Goal: Information Seeking & Learning: Learn about a topic

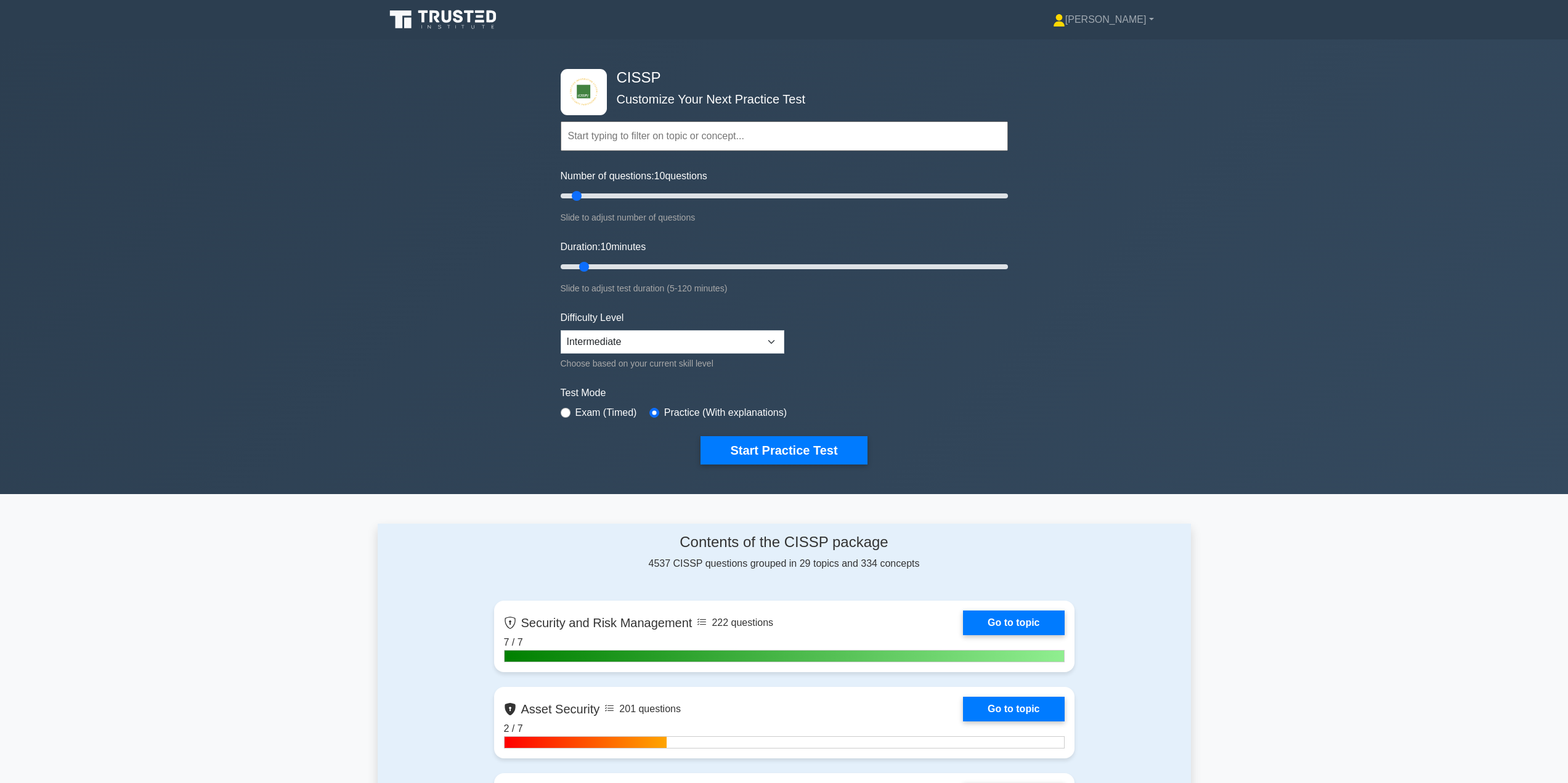
click at [461, 16] on icon at bounding box center [444, 19] width 118 height 23
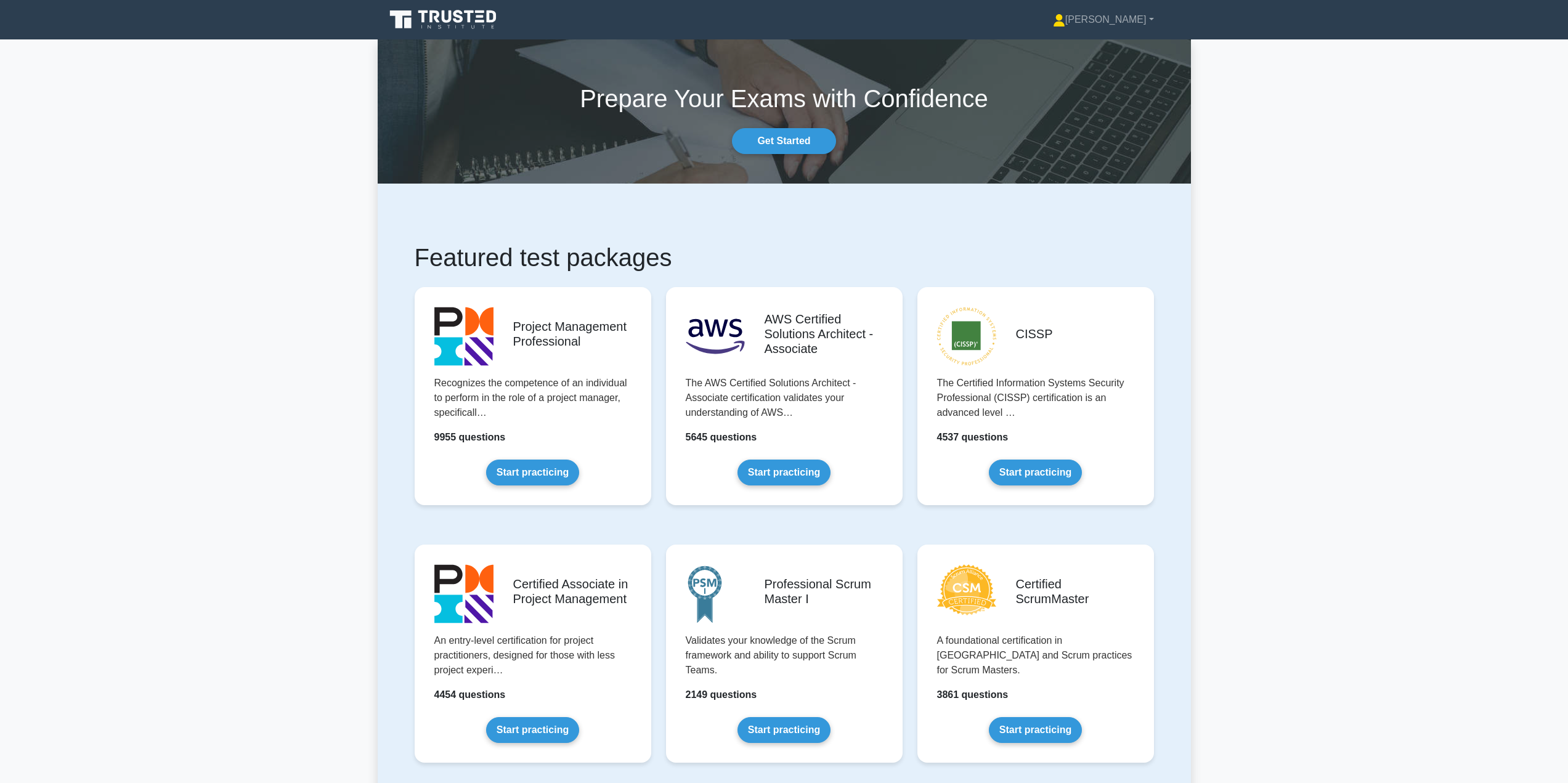
click at [1047, 465] on link "Start practicing" at bounding box center [1035, 472] width 93 height 26
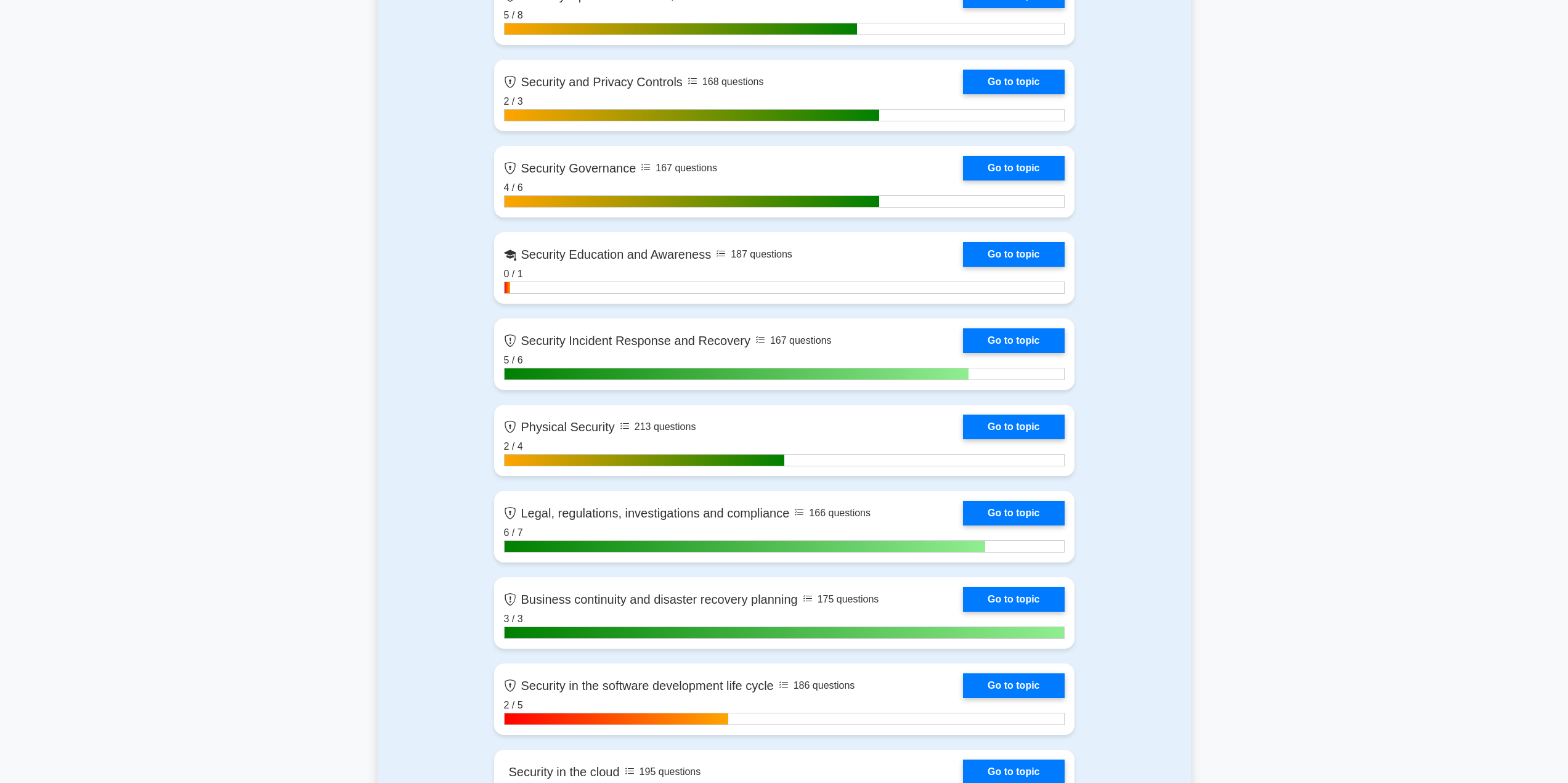
scroll to position [1294, 0]
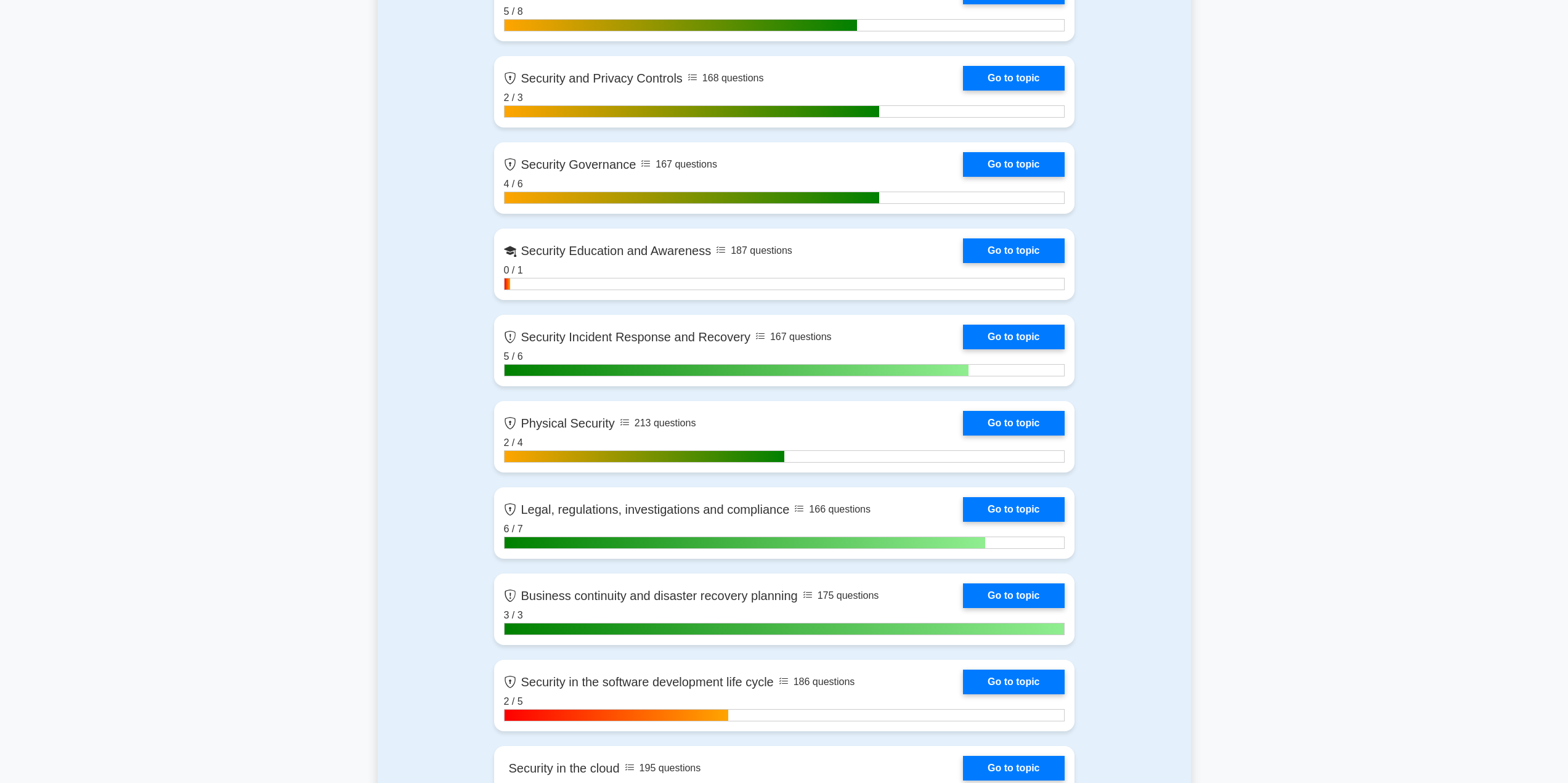
click at [963, 162] on link "Go to topic" at bounding box center [1013, 164] width 101 height 25
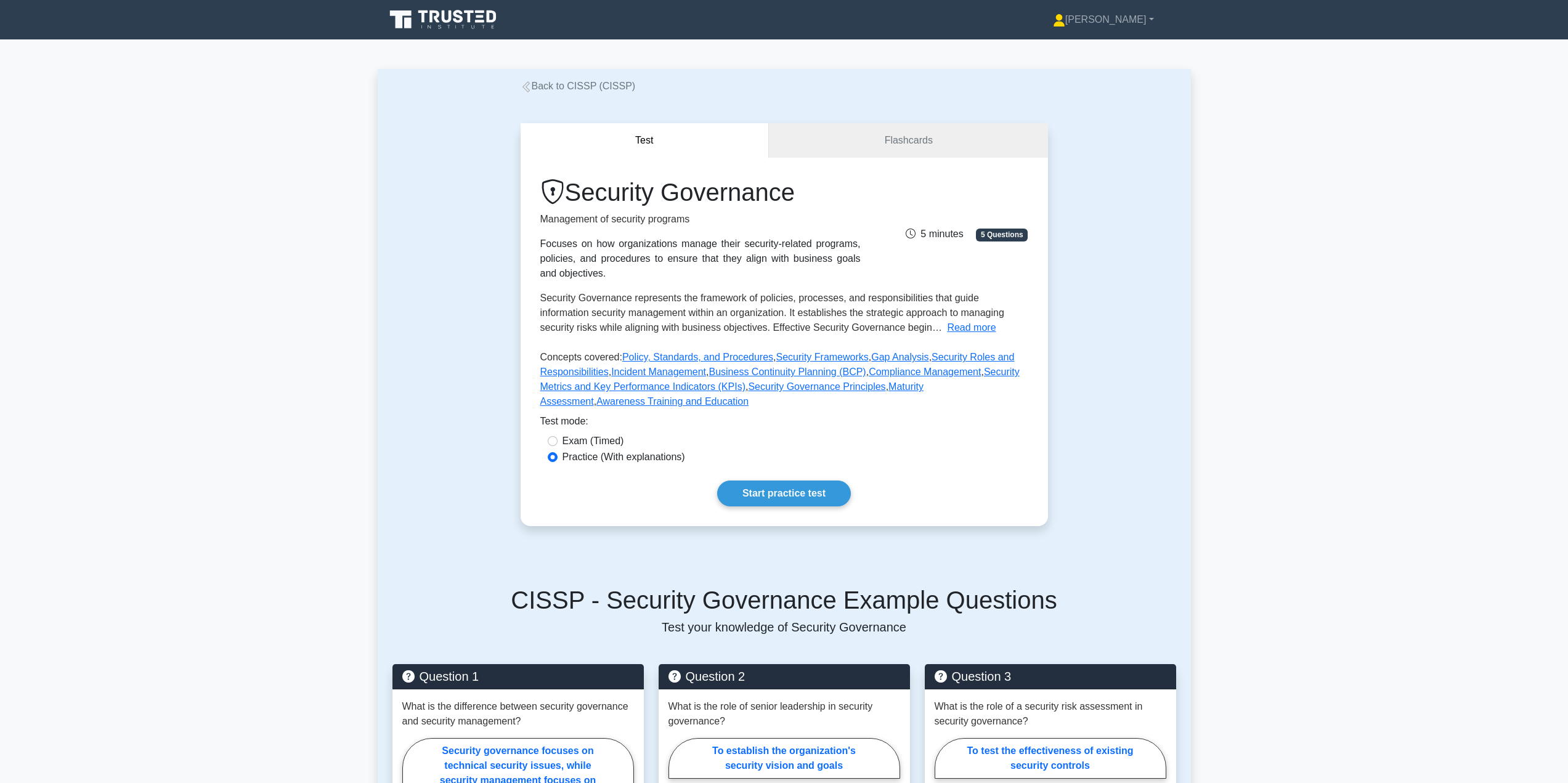
click at [765, 495] on link "Start practice test" at bounding box center [784, 493] width 134 height 26
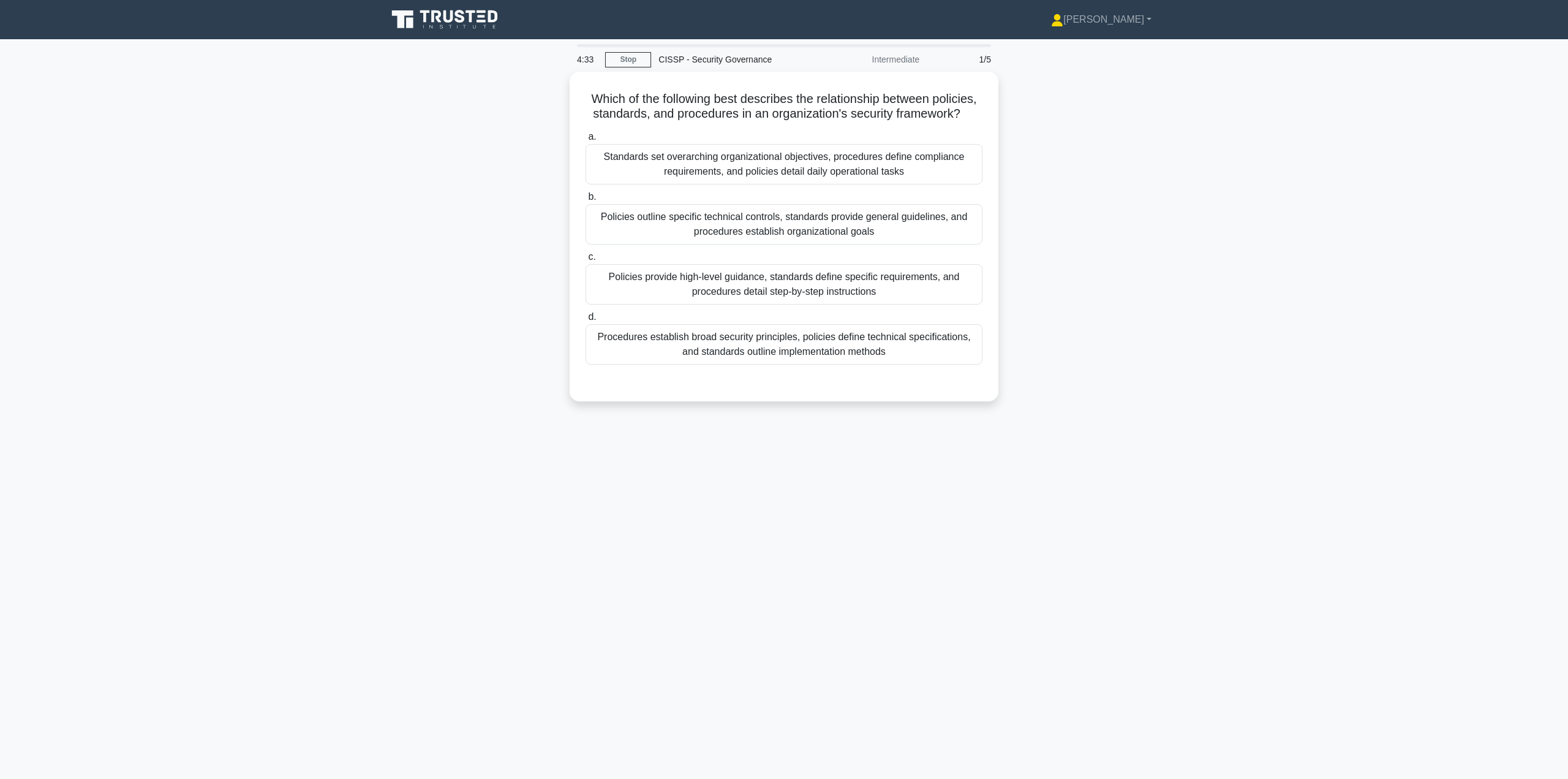
click at [760, 282] on div "Policies provide high-level guidance, standards define specific requirements, a…" at bounding box center [784, 284] width 397 height 41
click at [585, 261] on input "c. Policies provide high-level guidance, standards define specific requirements…" at bounding box center [585, 257] width 0 height 8
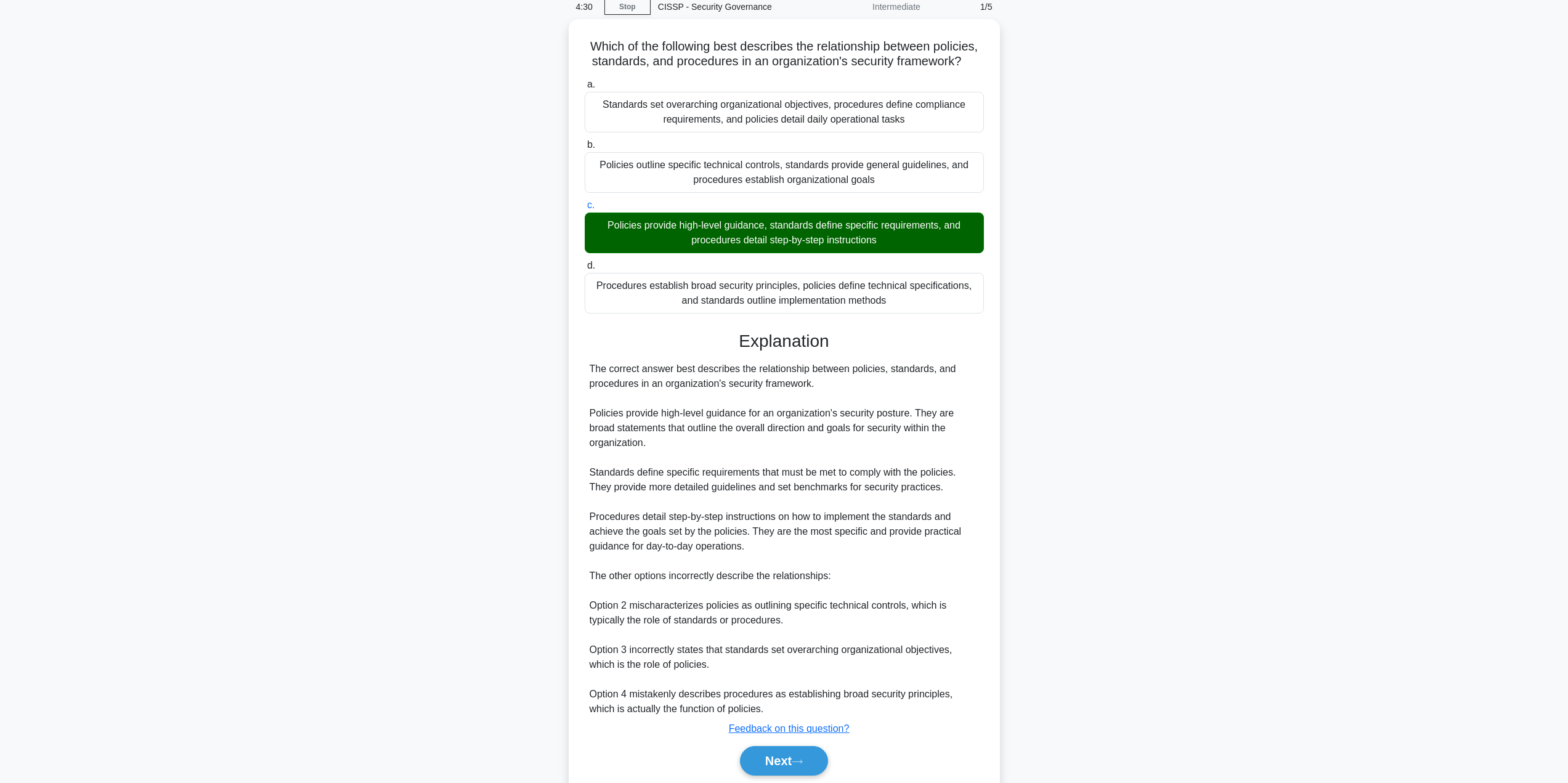
scroll to position [96, 0]
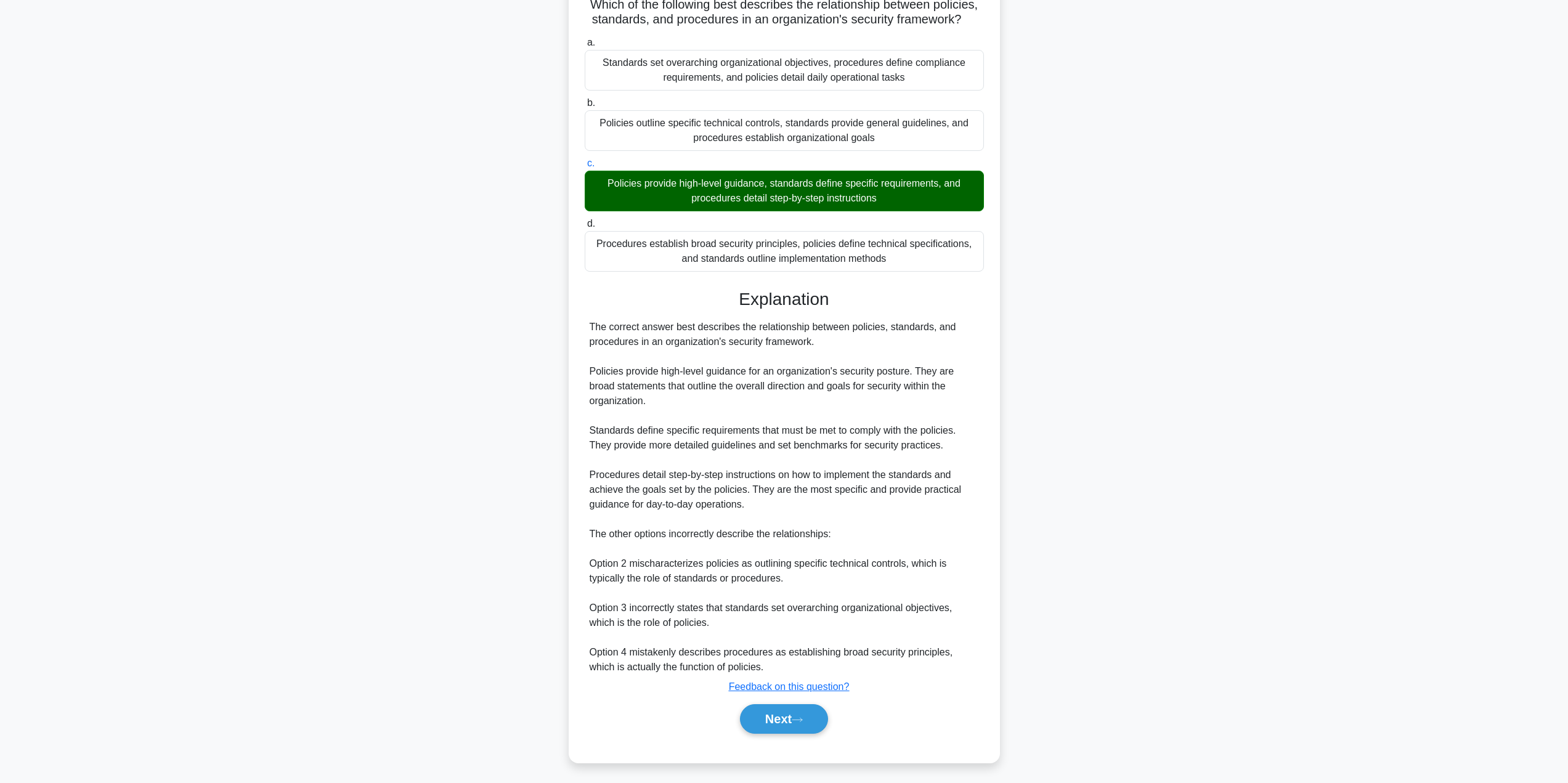
click at [782, 715] on button "Next" at bounding box center [784, 719] width 88 height 30
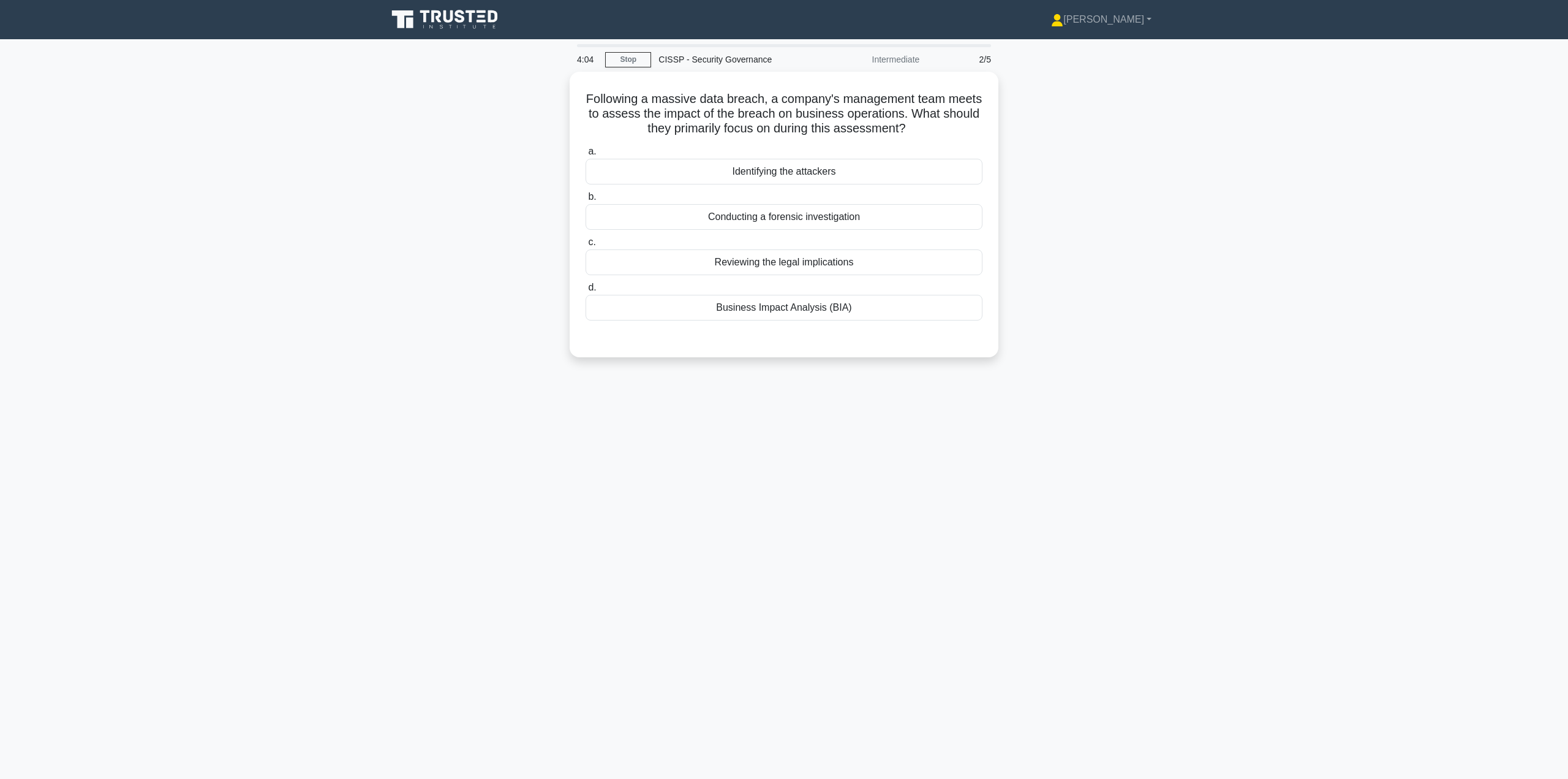
click at [820, 306] on div "Business Impact Analysis (BIA)" at bounding box center [784, 308] width 397 height 26
click at [585, 292] on input "d. Business Impact Analysis (BIA)" at bounding box center [585, 288] width 0 height 8
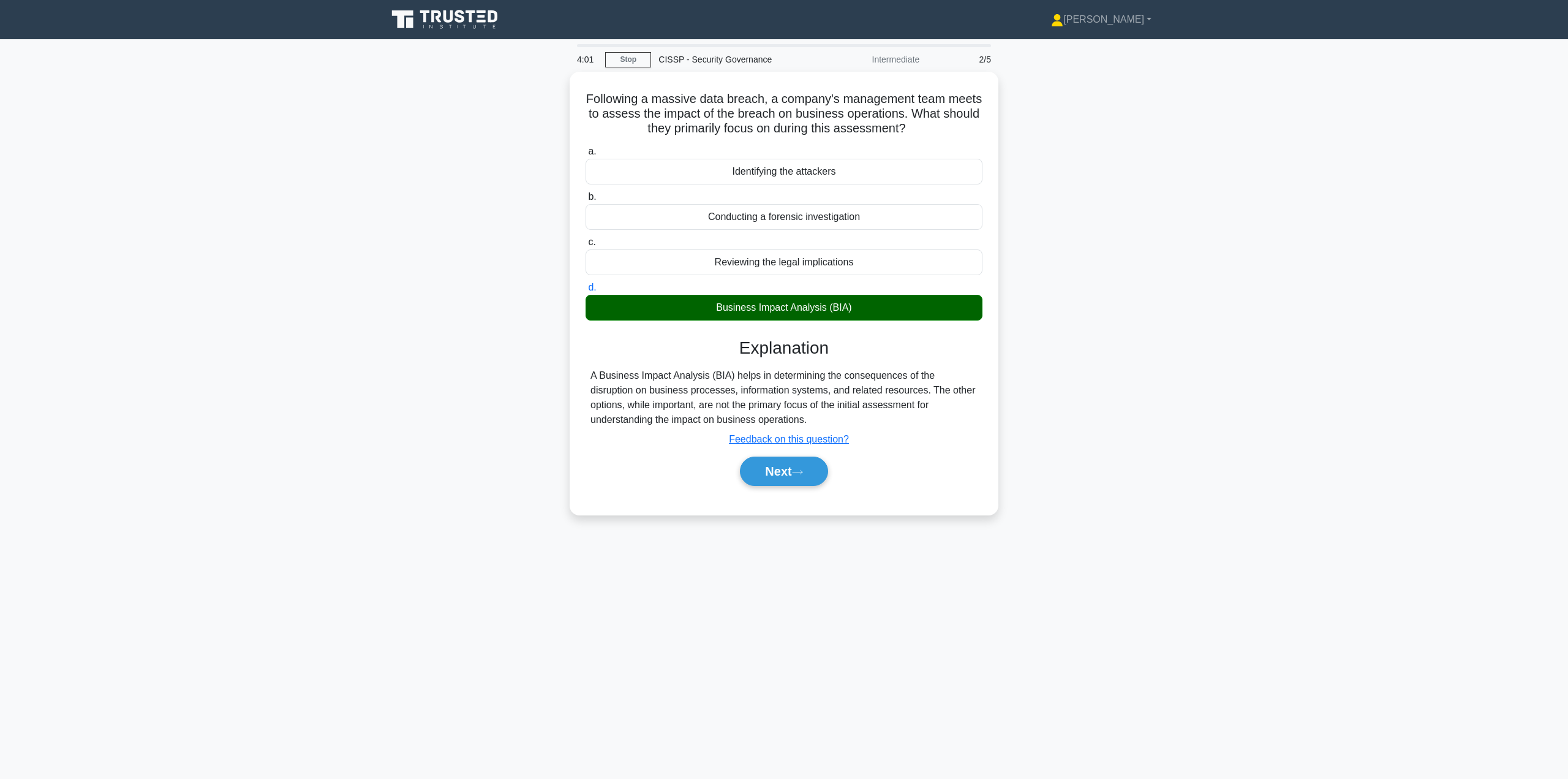
click at [786, 474] on button "Next" at bounding box center [784, 471] width 88 height 30
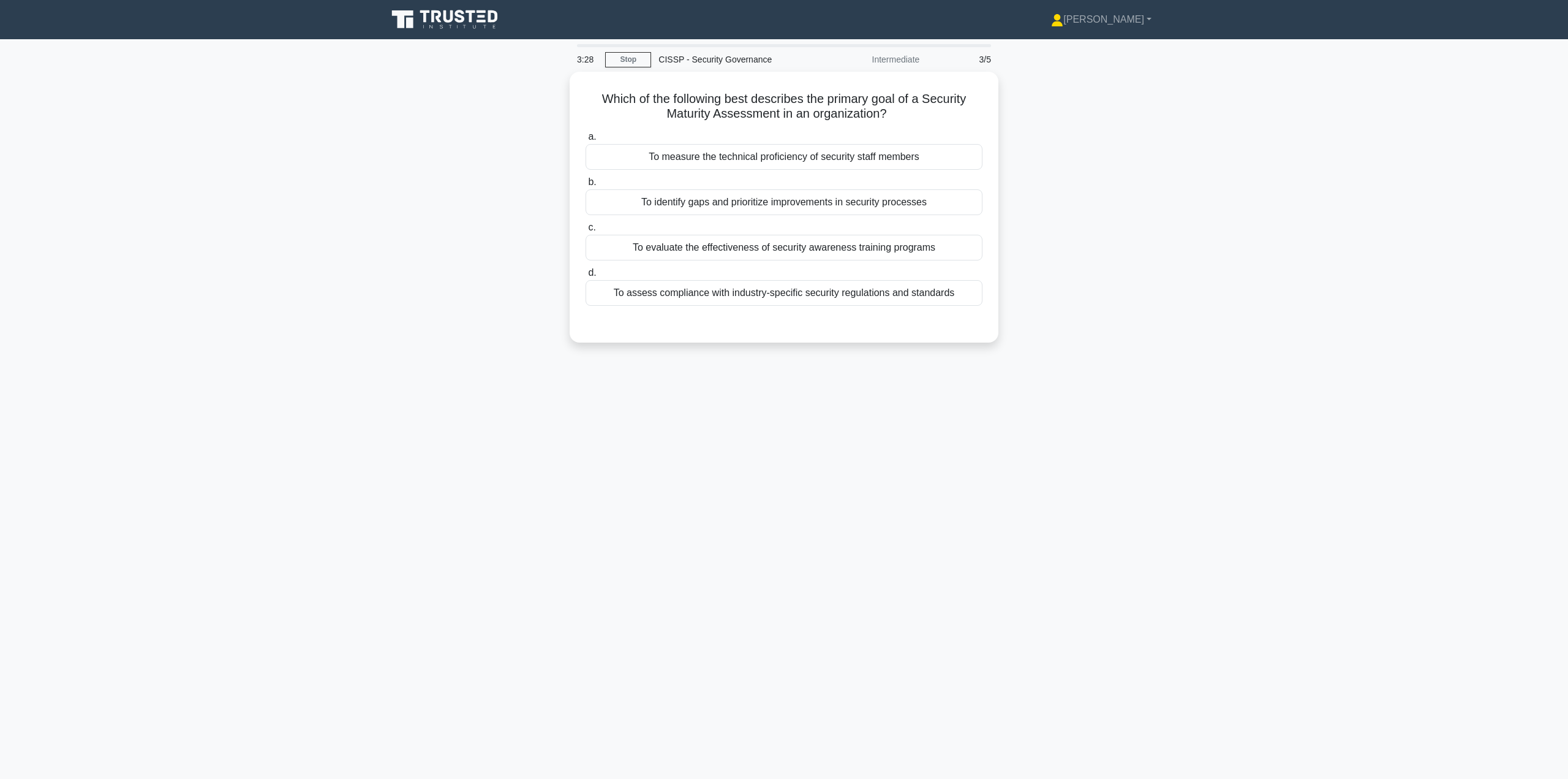
click at [802, 198] on div "To identify gaps and prioritize improvements in security processes" at bounding box center [784, 202] width 397 height 26
click at [585, 186] on input "b. To identify gaps and prioritize improvements in security processes" at bounding box center [585, 182] width 0 height 8
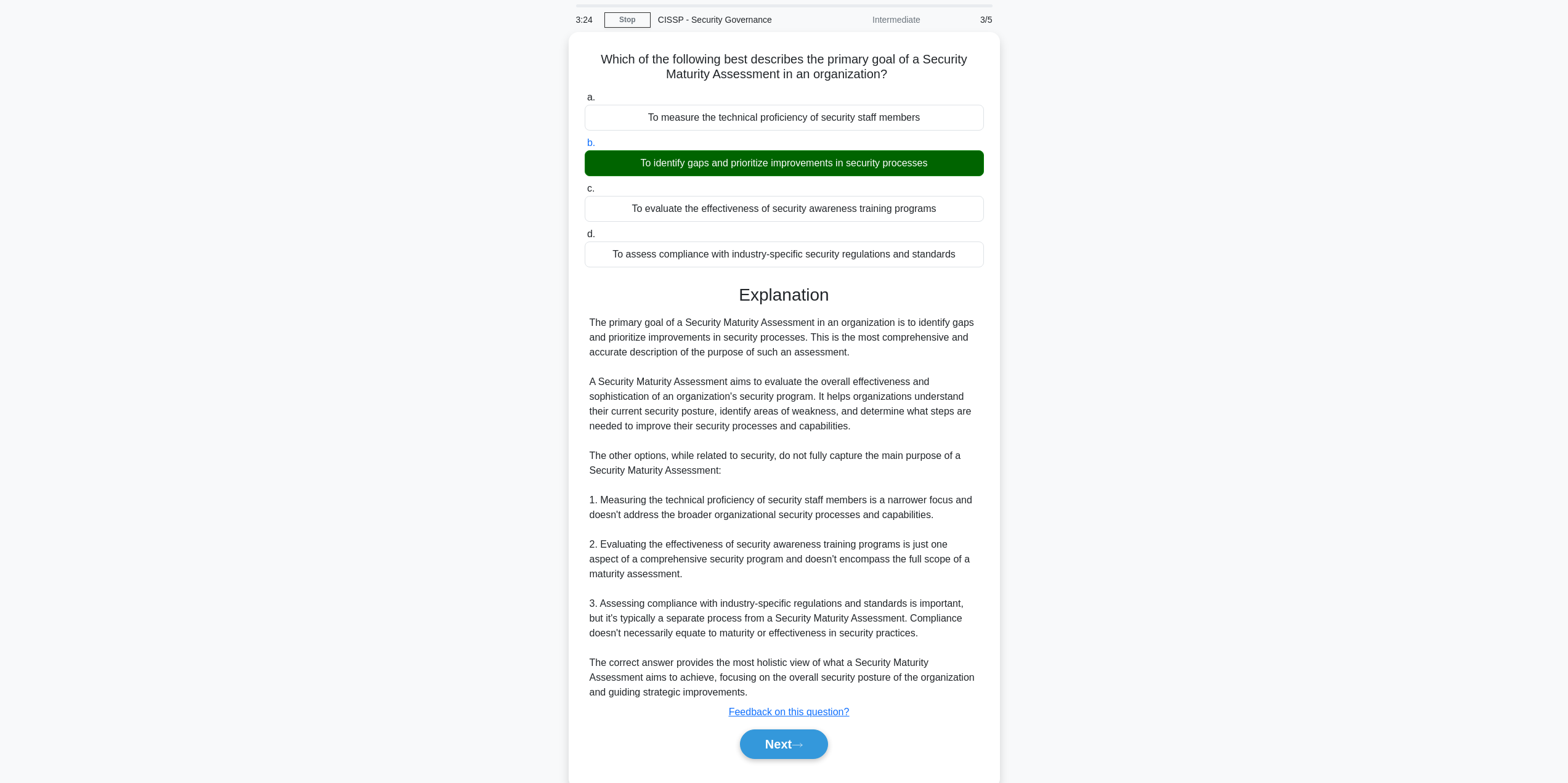
scroll to position [66, 0]
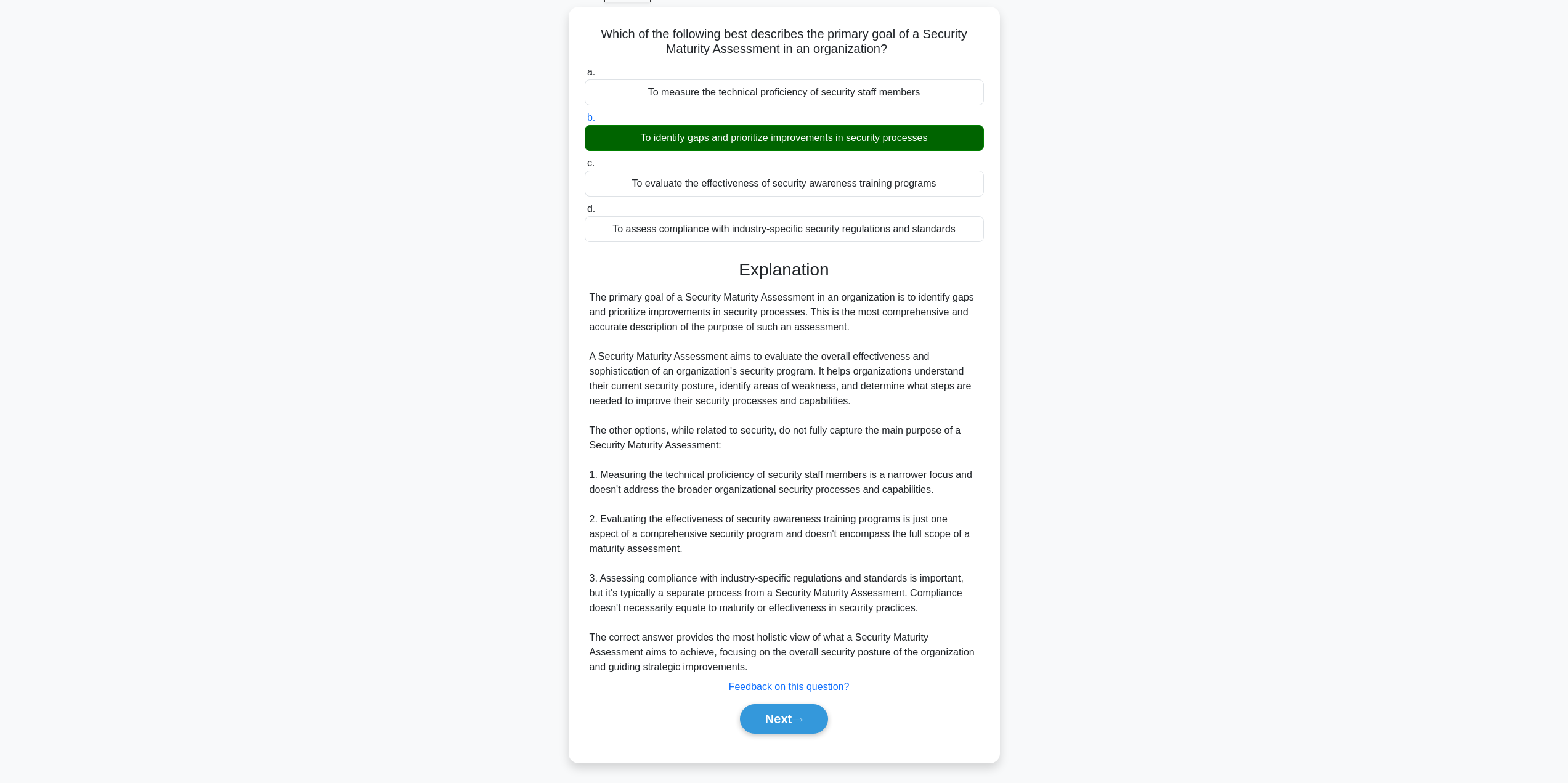
click at [782, 711] on button "Next" at bounding box center [784, 719] width 88 height 30
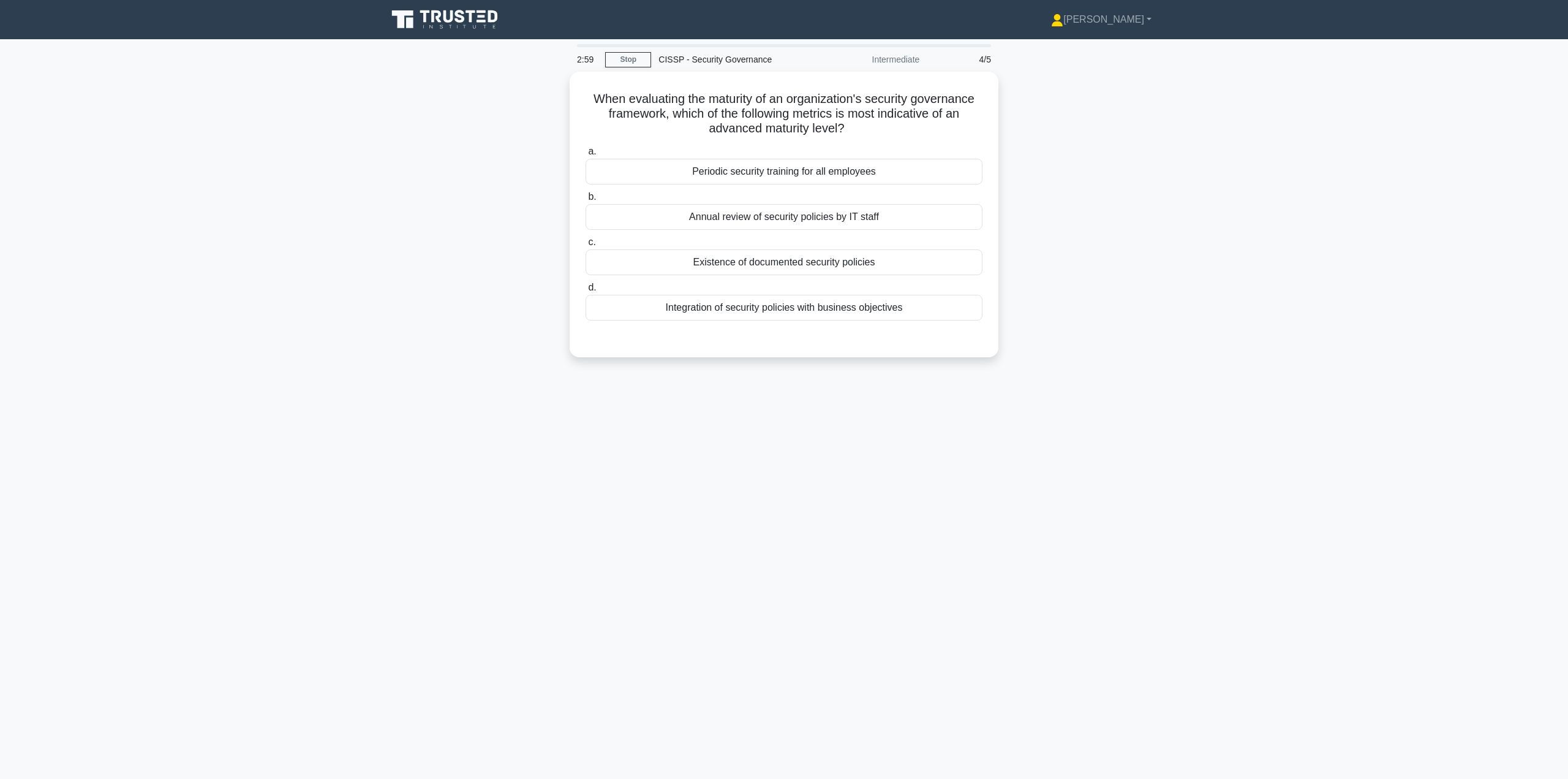
click at [876, 298] on div "Integration of security policies with business objectives" at bounding box center [784, 308] width 397 height 26
click at [585, 292] on input "d. Integration of security policies with business objectives" at bounding box center [585, 288] width 0 height 8
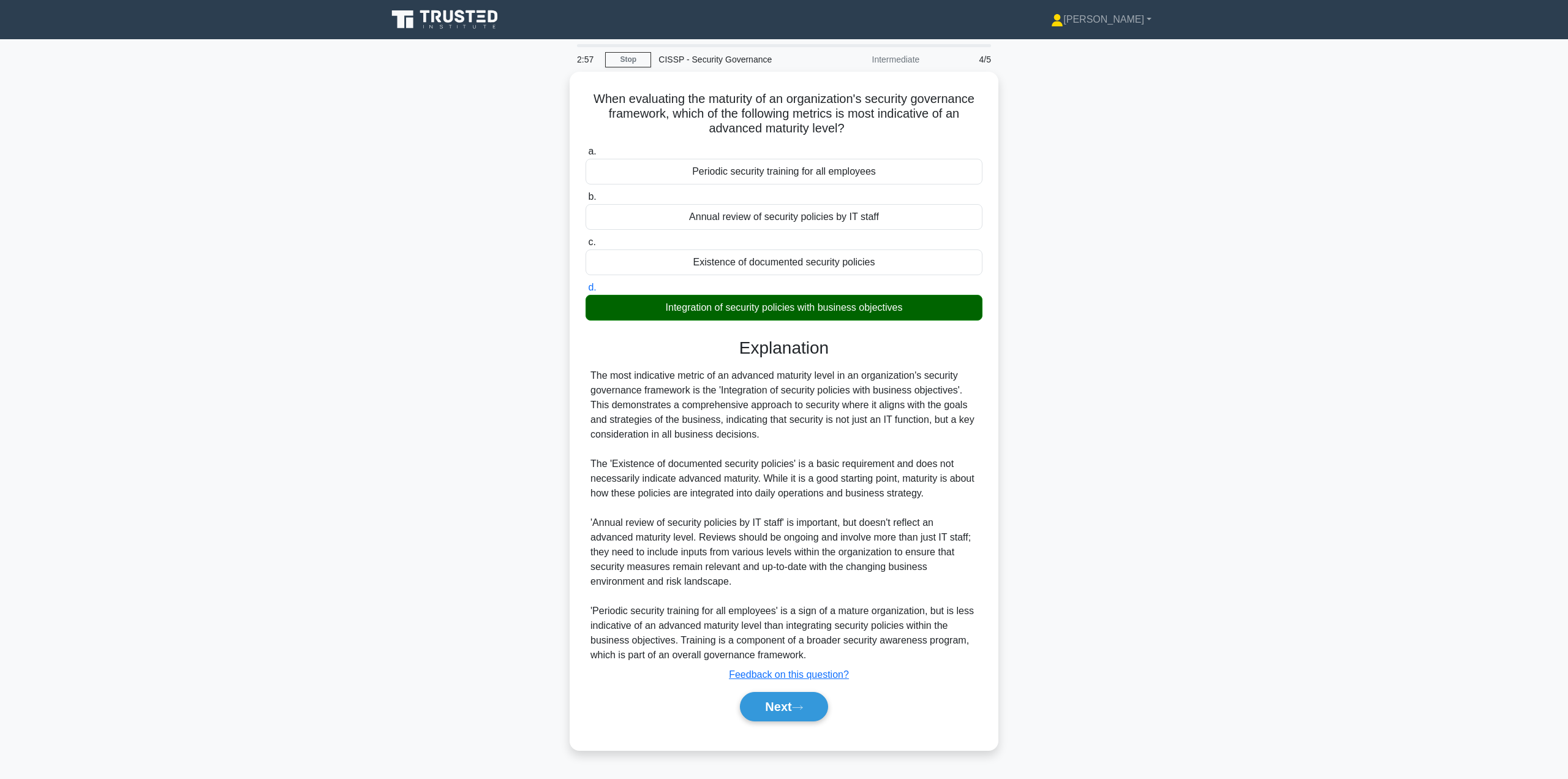
click at [788, 706] on button "Next" at bounding box center [784, 707] width 88 height 30
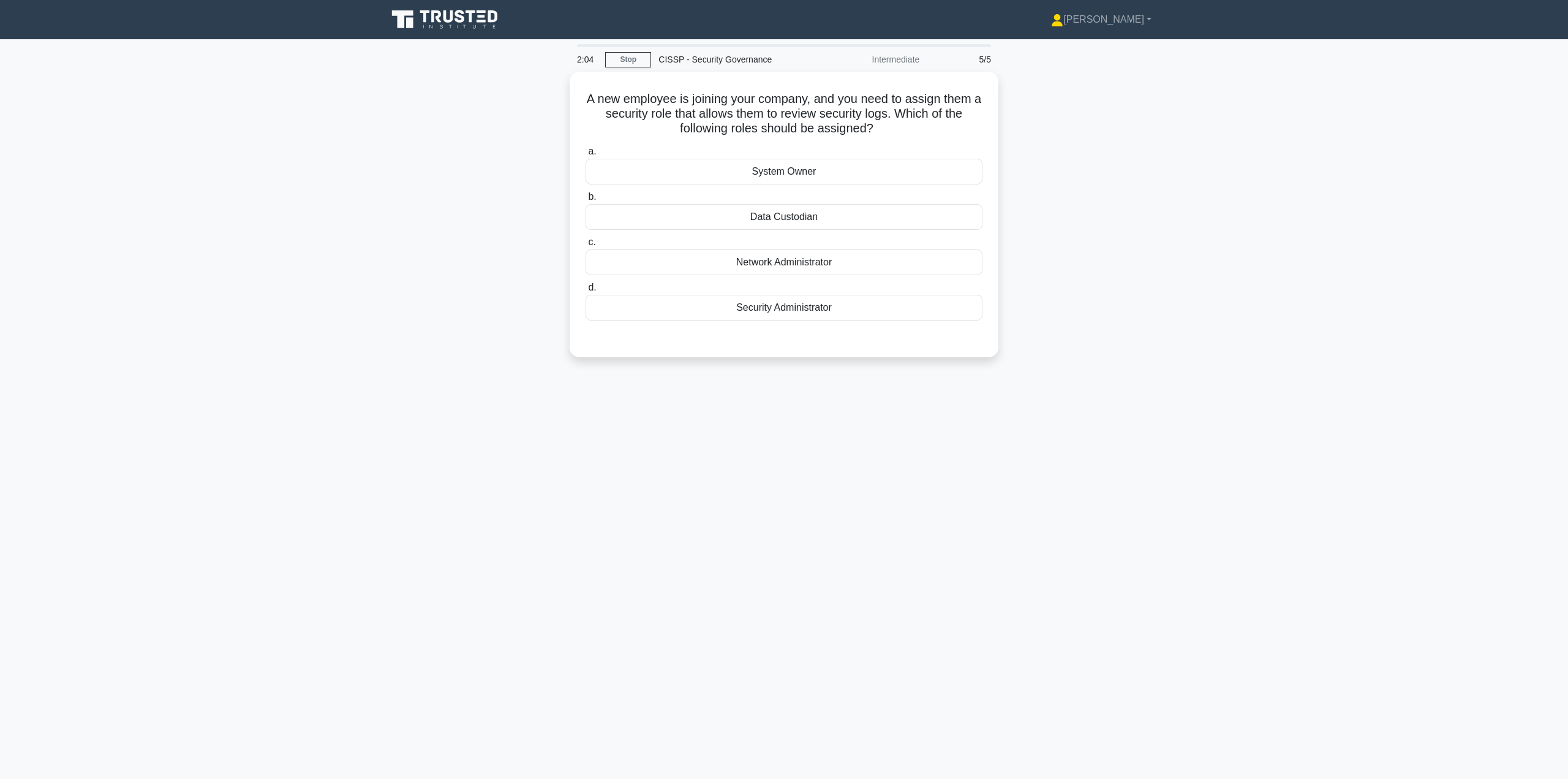
click at [773, 174] on div "System Owner" at bounding box center [784, 172] width 397 height 26
click at [585, 156] on input "a. System Owner" at bounding box center [585, 151] width 0 height 8
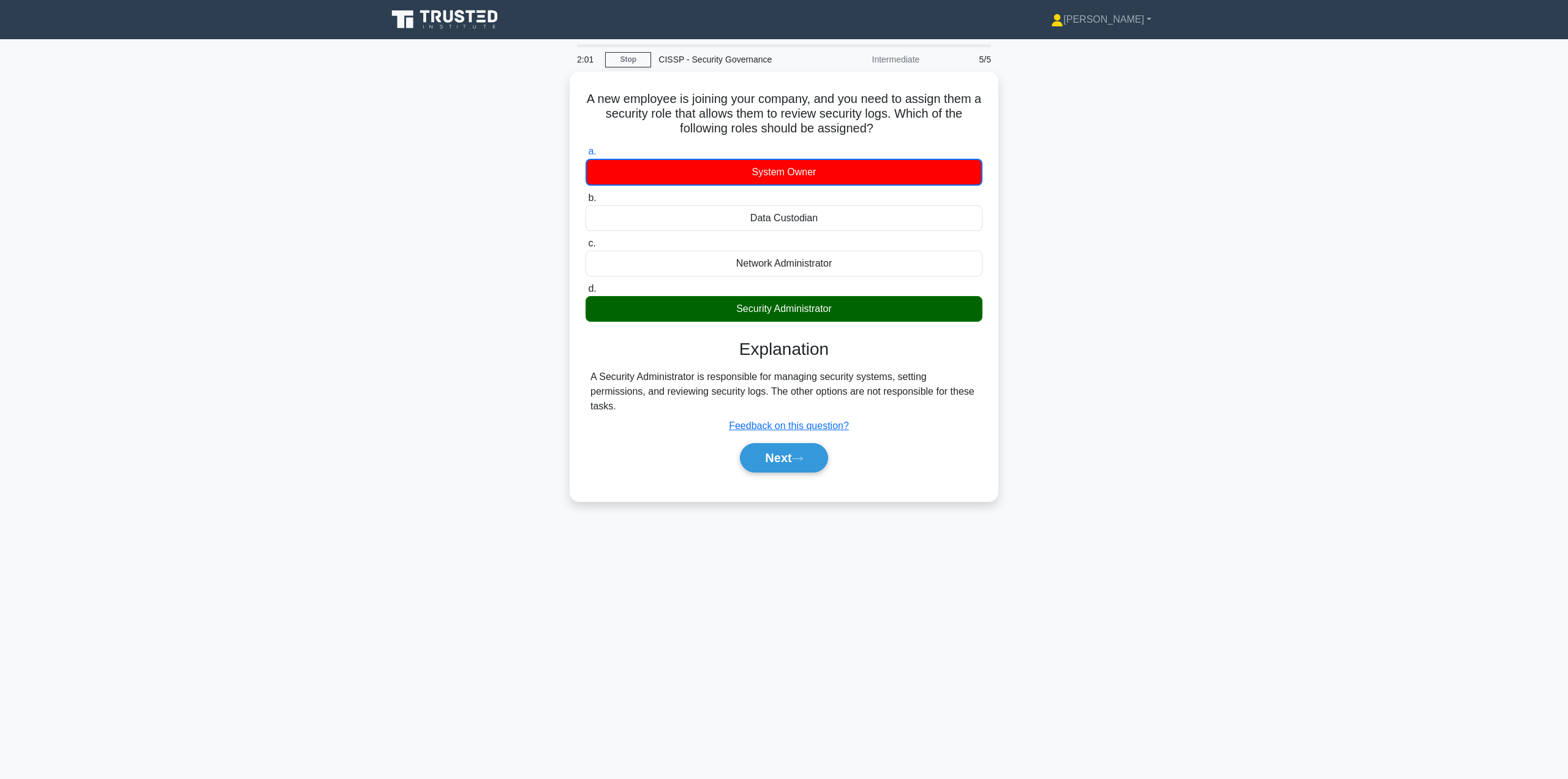
click at [779, 448] on button "Next" at bounding box center [784, 458] width 88 height 30
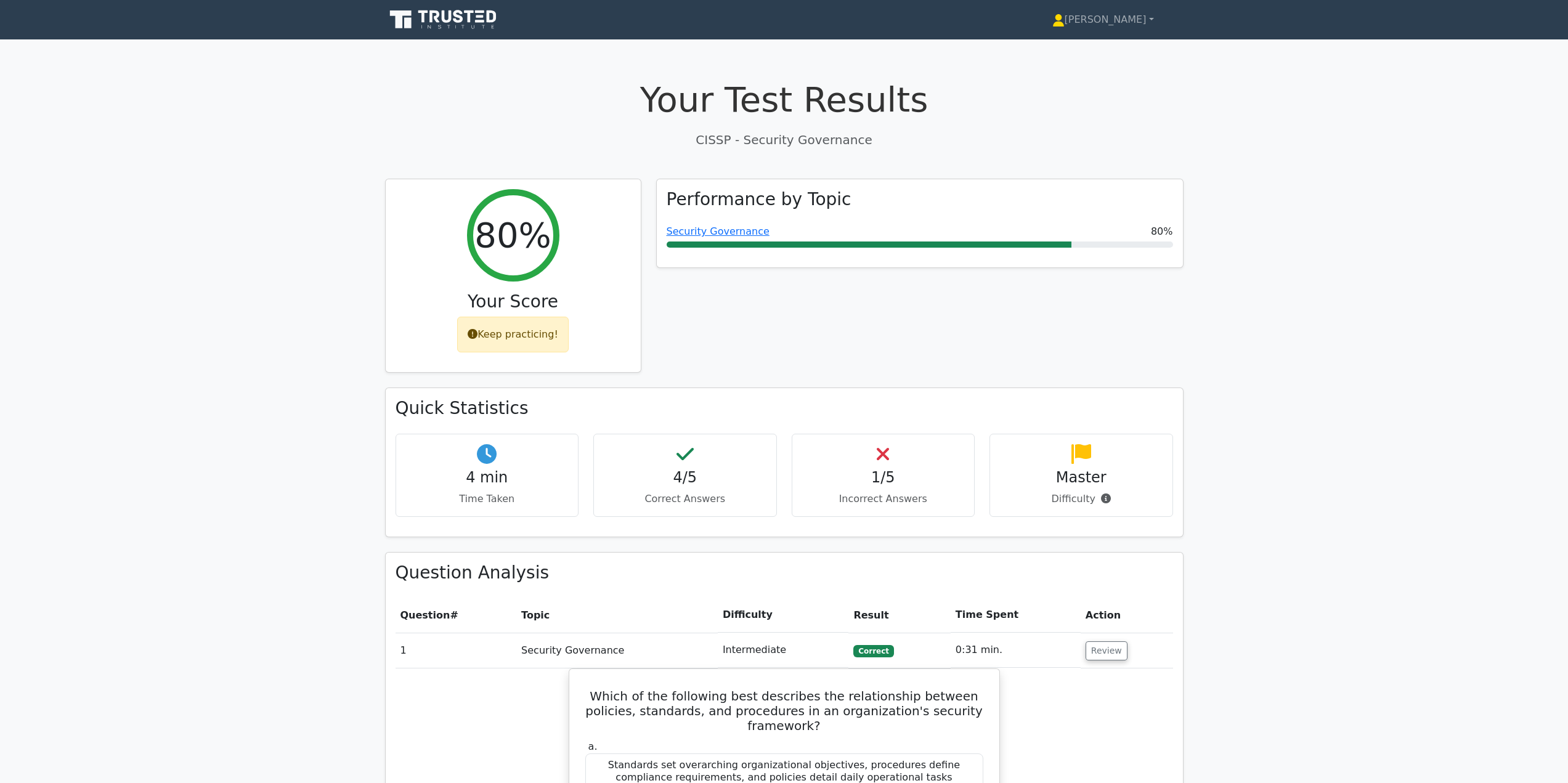
click at [710, 229] on link "Security Governance" at bounding box center [718, 231] width 103 height 12
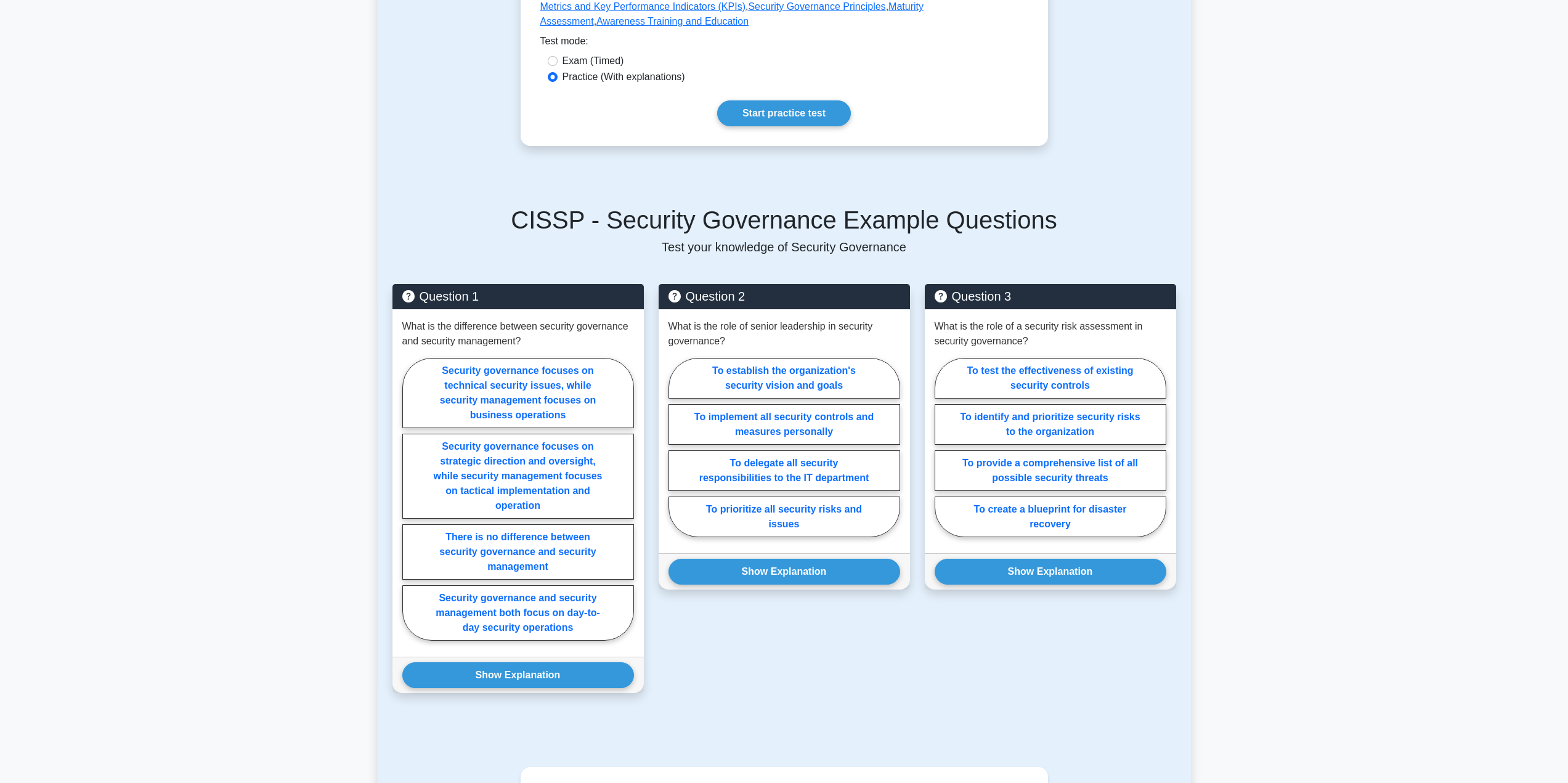
scroll to position [639, 0]
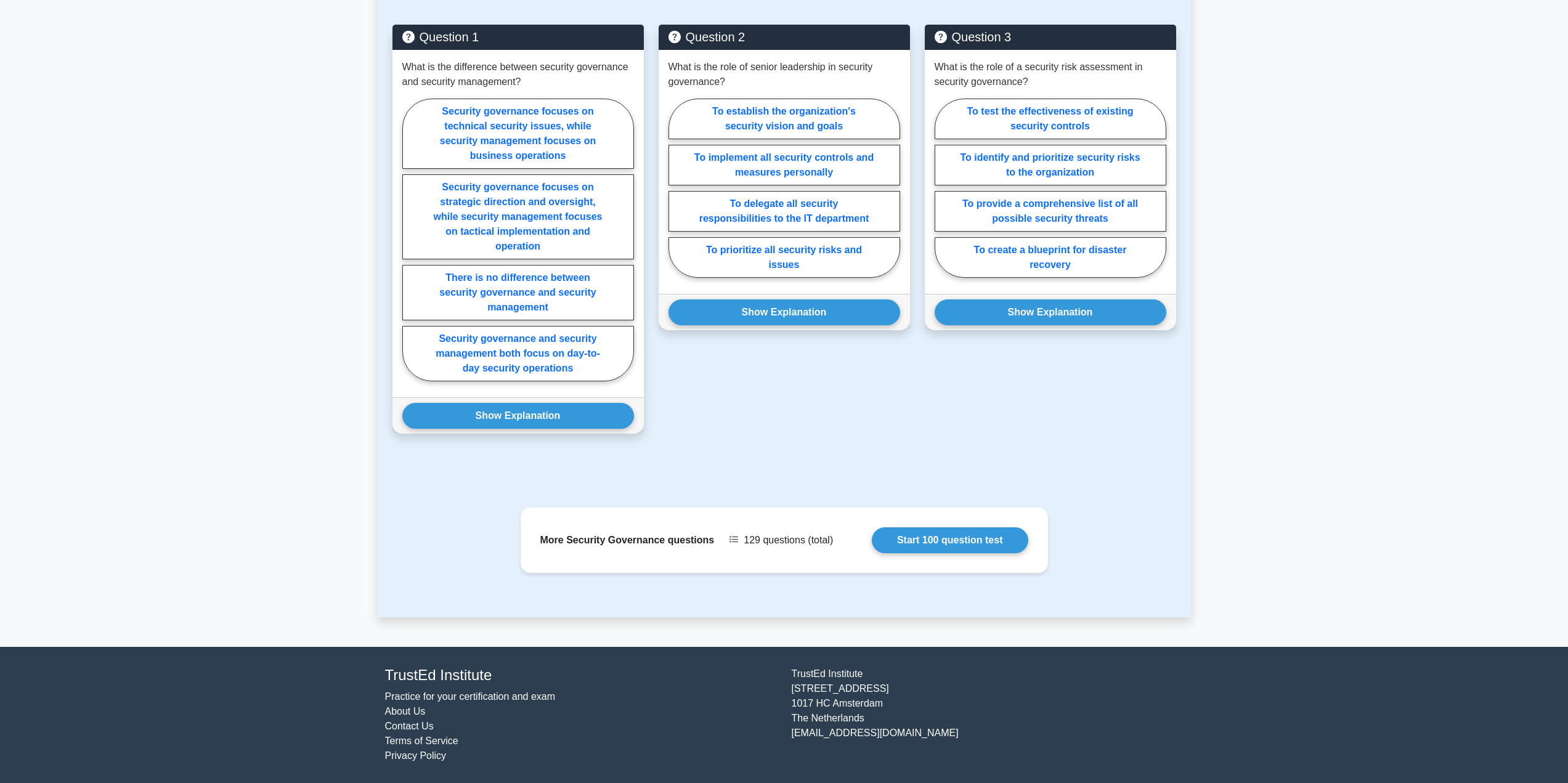
click at [932, 540] on link "Start 100 question test" at bounding box center [950, 541] width 157 height 26
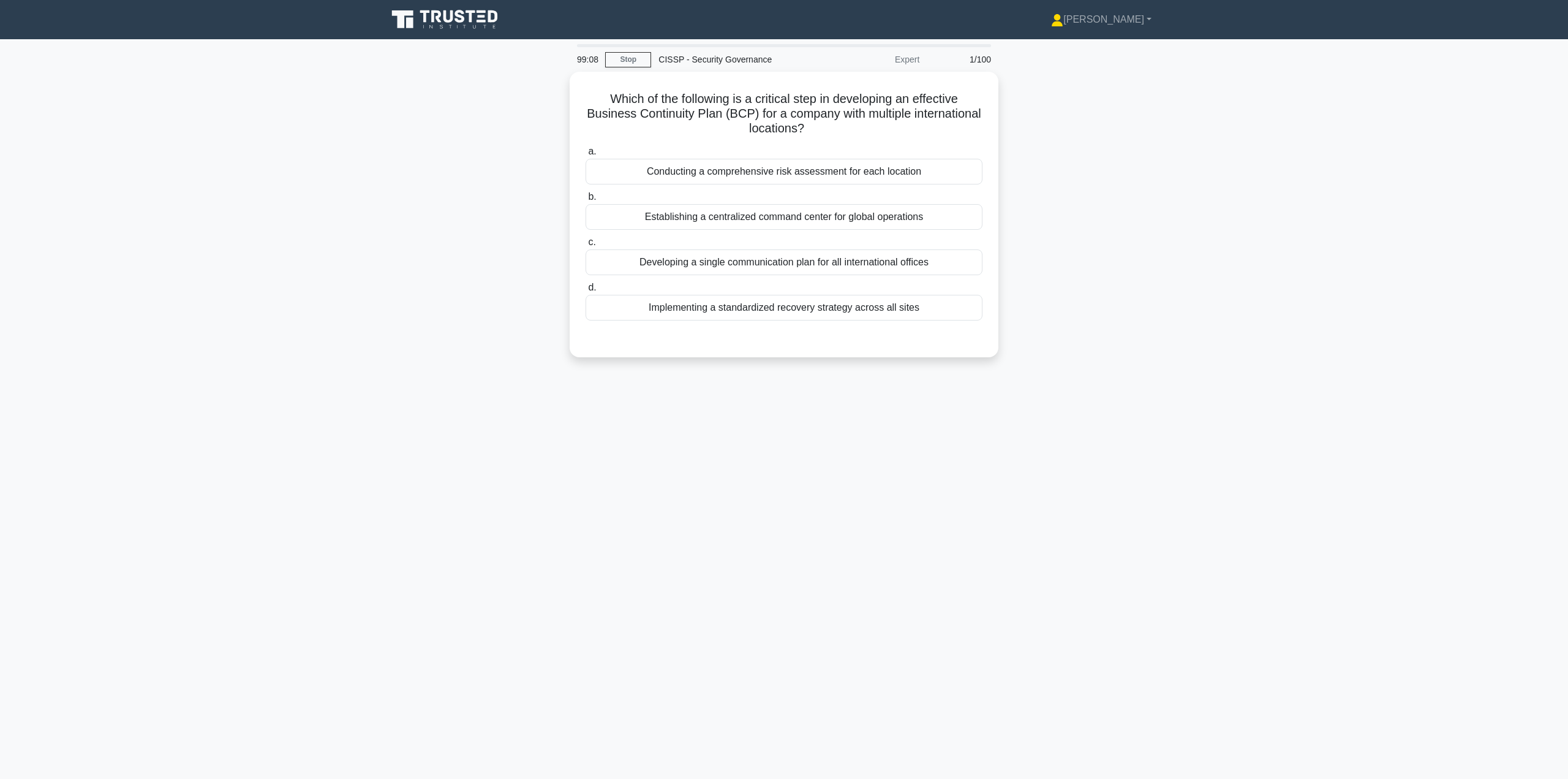
click at [760, 312] on div "Implementing a standardized recovery strategy across all sites" at bounding box center [784, 308] width 397 height 26
click at [585, 292] on input "d. Implementing a standardized recovery strategy across all sites" at bounding box center [585, 288] width 0 height 8
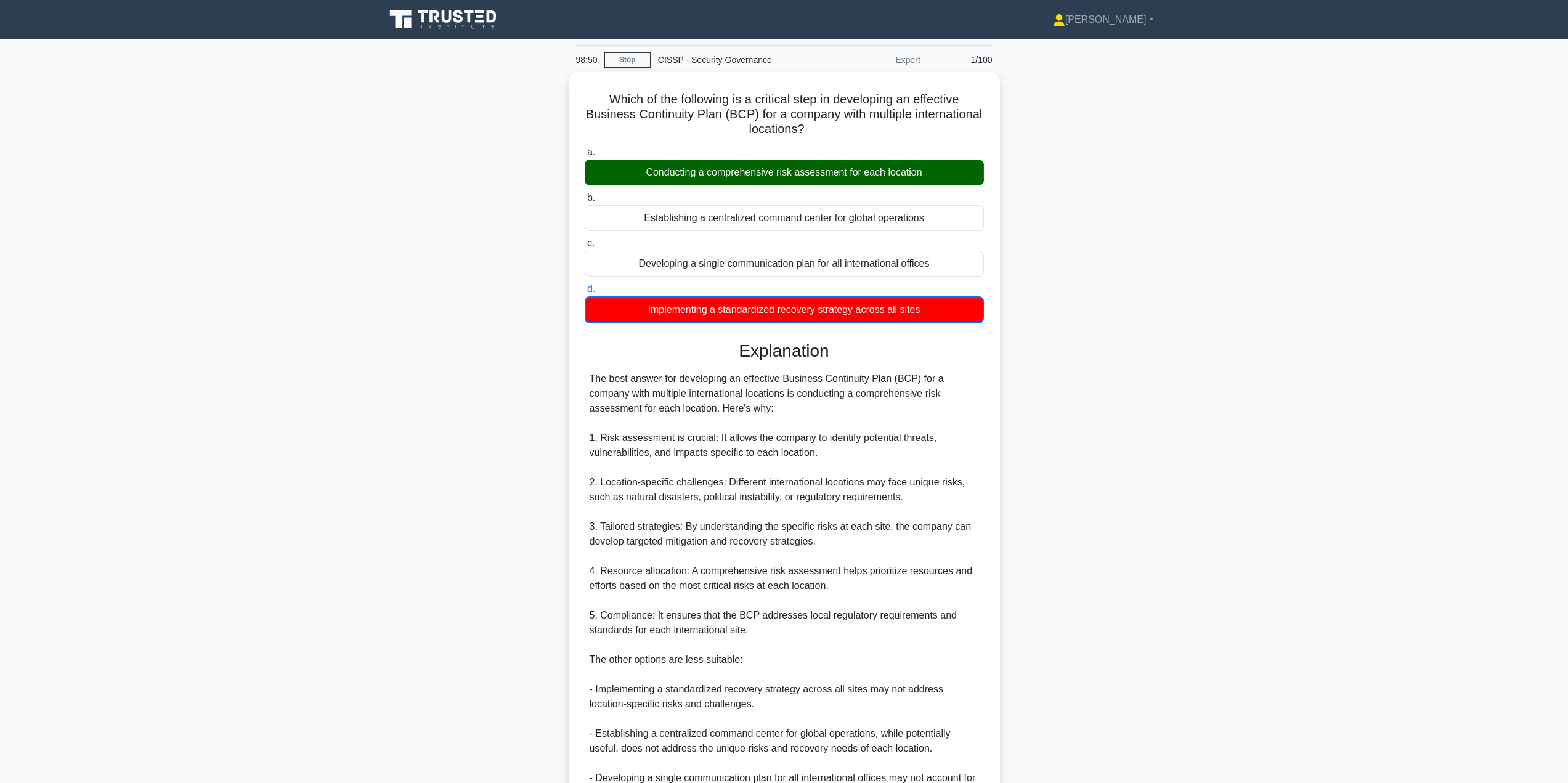
scroll to position [171, 0]
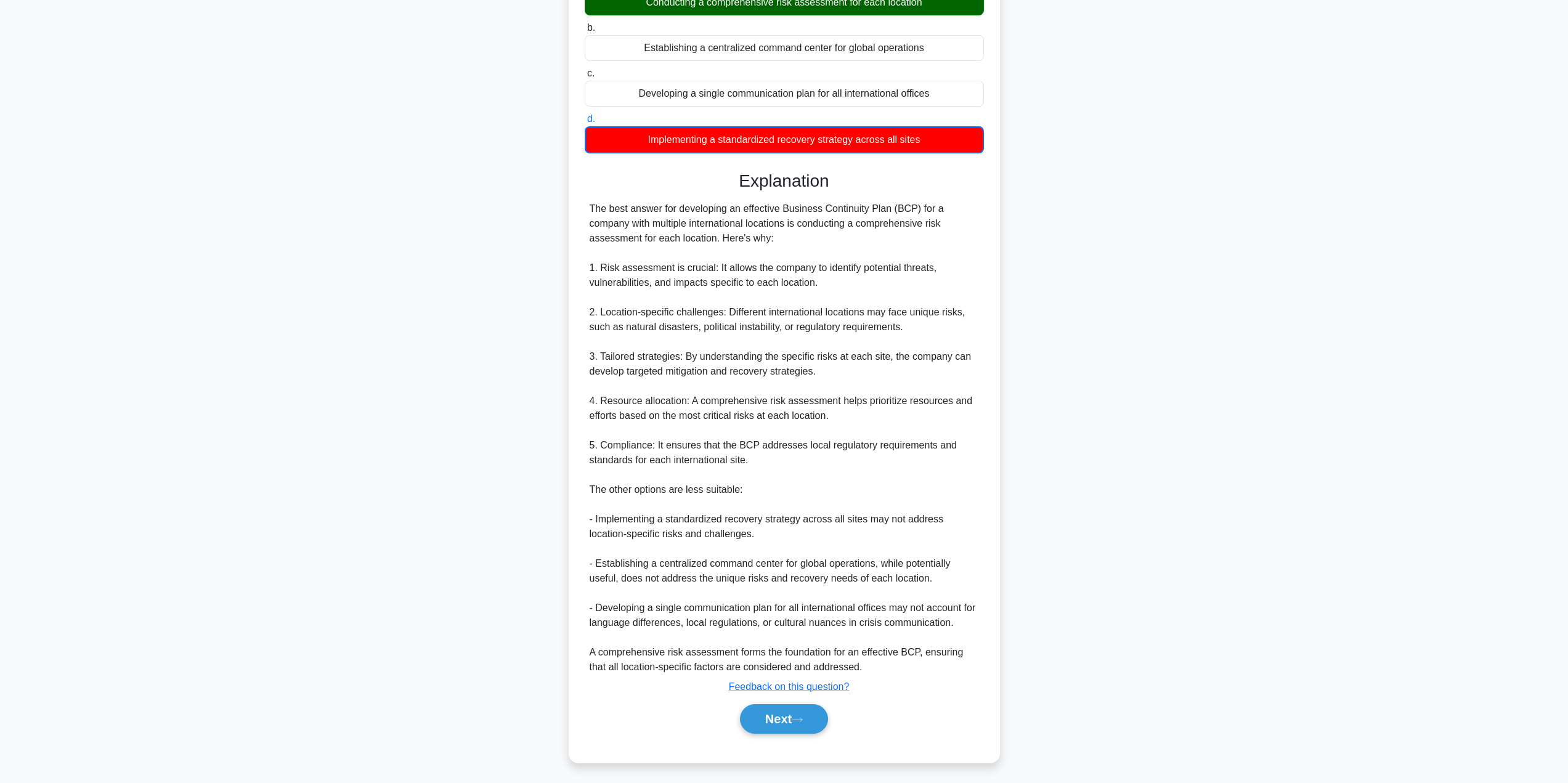
click at [775, 718] on button "Next" at bounding box center [784, 719] width 88 height 30
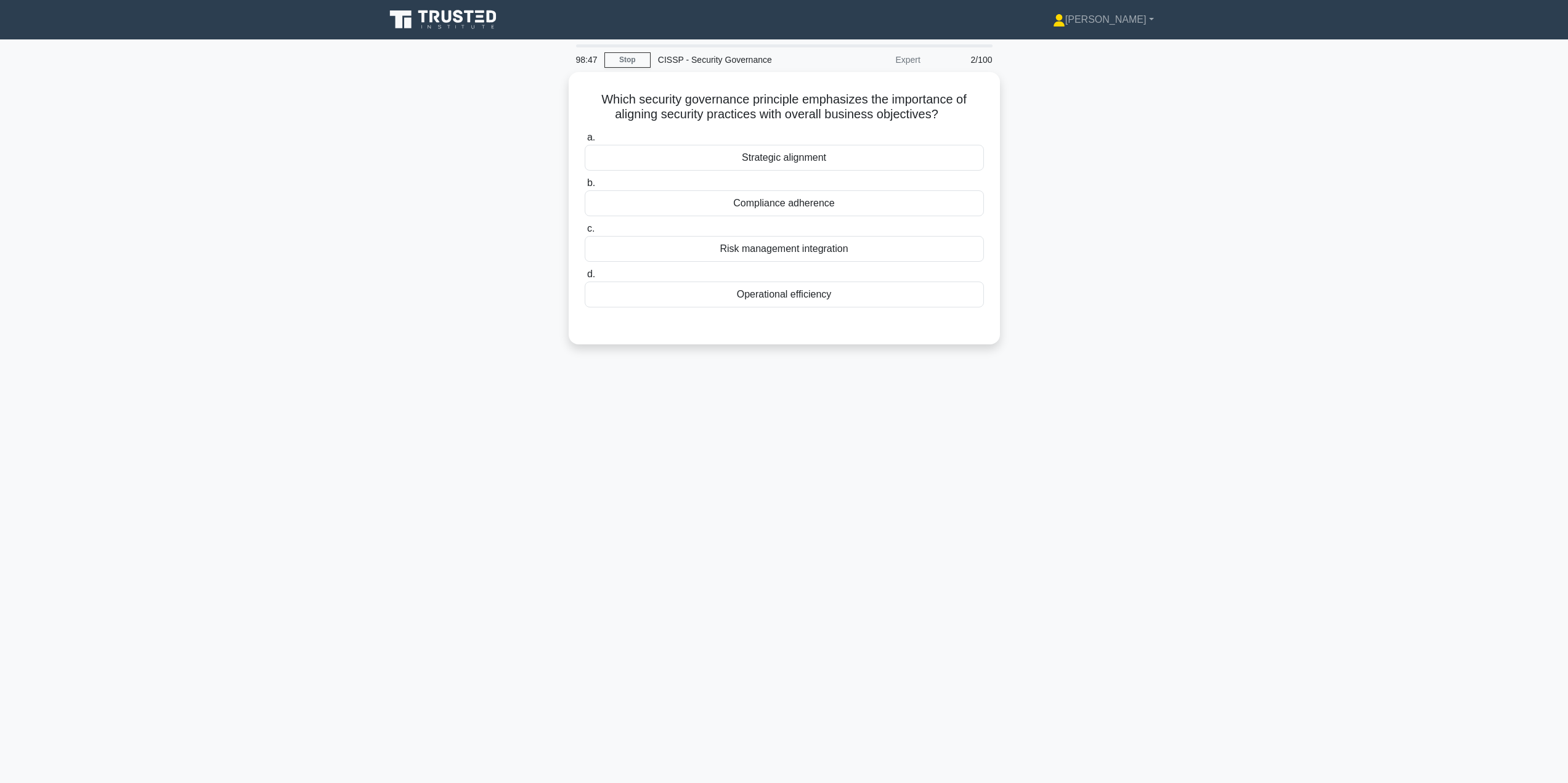
scroll to position [0, 0]
click at [778, 153] on div "Strategic alignment" at bounding box center [788, 158] width 399 height 26
click at [589, 142] on input "a. Strategic alignment" at bounding box center [589, 138] width 0 height 8
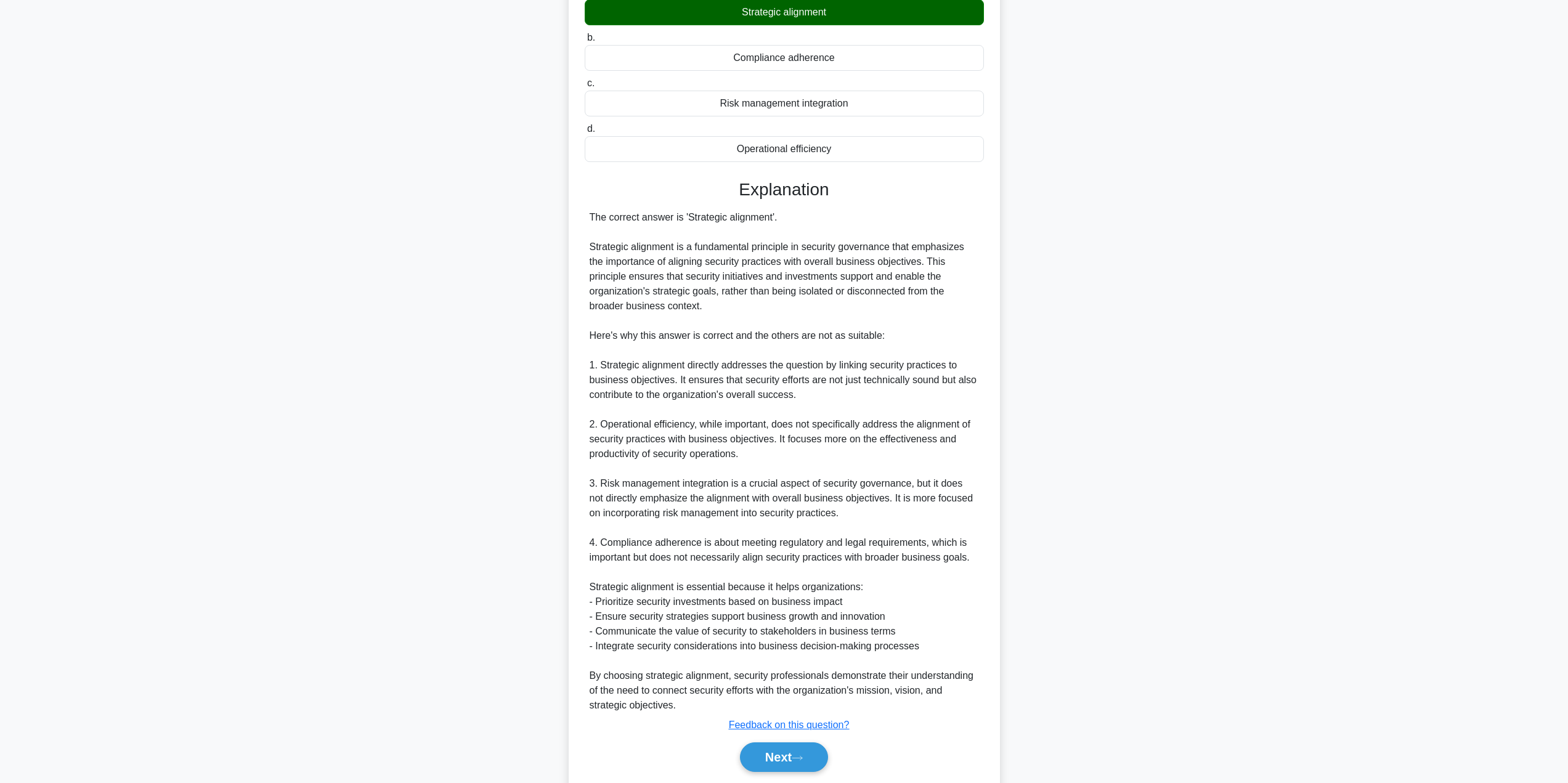
scroll to position [184, 0]
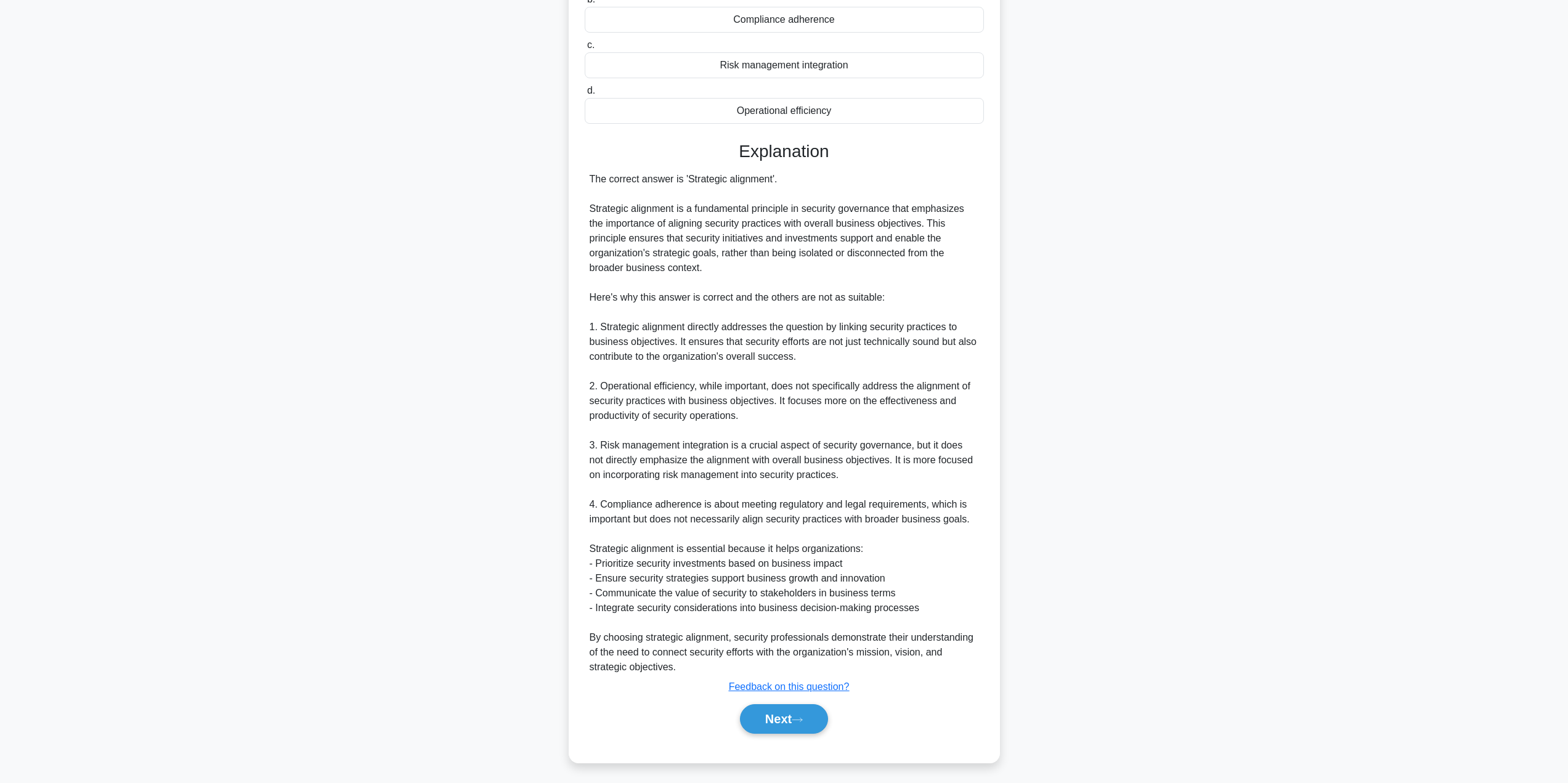
click at [778, 720] on button "Next" at bounding box center [784, 719] width 88 height 30
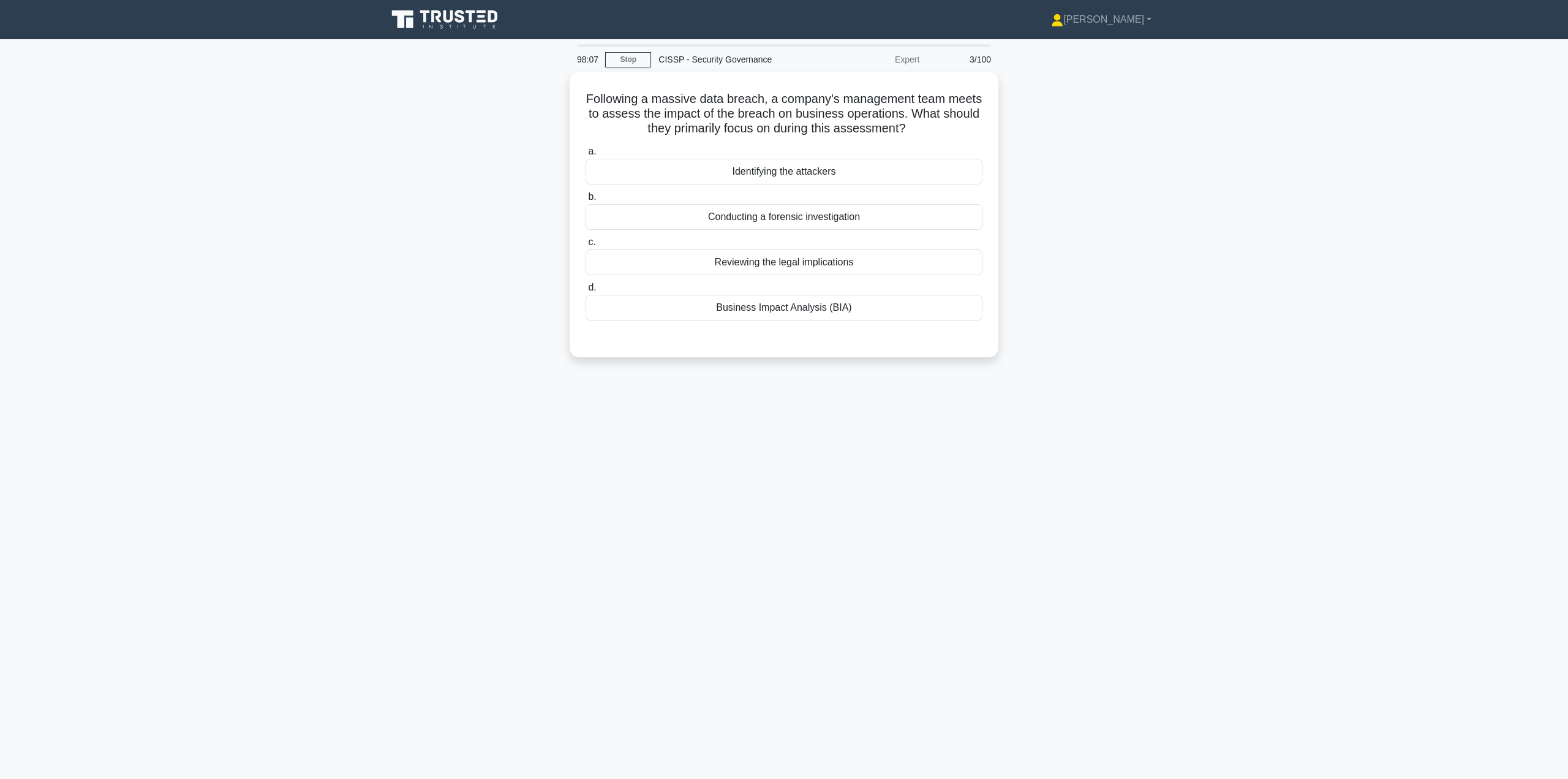
click at [771, 304] on div "Business Impact Analysis (BIA)" at bounding box center [784, 308] width 397 height 26
click at [585, 292] on input "d. Business Impact Analysis (BIA)" at bounding box center [585, 288] width 0 height 8
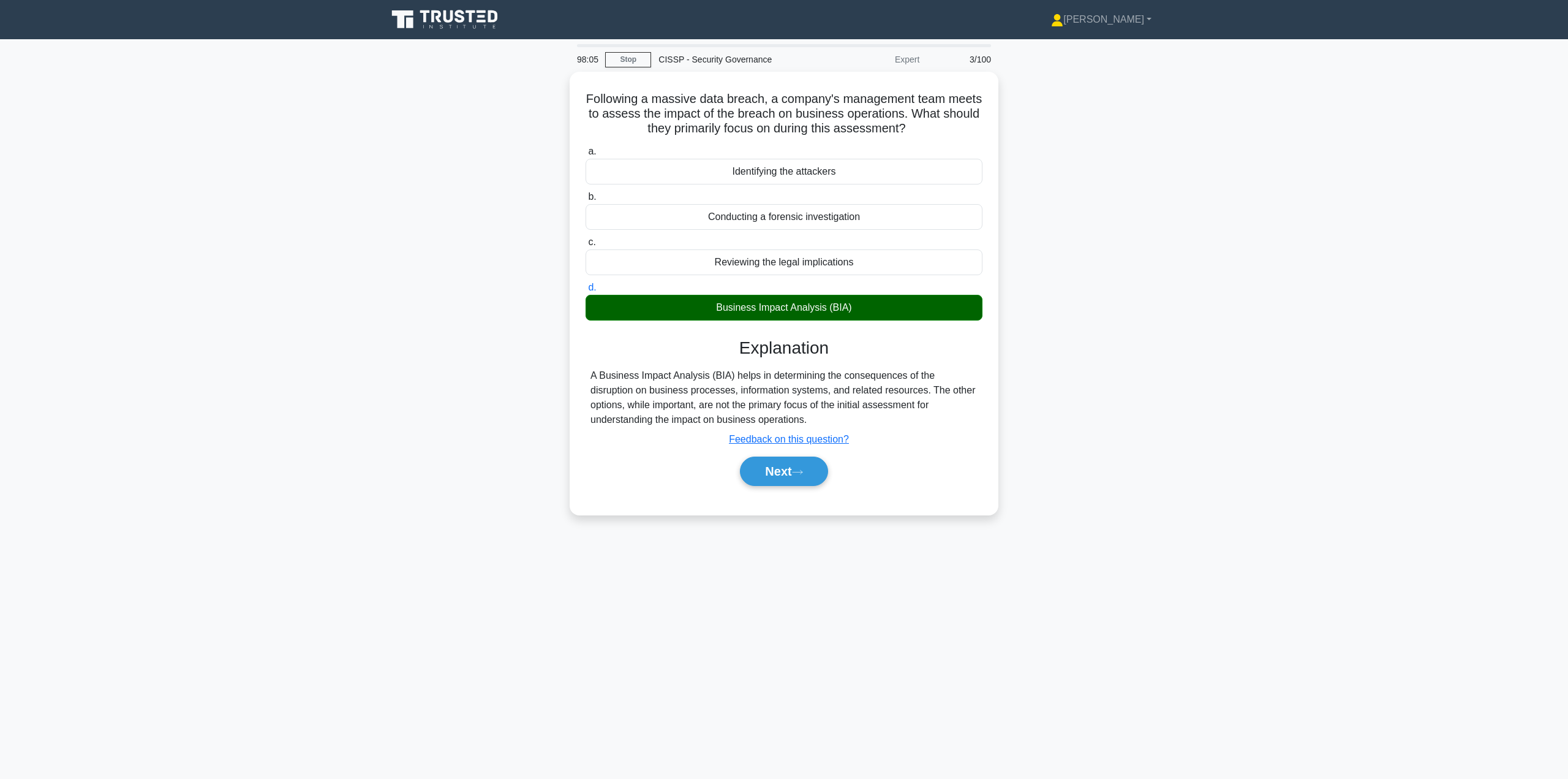
click at [773, 472] on button "Next" at bounding box center [784, 471] width 88 height 30
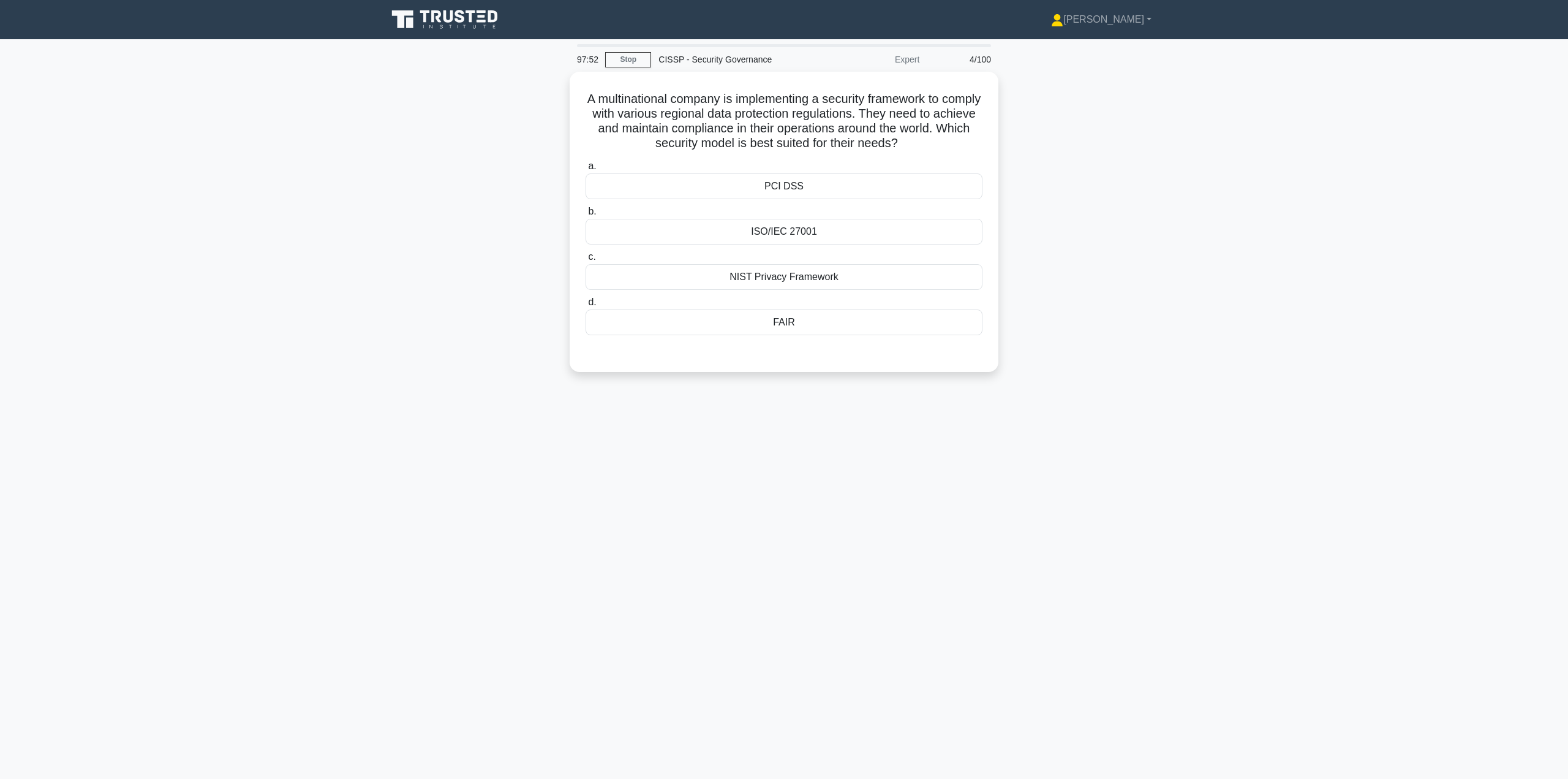
click at [783, 231] on div "ISO/IEC 27001" at bounding box center [784, 231] width 397 height 26
click at [585, 216] on input "b. ISO/IEC 27001" at bounding box center [585, 211] width 0 height 8
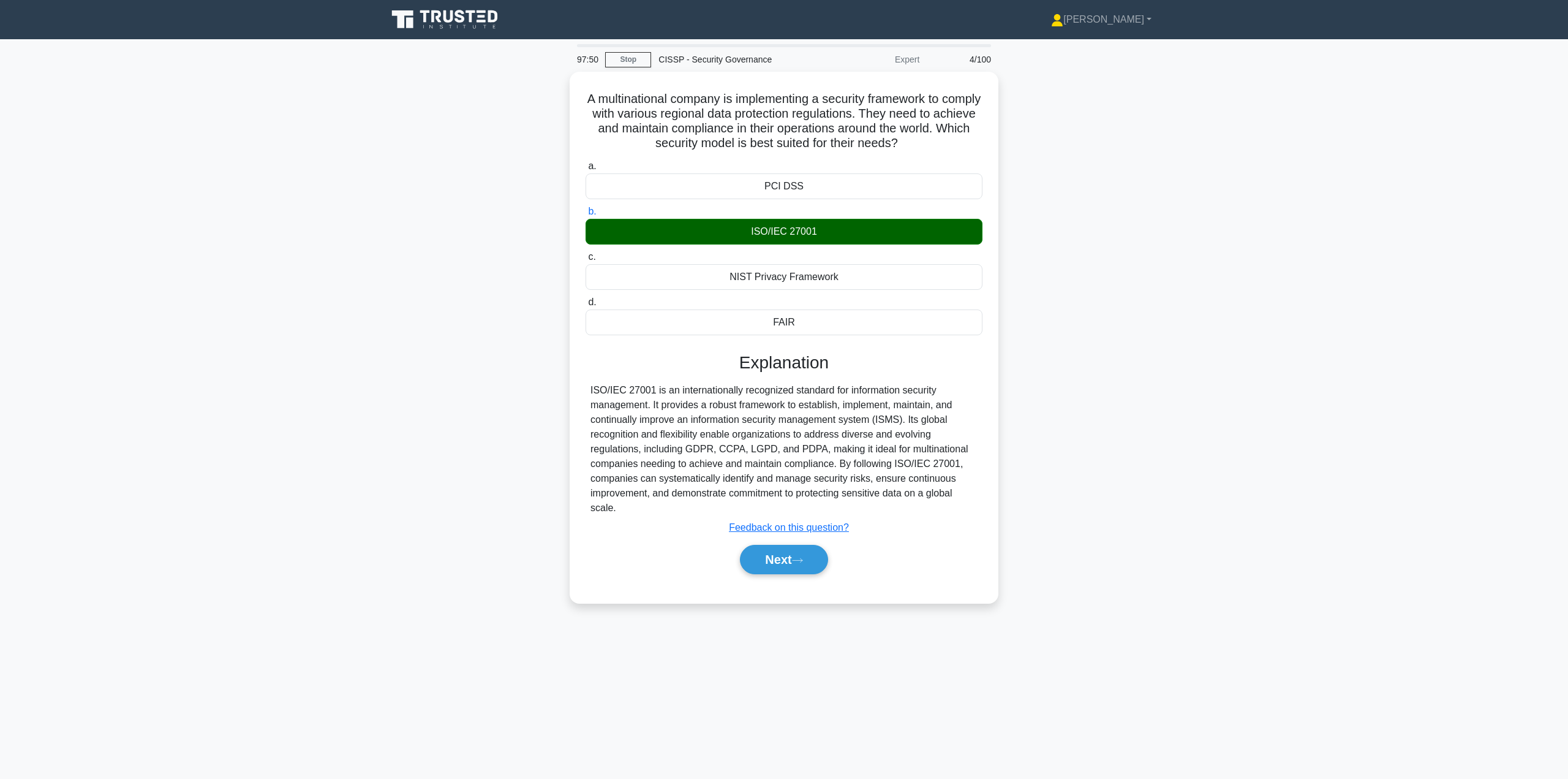
click at [770, 551] on button "Next" at bounding box center [784, 560] width 88 height 30
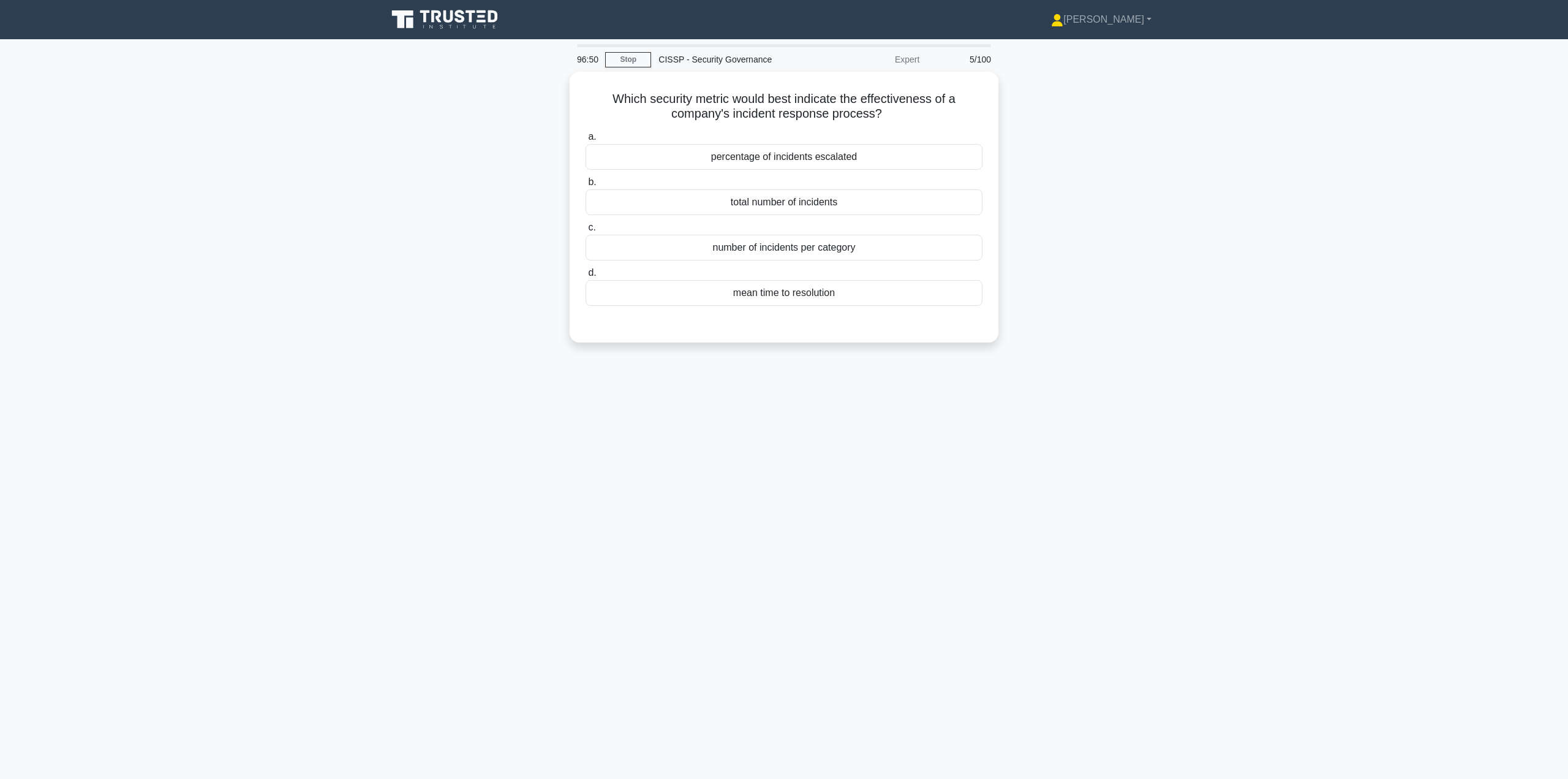
click at [771, 293] on div "mean time to resolution" at bounding box center [784, 293] width 397 height 26
click at [585, 277] on input "d. mean time to resolution" at bounding box center [585, 273] width 0 height 8
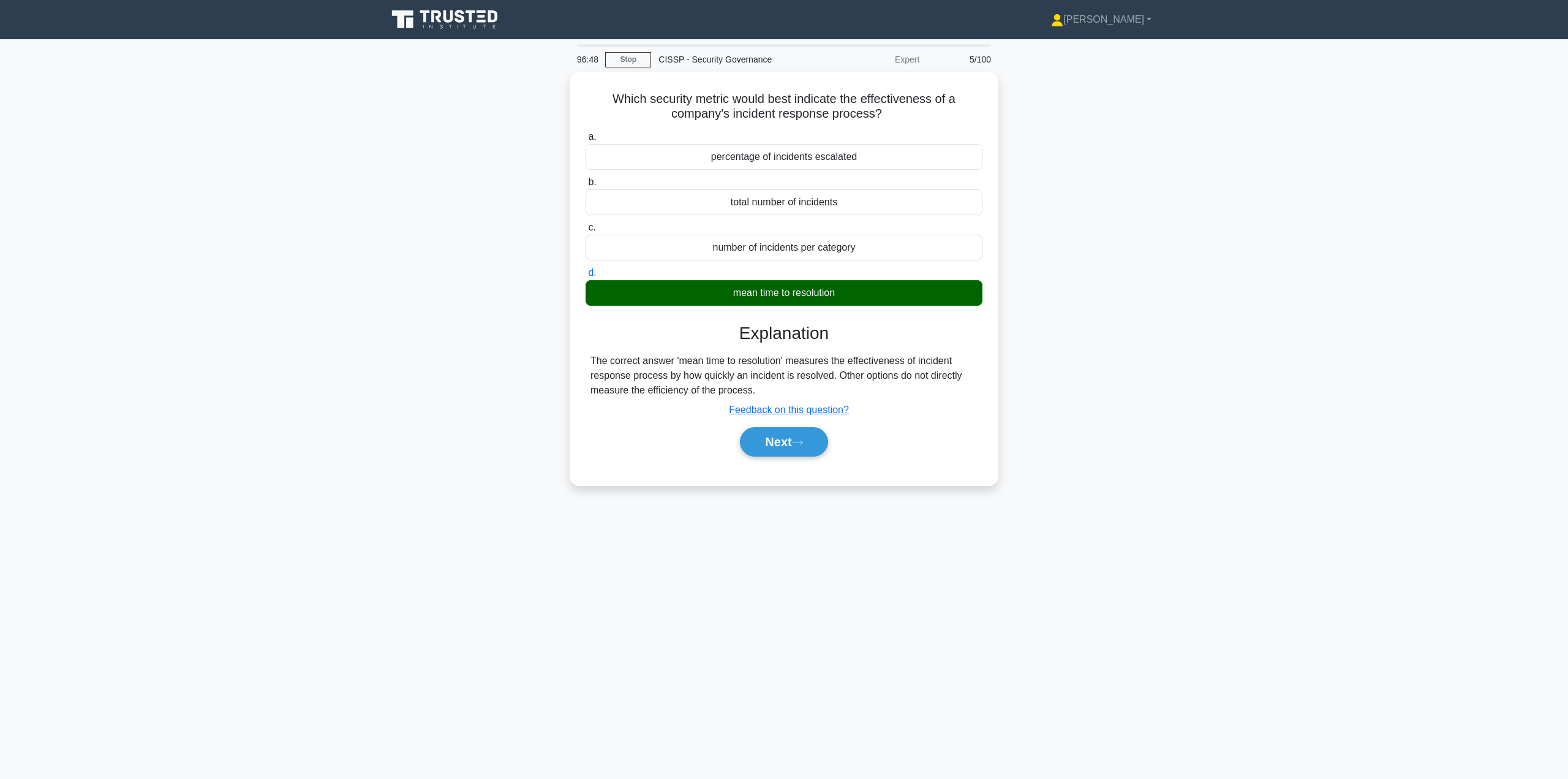
click at [780, 440] on button "Next" at bounding box center [784, 442] width 88 height 30
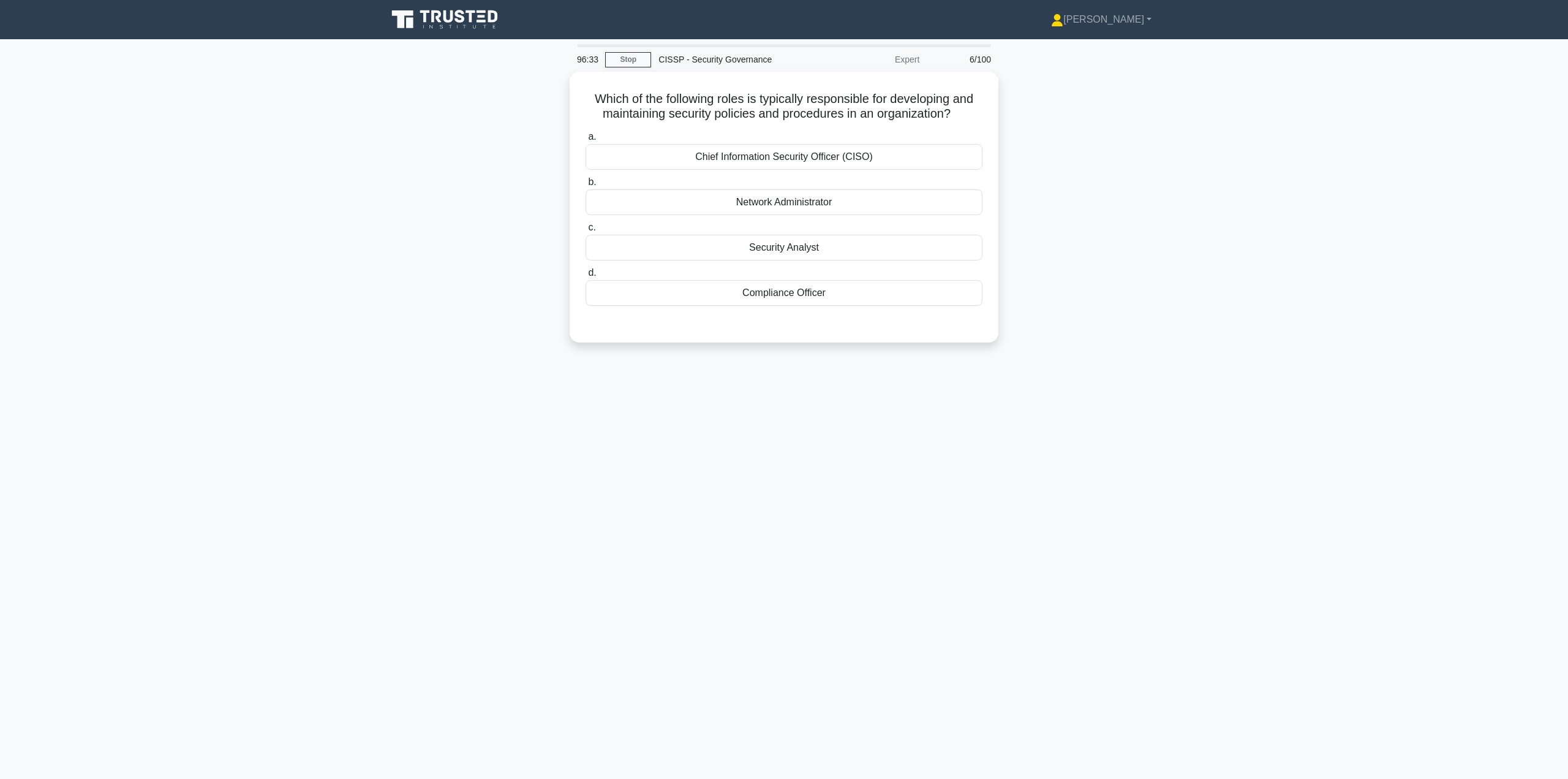
click at [823, 157] on div "Chief Information Security Officer (CISO)" at bounding box center [784, 157] width 397 height 26
click at [585, 141] on input "a. Chief Information Security Officer (CISO)" at bounding box center [585, 137] width 0 height 8
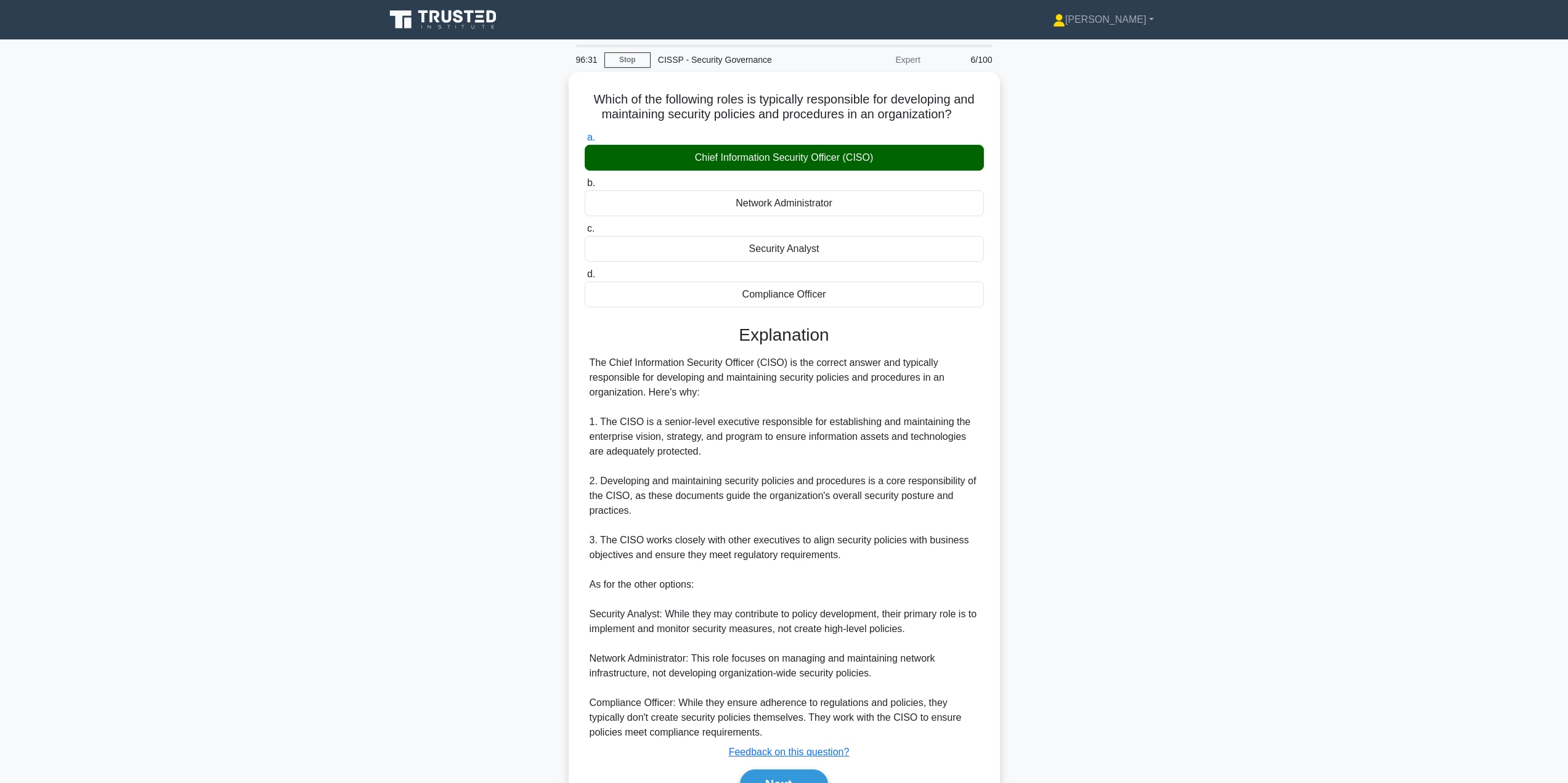
click at [771, 774] on button "Next" at bounding box center [784, 784] width 88 height 30
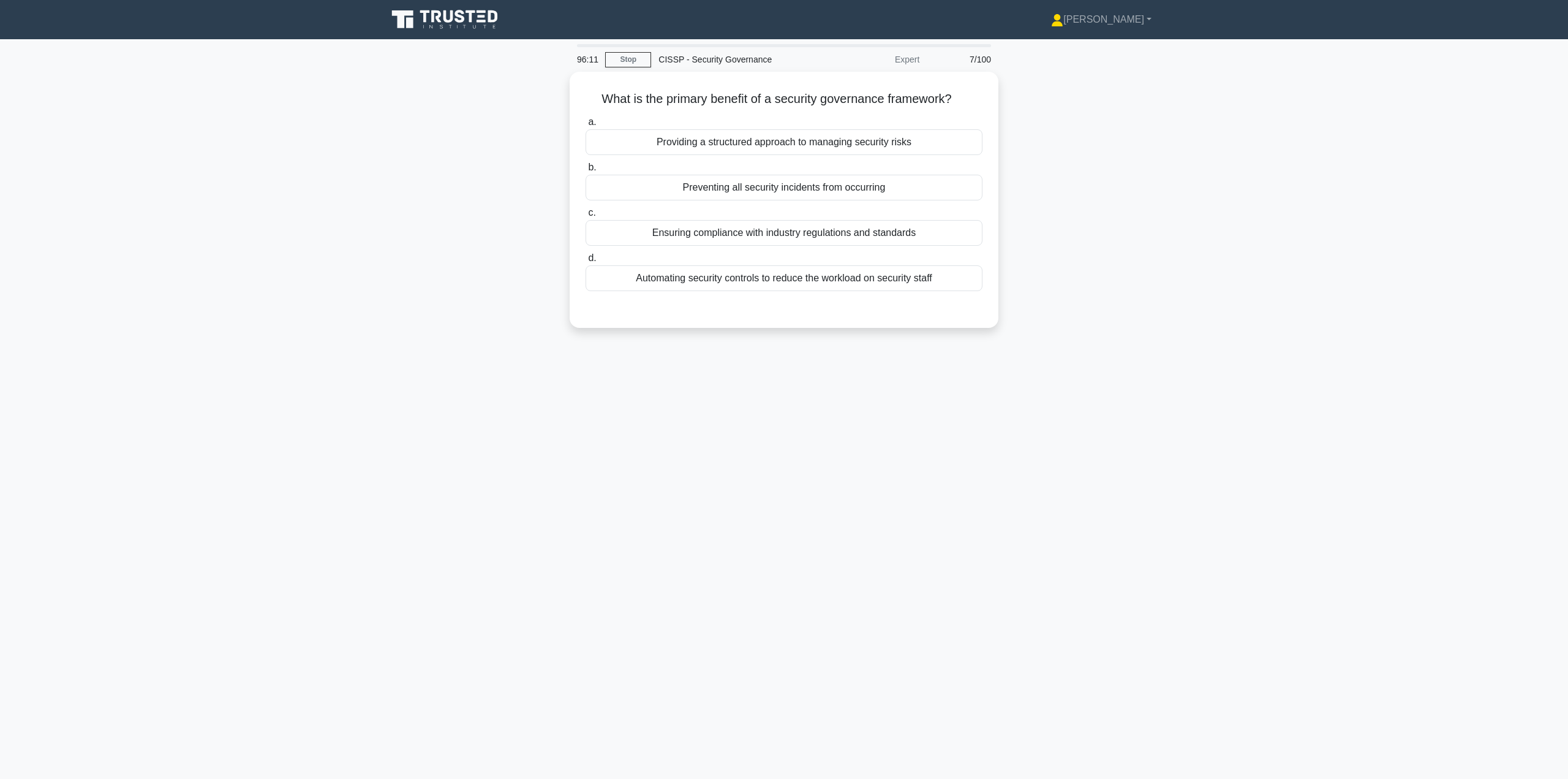
click at [690, 139] on div "Providing a structured approach to managing security risks" at bounding box center [784, 142] width 397 height 26
click at [585, 126] on input "a. Providing a structured approach to managing security risks" at bounding box center [585, 122] width 0 height 8
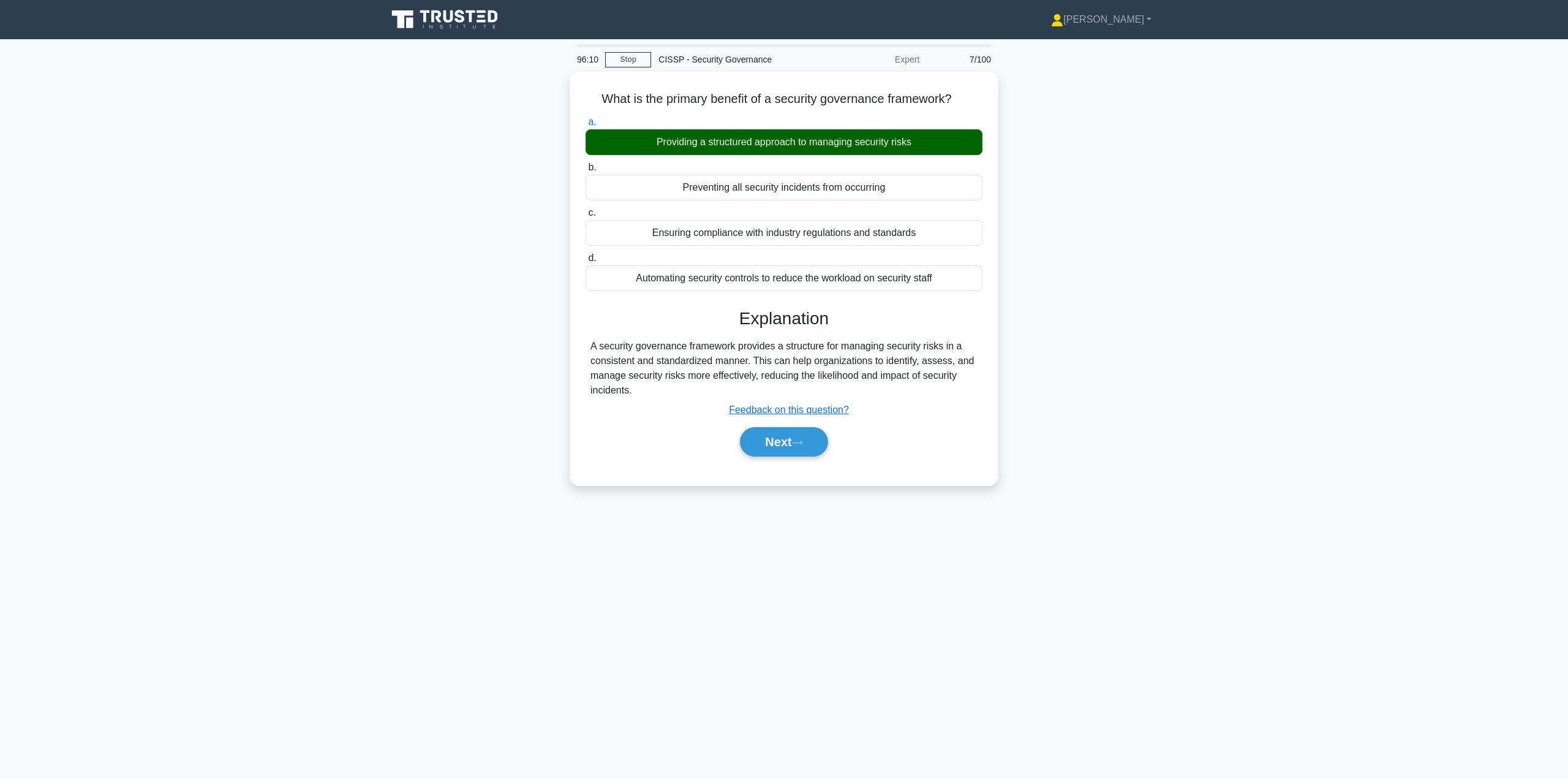
click at [788, 436] on button "Next" at bounding box center [784, 442] width 88 height 30
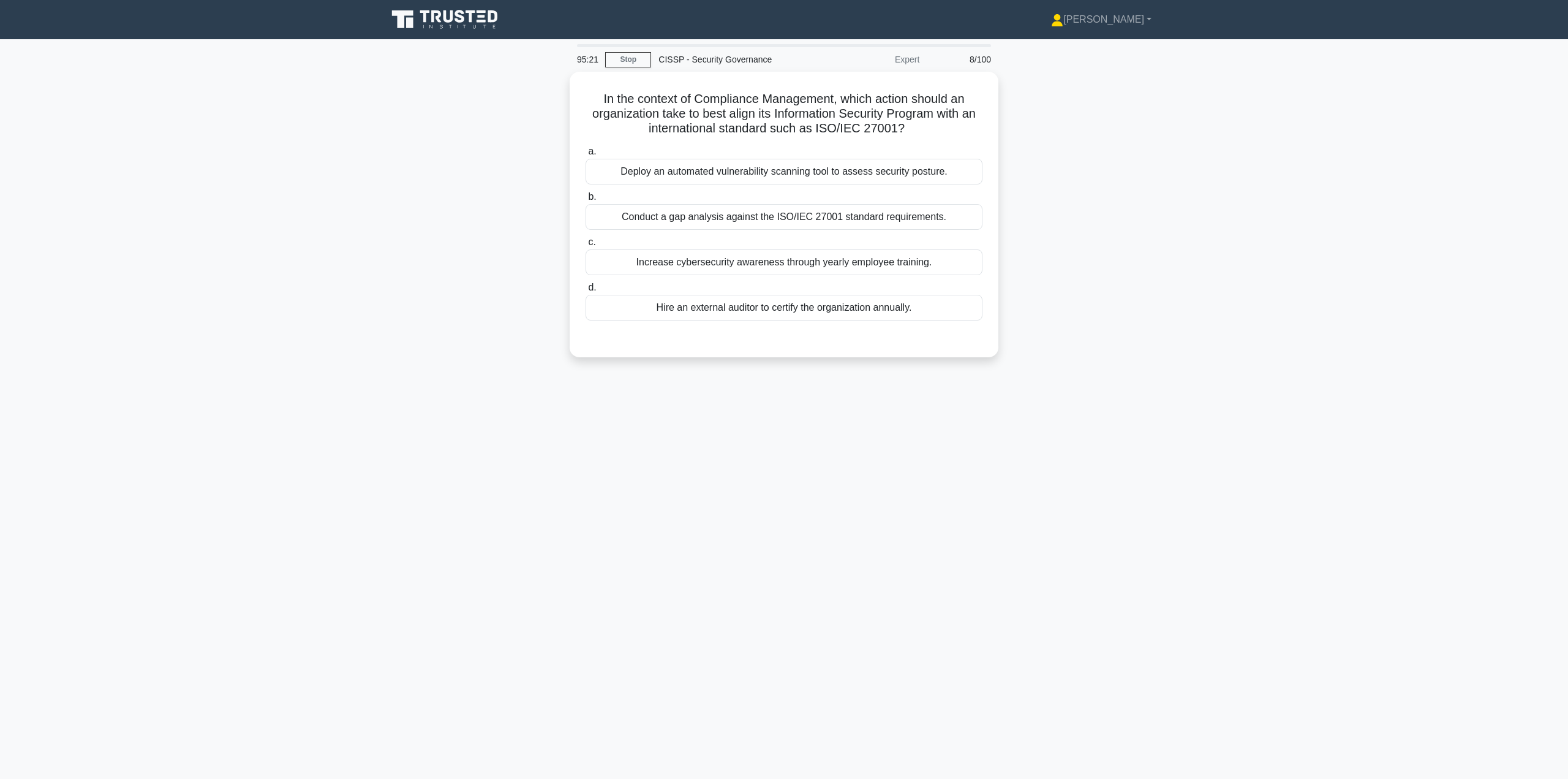
click at [812, 218] on div "Conduct a gap analysis against the ISO/IEC 27001 standard requirements." at bounding box center [784, 217] width 397 height 26
click at [585, 201] on input "b. Conduct a gap analysis against the ISO/IEC 27001 standard requirements." at bounding box center [585, 197] width 0 height 8
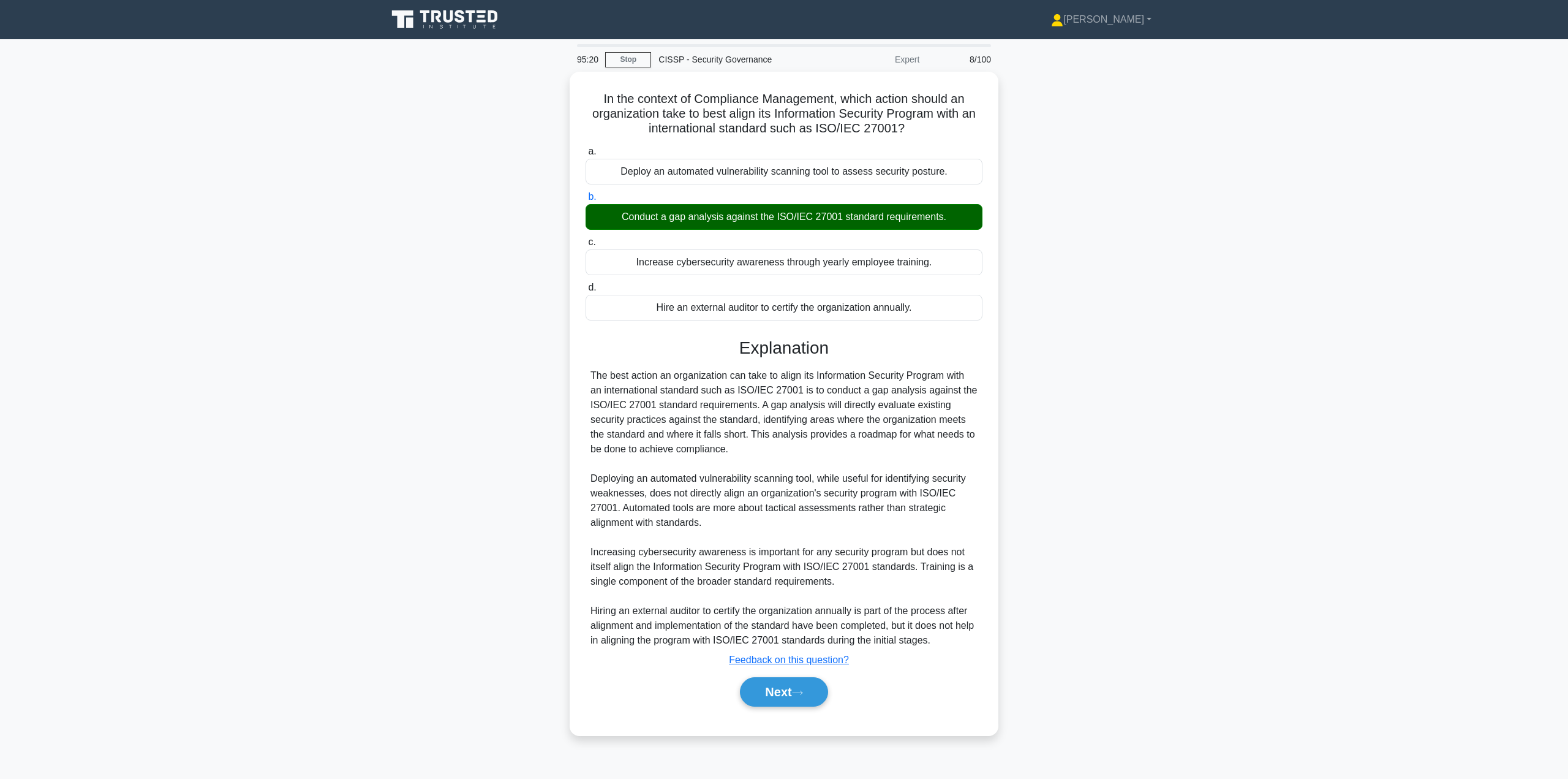
click at [786, 689] on button "Next" at bounding box center [784, 692] width 88 height 30
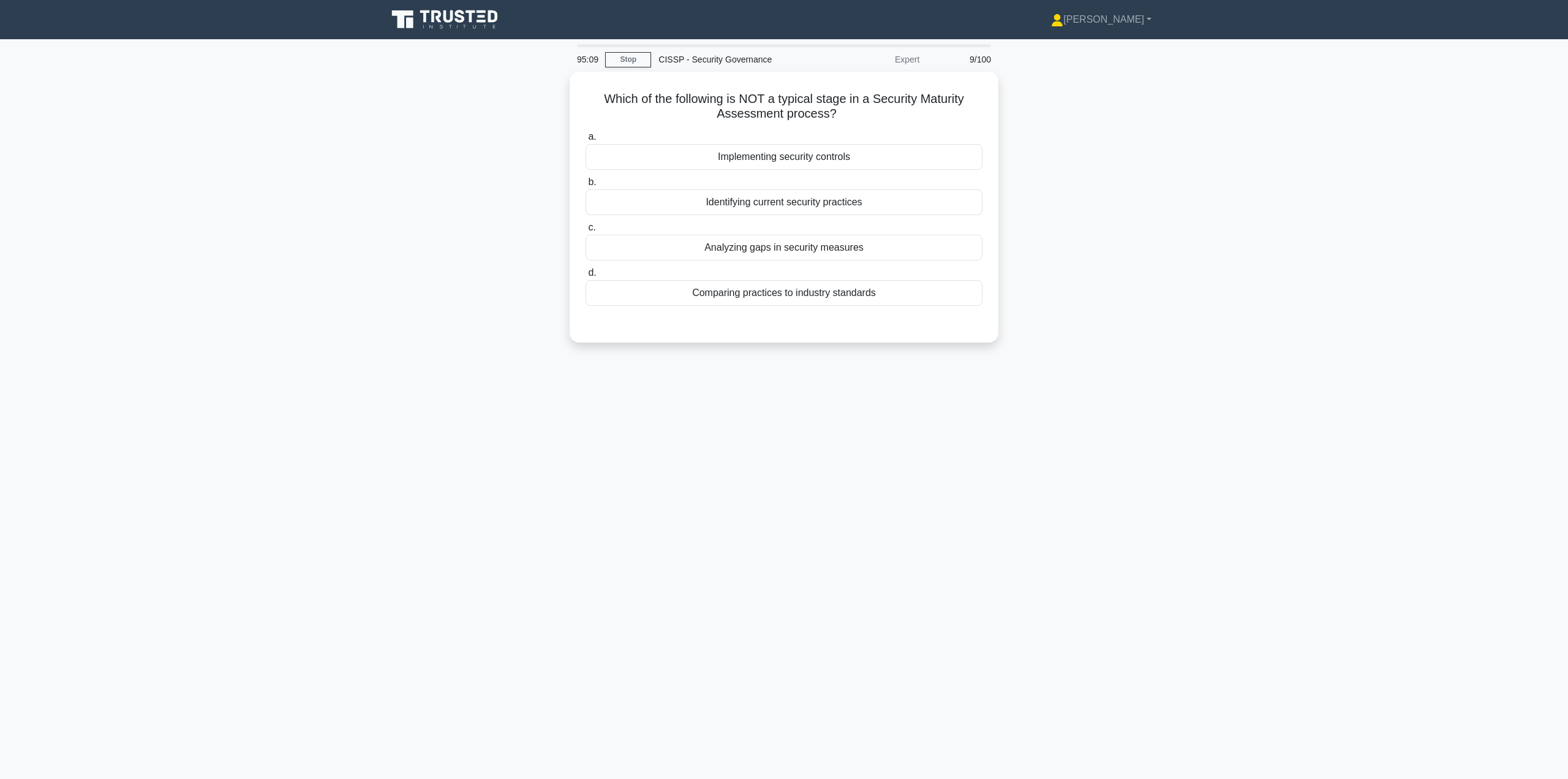
click at [859, 150] on div "Implementing security controls" at bounding box center [784, 157] width 397 height 26
click at [585, 141] on input "a. Implementing security controls" at bounding box center [585, 137] width 0 height 8
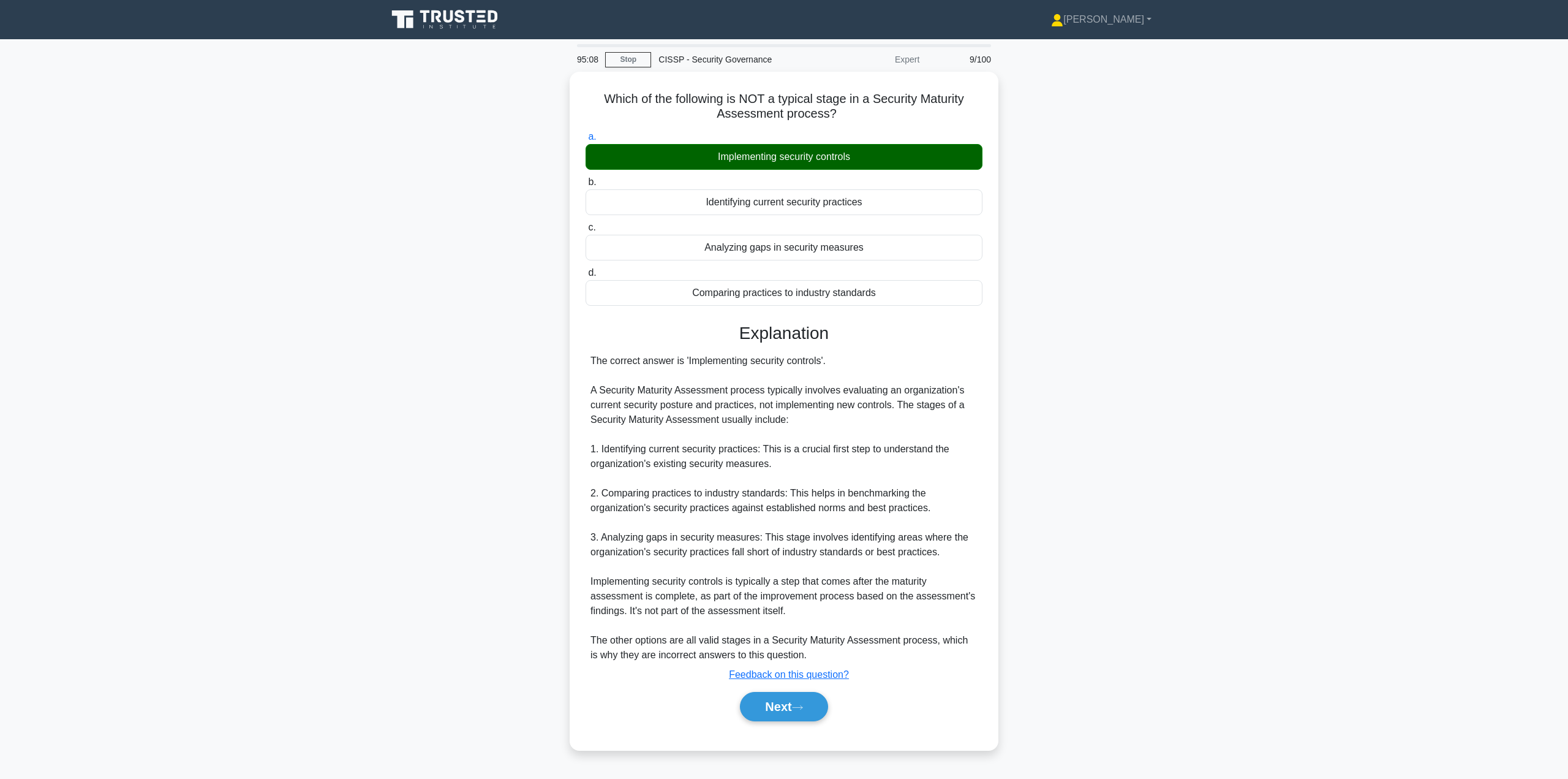
click at [771, 705] on button "Next" at bounding box center [784, 707] width 88 height 30
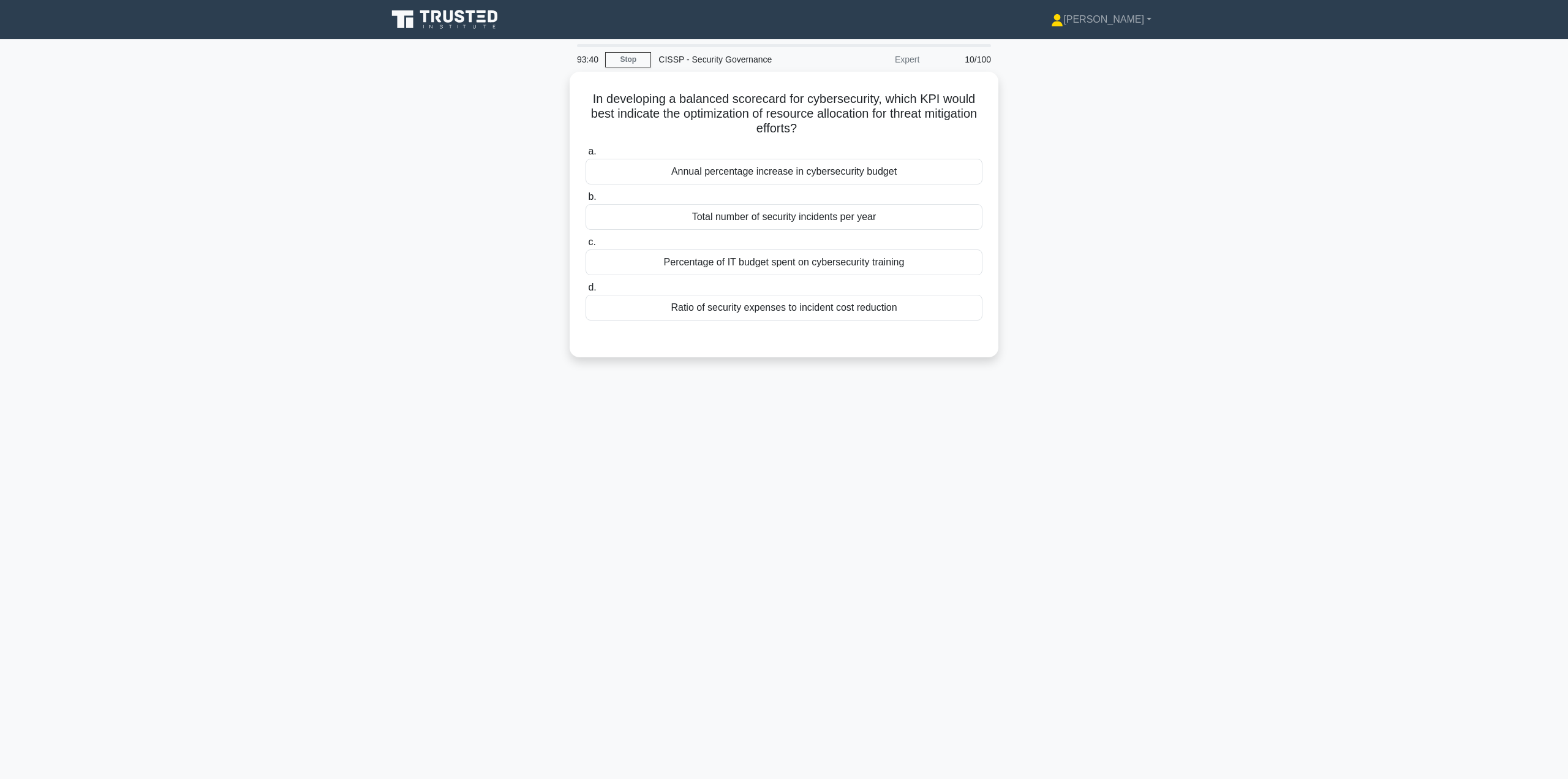
click at [790, 308] on div "Ratio of security expenses to incident cost reduction" at bounding box center [784, 308] width 397 height 26
click at [585, 292] on input "d. Ratio of security expenses to incident cost reduction" at bounding box center [585, 288] width 0 height 8
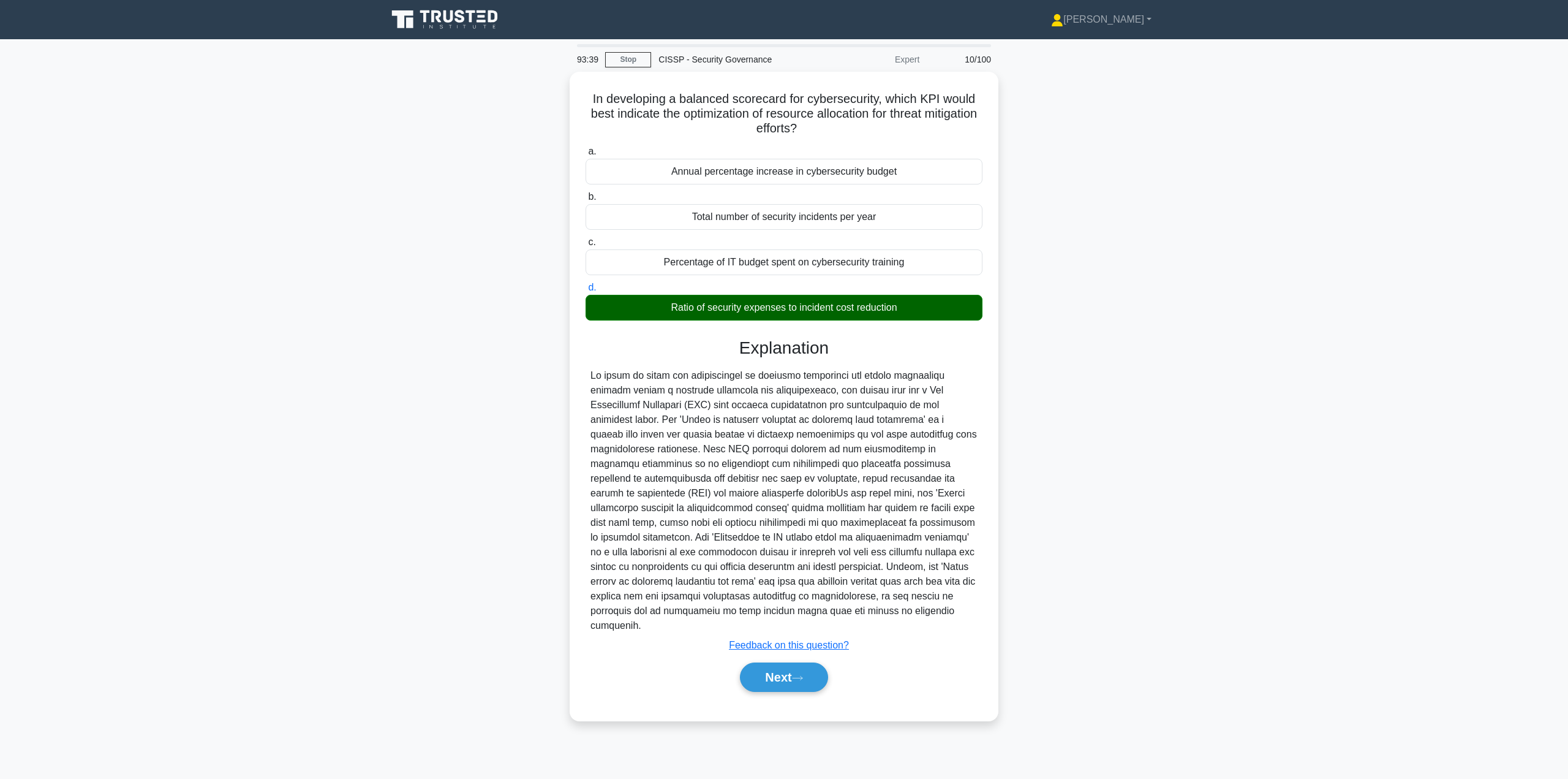
click at [776, 663] on button "Next" at bounding box center [784, 678] width 88 height 30
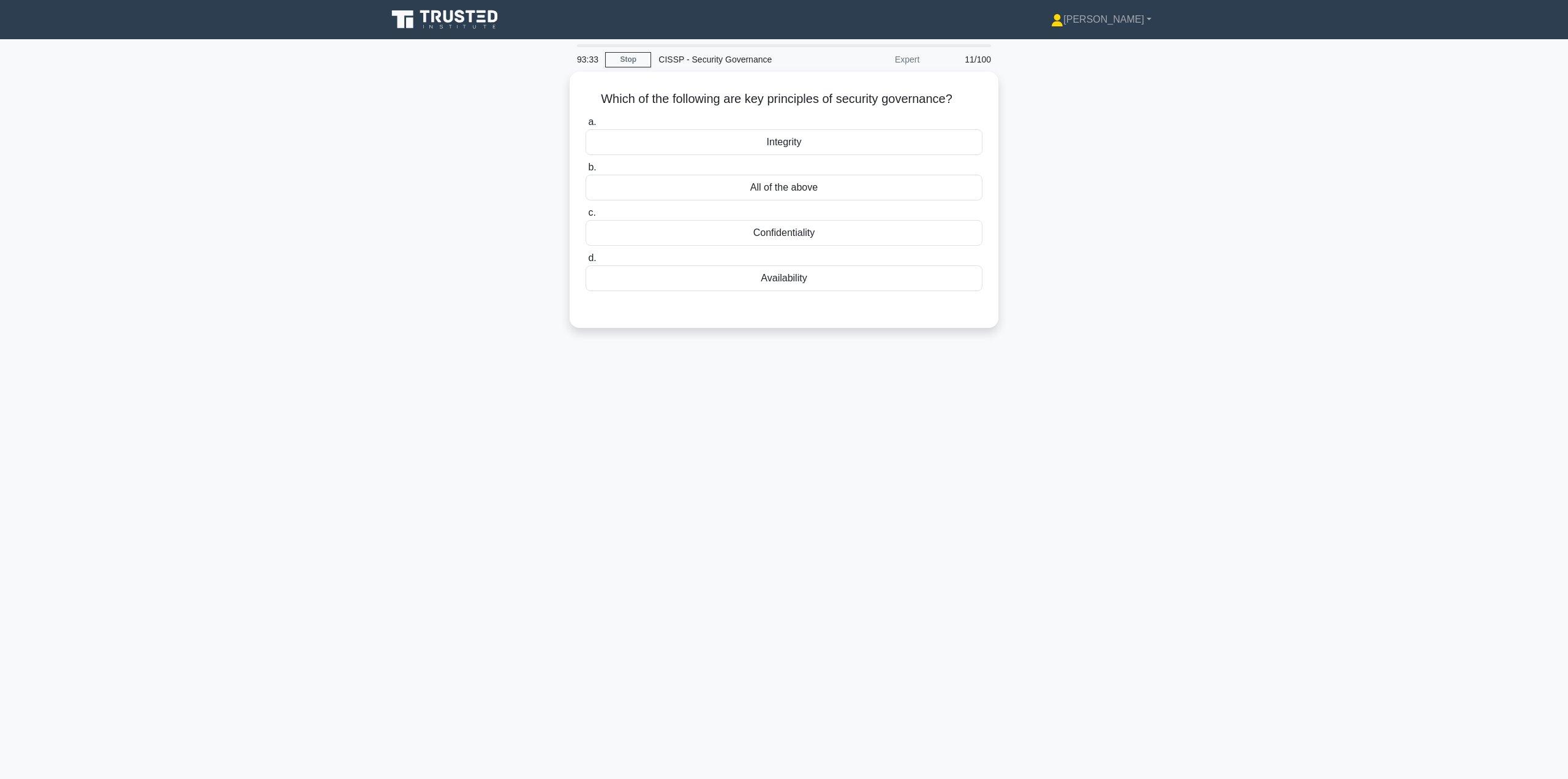
click at [769, 188] on div "All of the above" at bounding box center [784, 187] width 397 height 26
click at [585, 171] on input "b. All of the above" at bounding box center [585, 167] width 0 height 8
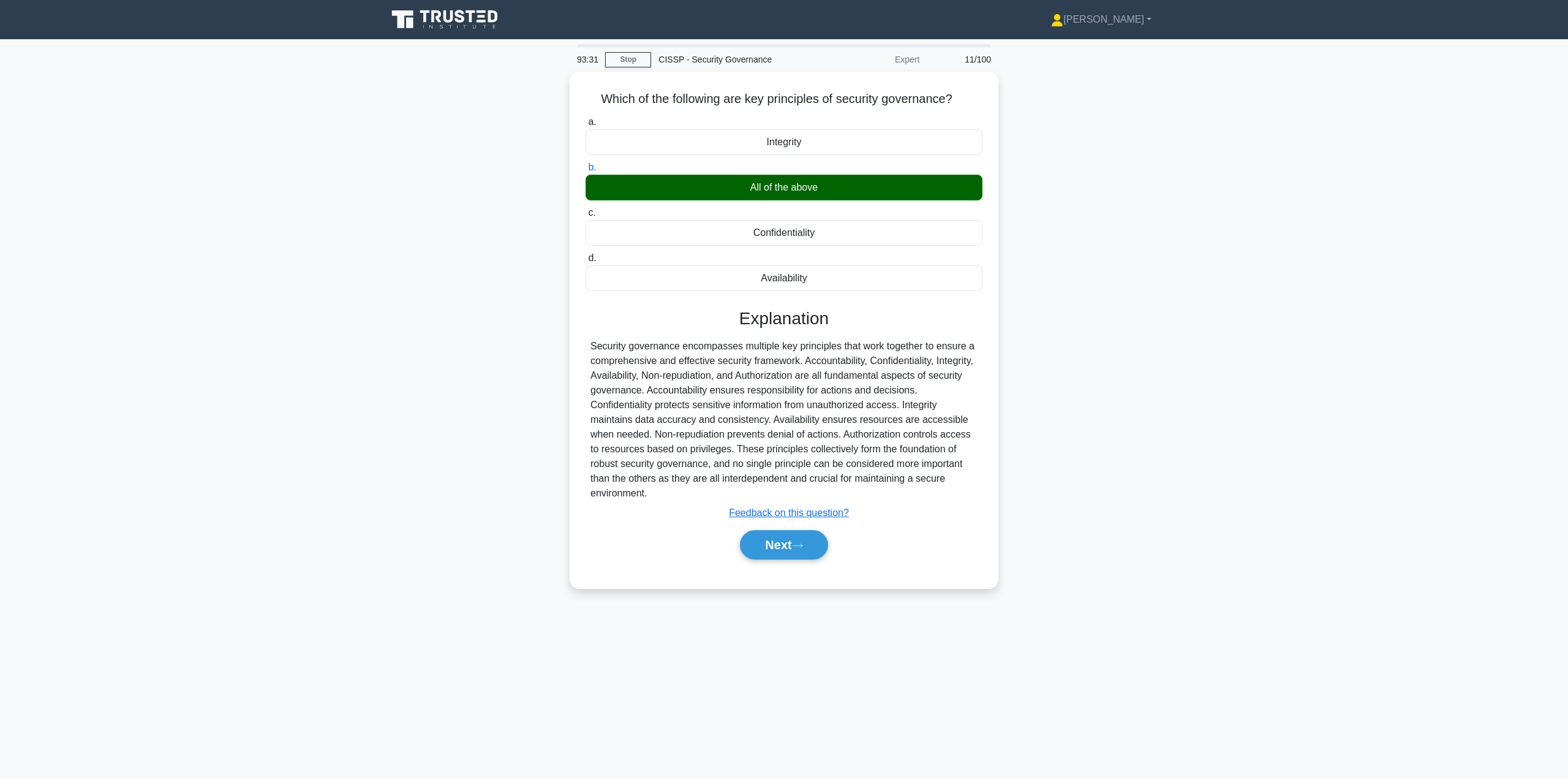
click at [778, 542] on button "Next" at bounding box center [784, 545] width 88 height 30
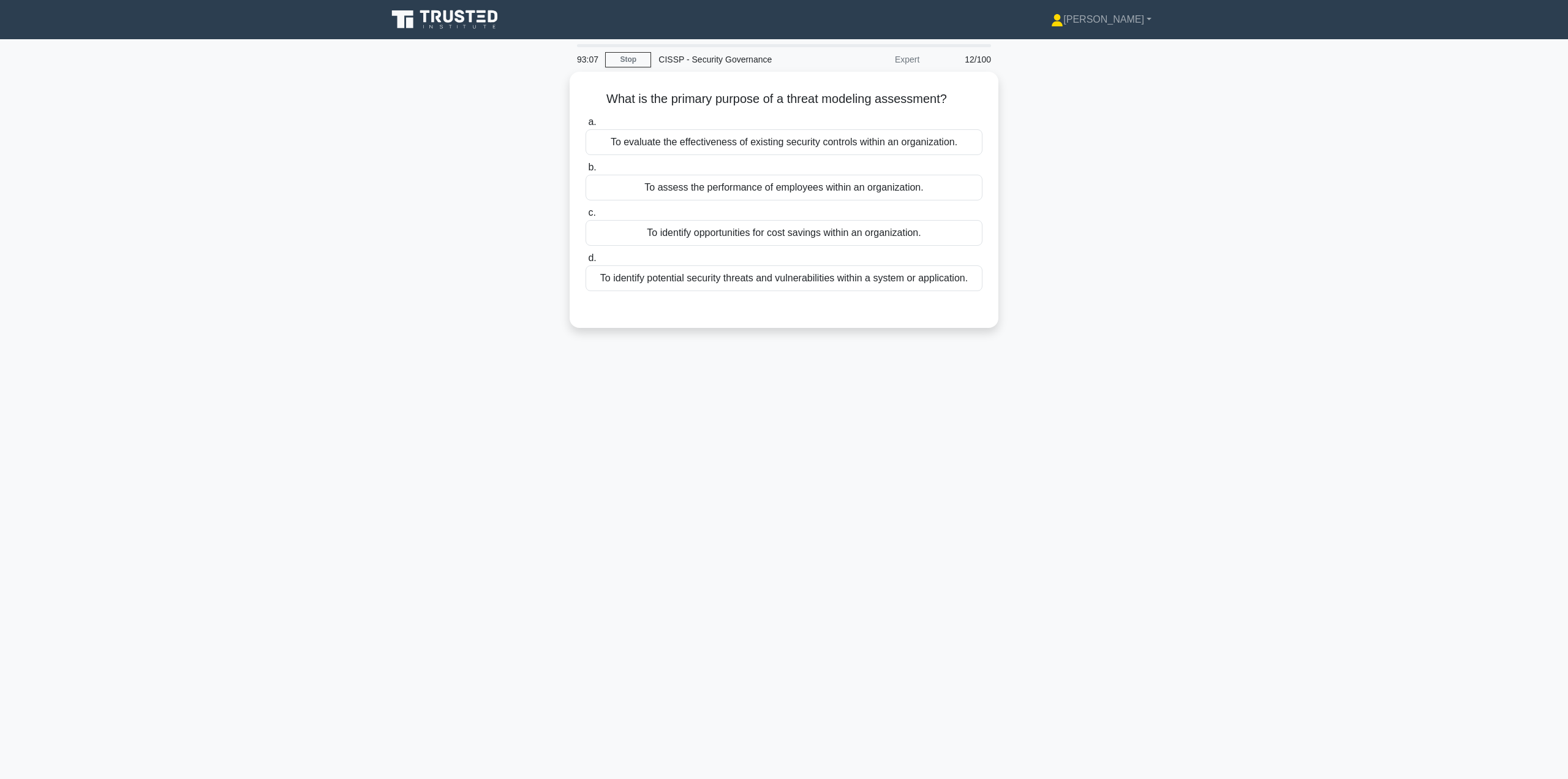
click at [752, 276] on div "To identify potential security threats and vulnerabilities within a system or a…" at bounding box center [784, 279] width 397 height 26
click at [585, 262] on input "d. To identify potential security threats and vulnerabilities within a system o…" at bounding box center [585, 258] width 0 height 8
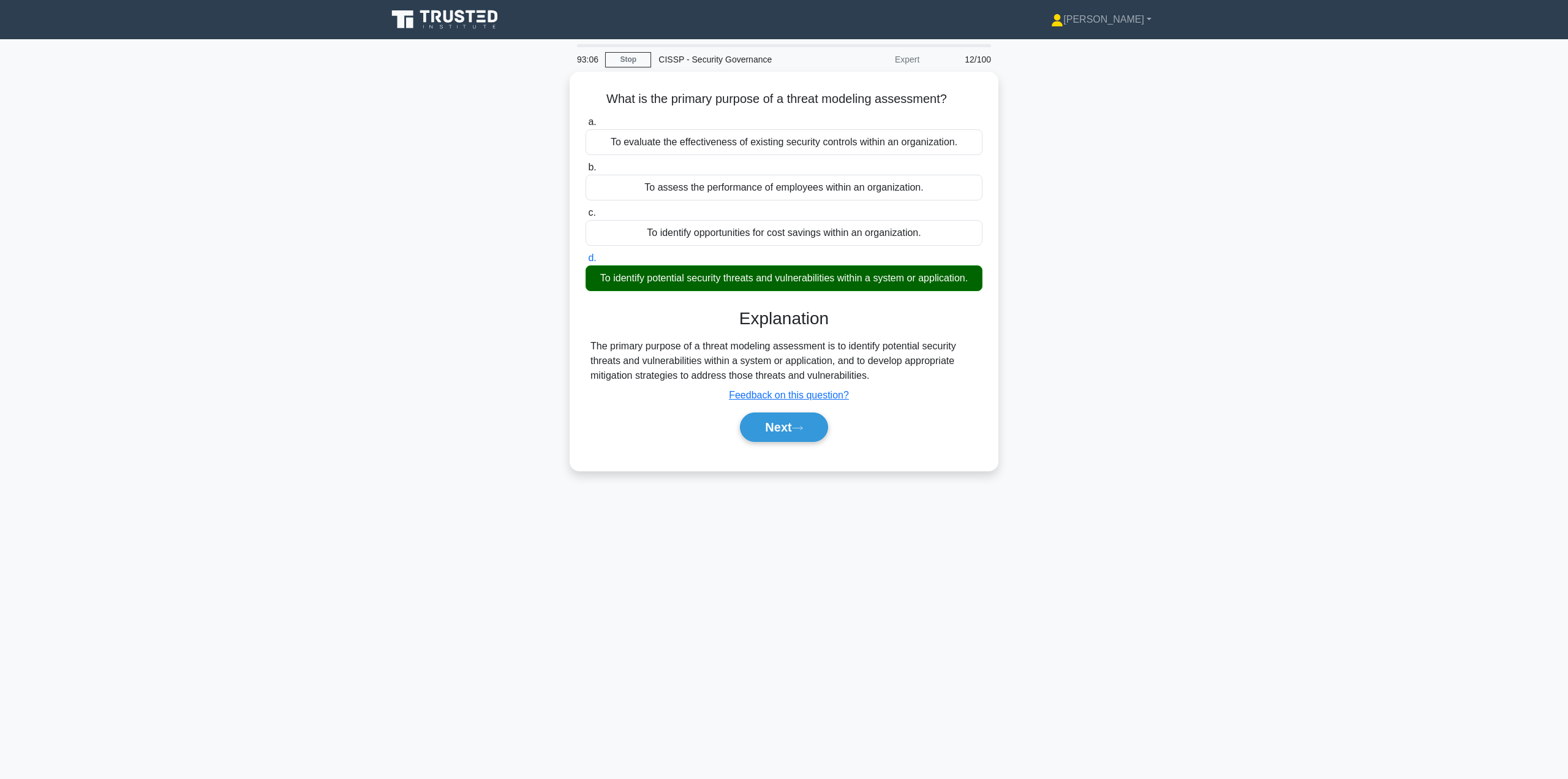
click at [780, 427] on button "Next" at bounding box center [784, 427] width 88 height 30
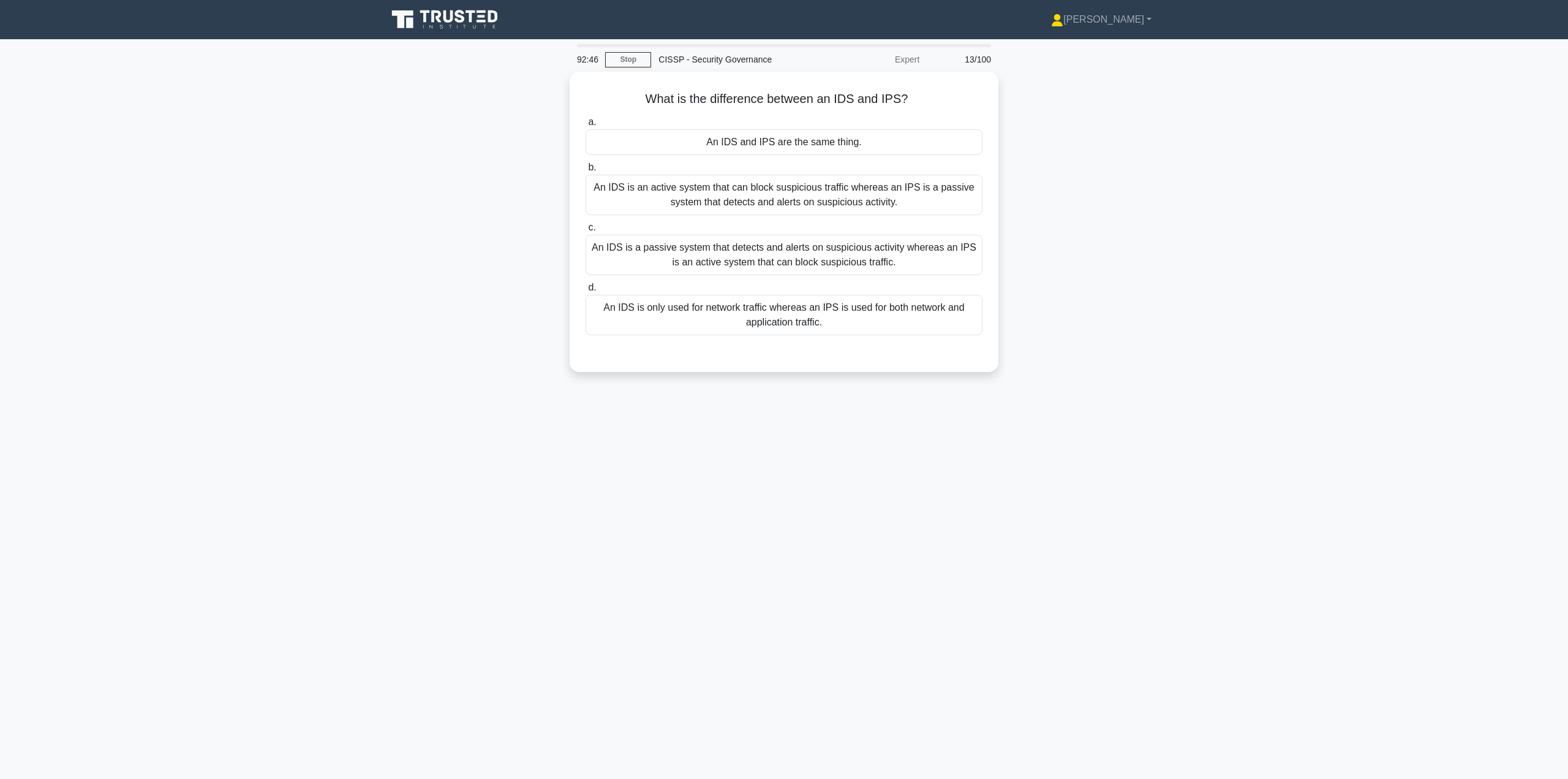
click at [846, 262] on div "An IDS is a passive system that detects and alerts on suspicious activity where…" at bounding box center [784, 255] width 397 height 41
click at [585, 231] on input "c. An IDS is a passive system that detects and alerts on suspicious activity wh…" at bounding box center [585, 228] width 0 height 8
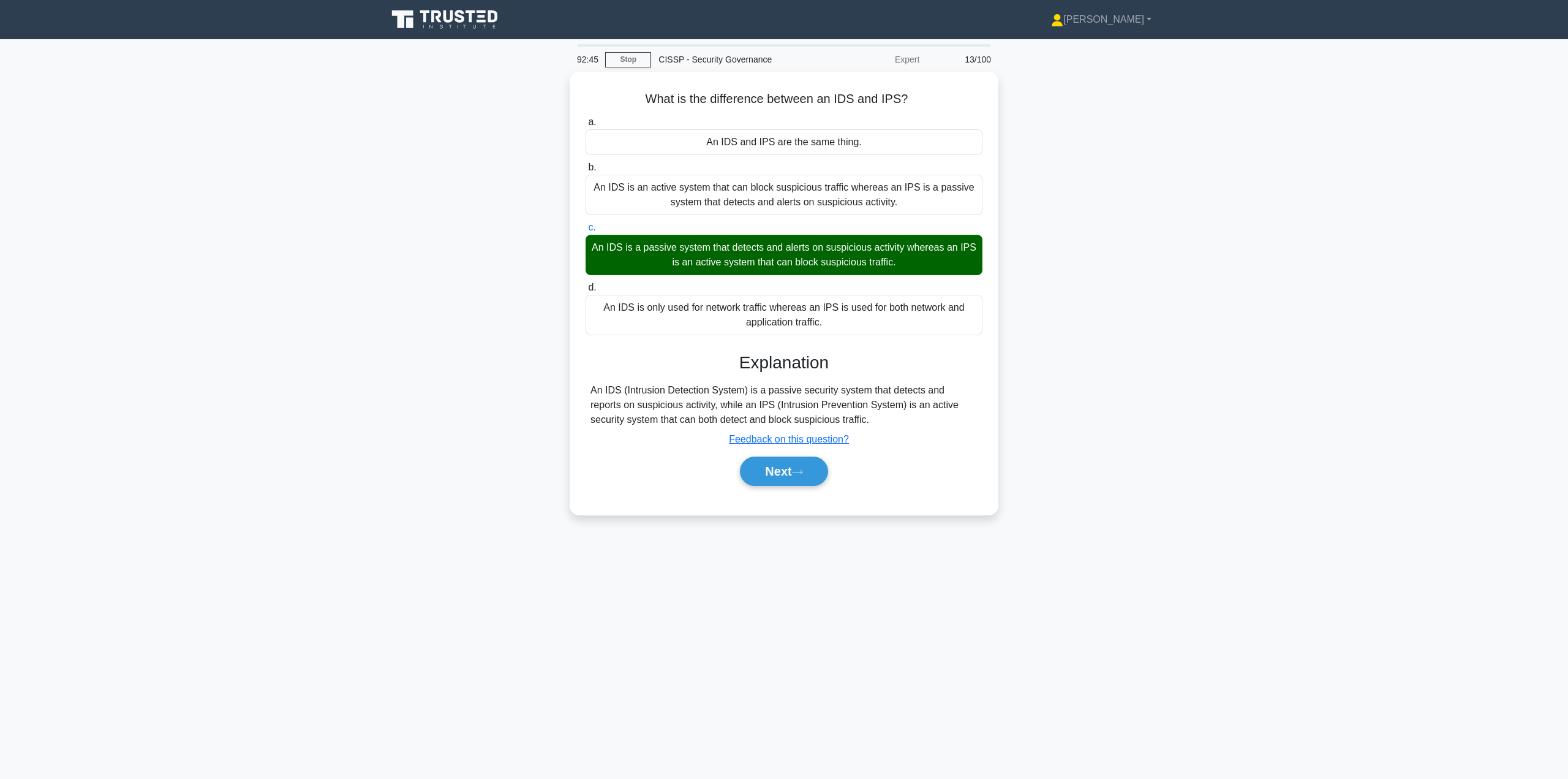
click at [796, 464] on button "Next" at bounding box center [784, 471] width 88 height 30
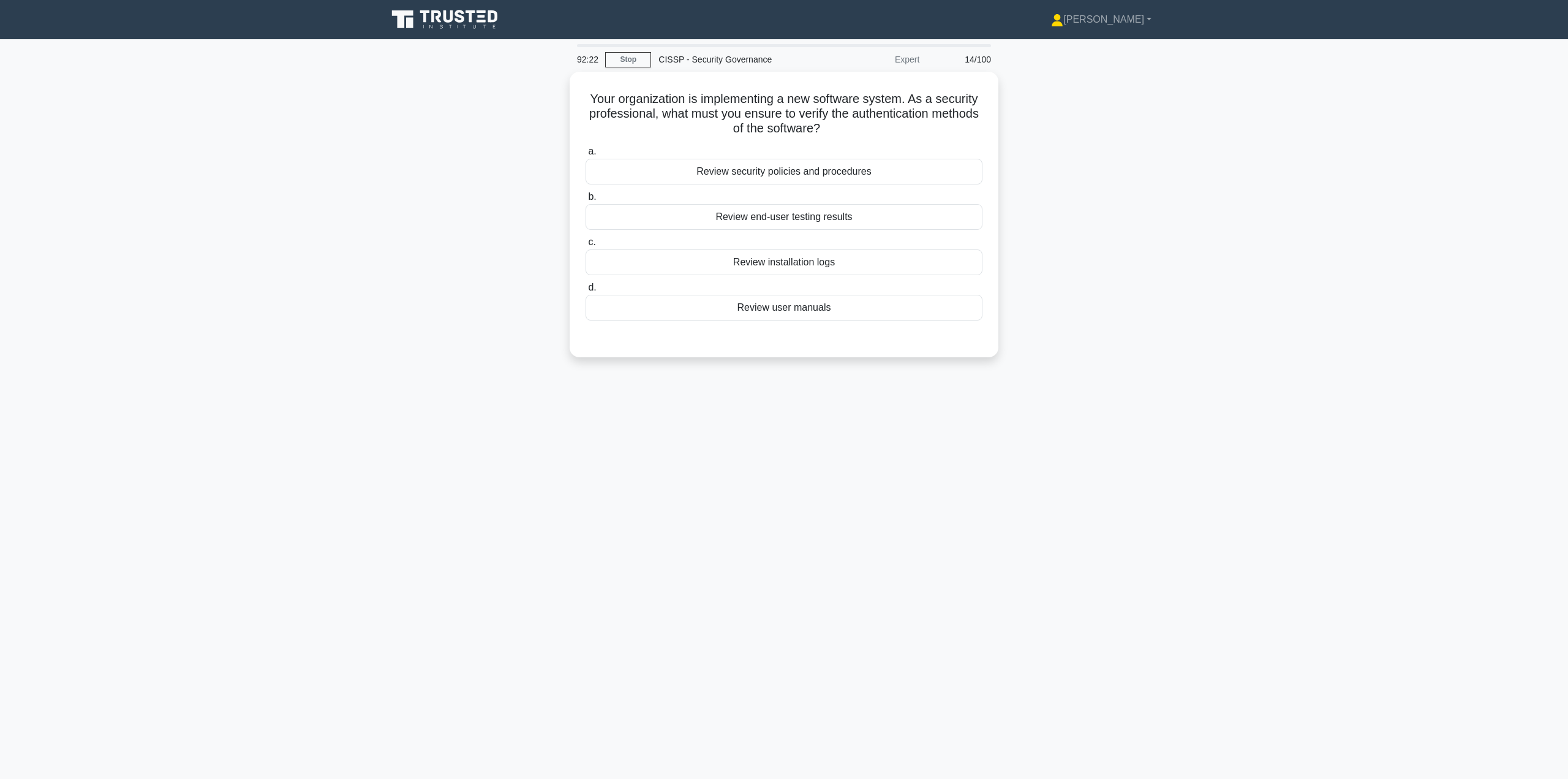
click at [837, 167] on div "Review security policies and procedures" at bounding box center [784, 172] width 397 height 26
click at [585, 156] on input "a. Review security policies and procedures" at bounding box center [585, 151] width 0 height 8
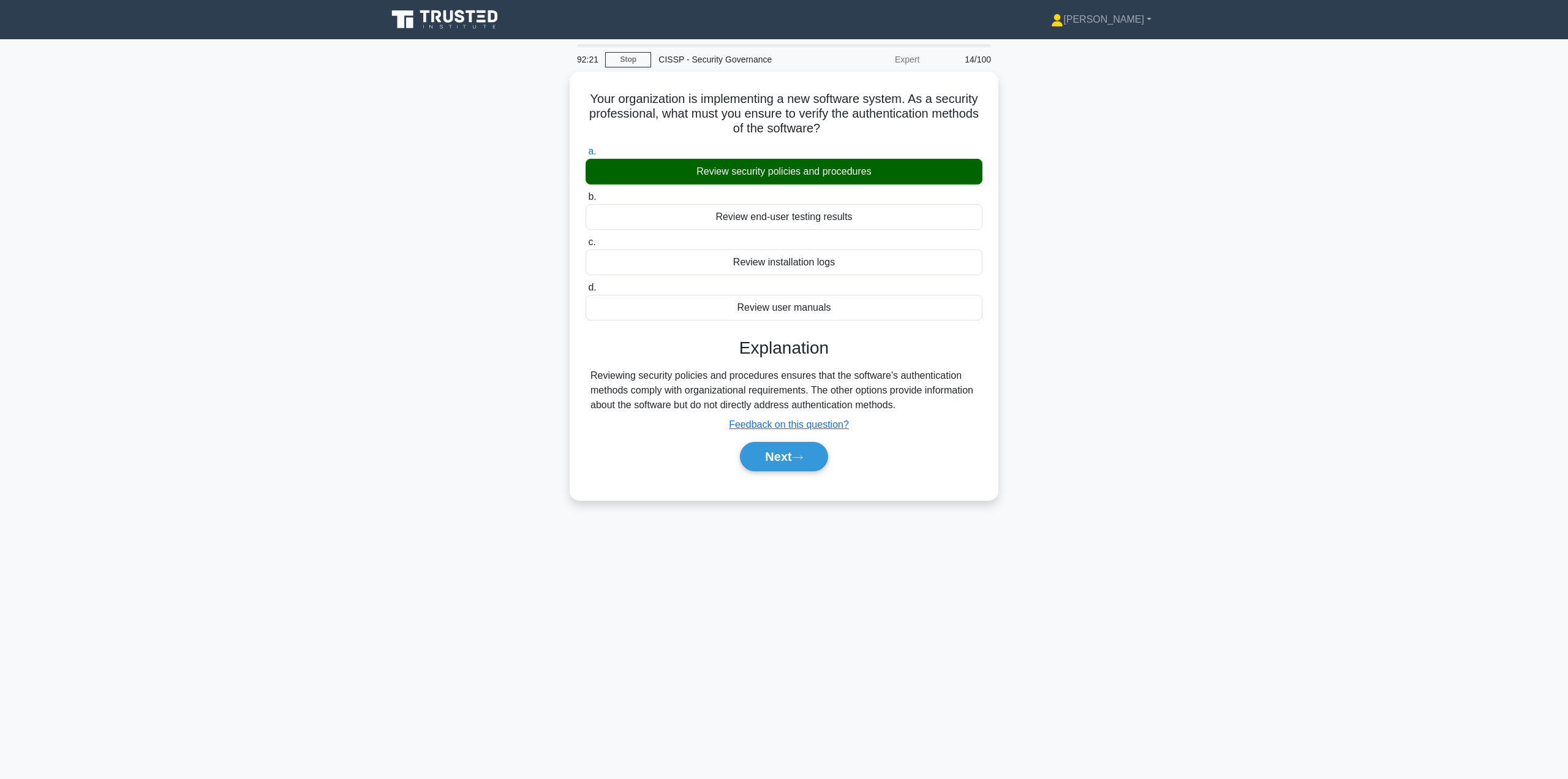
click at [773, 454] on button "Next" at bounding box center [784, 457] width 88 height 30
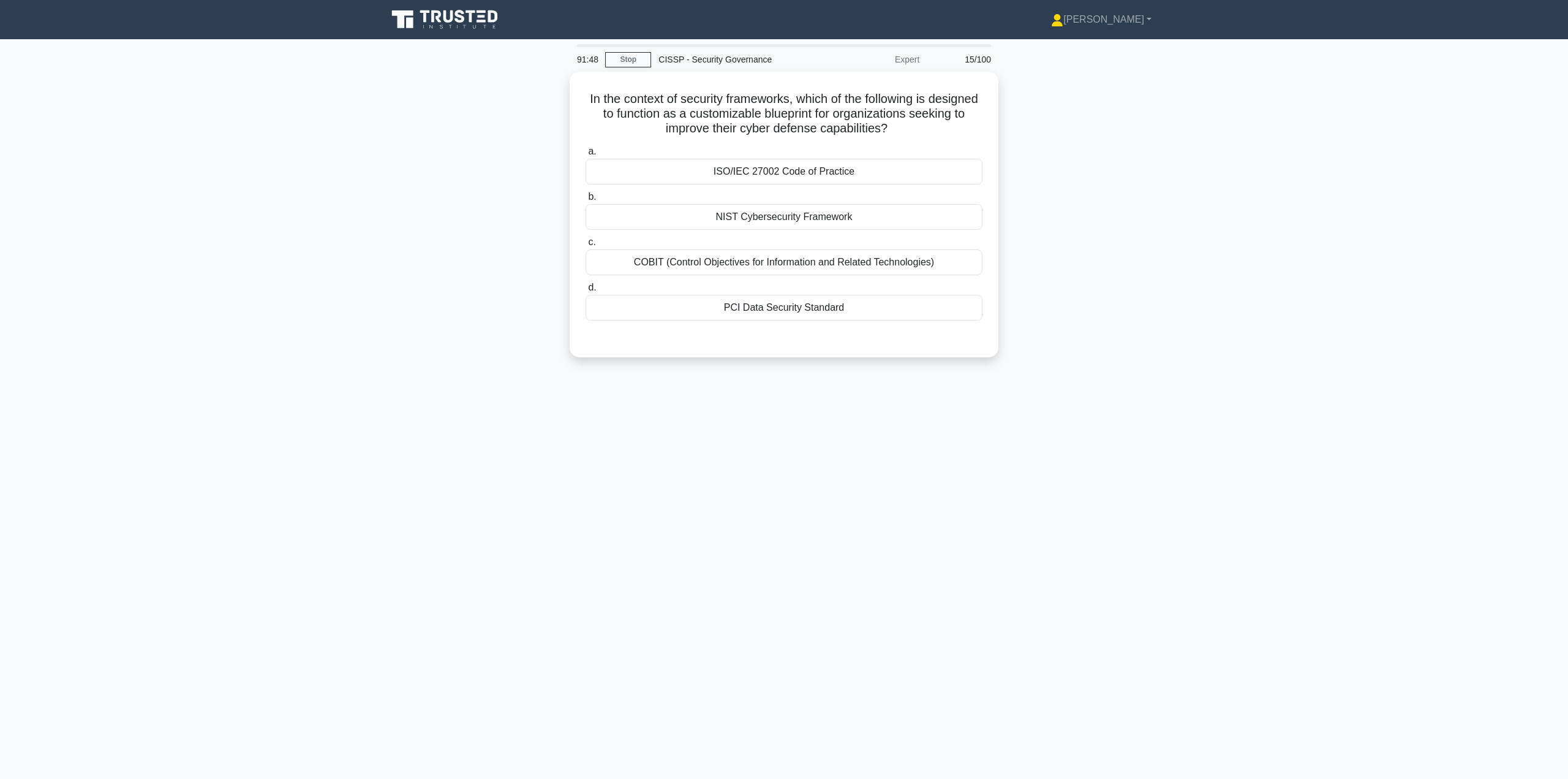
click at [767, 214] on div "NIST Cybersecurity Framework" at bounding box center [784, 217] width 397 height 26
click at [585, 201] on input "b. NIST Cybersecurity Framework" at bounding box center [585, 197] width 0 height 8
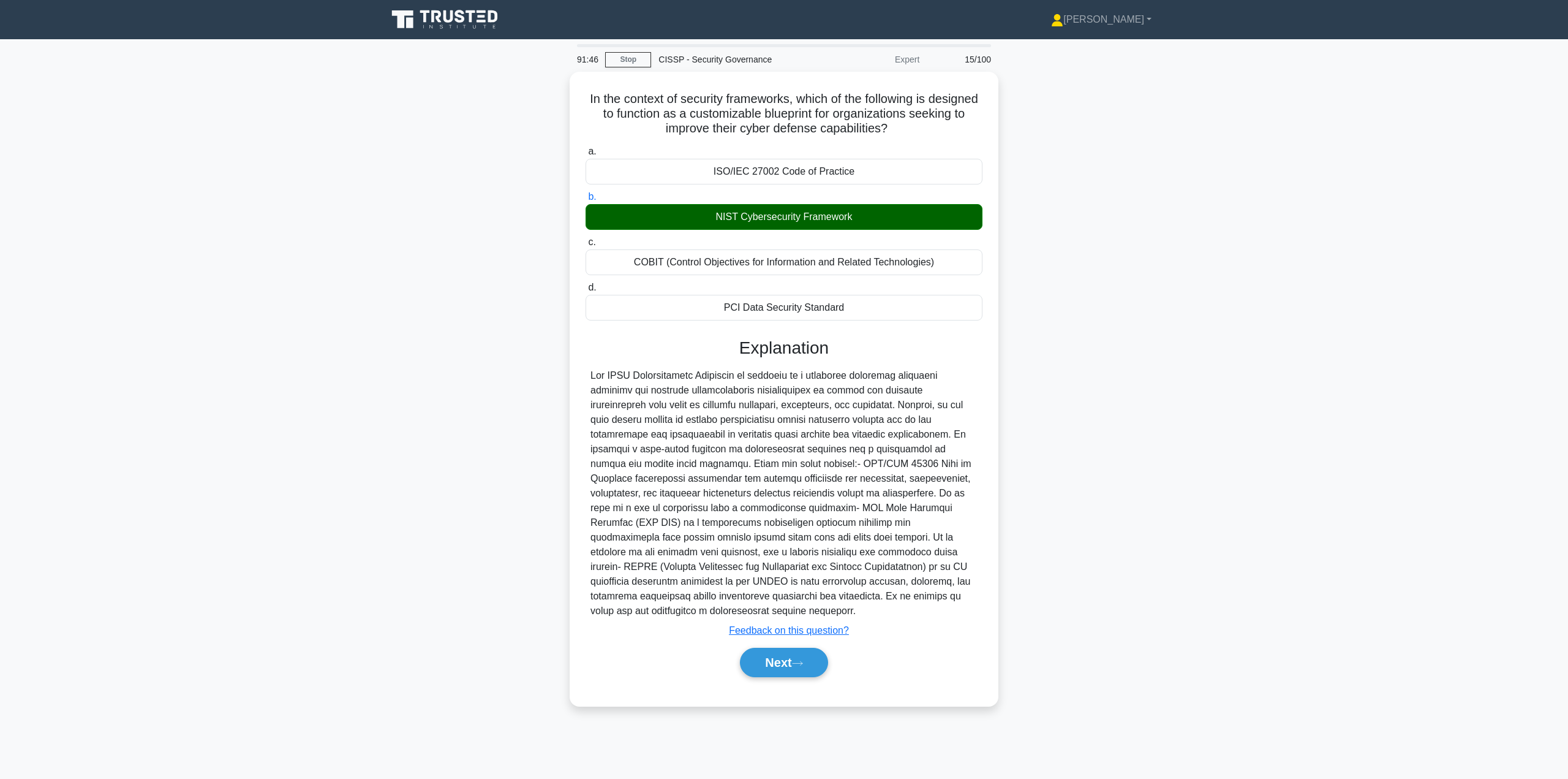
click at [782, 665] on button "Next" at bounding box center [784, 663] width 88 height 30
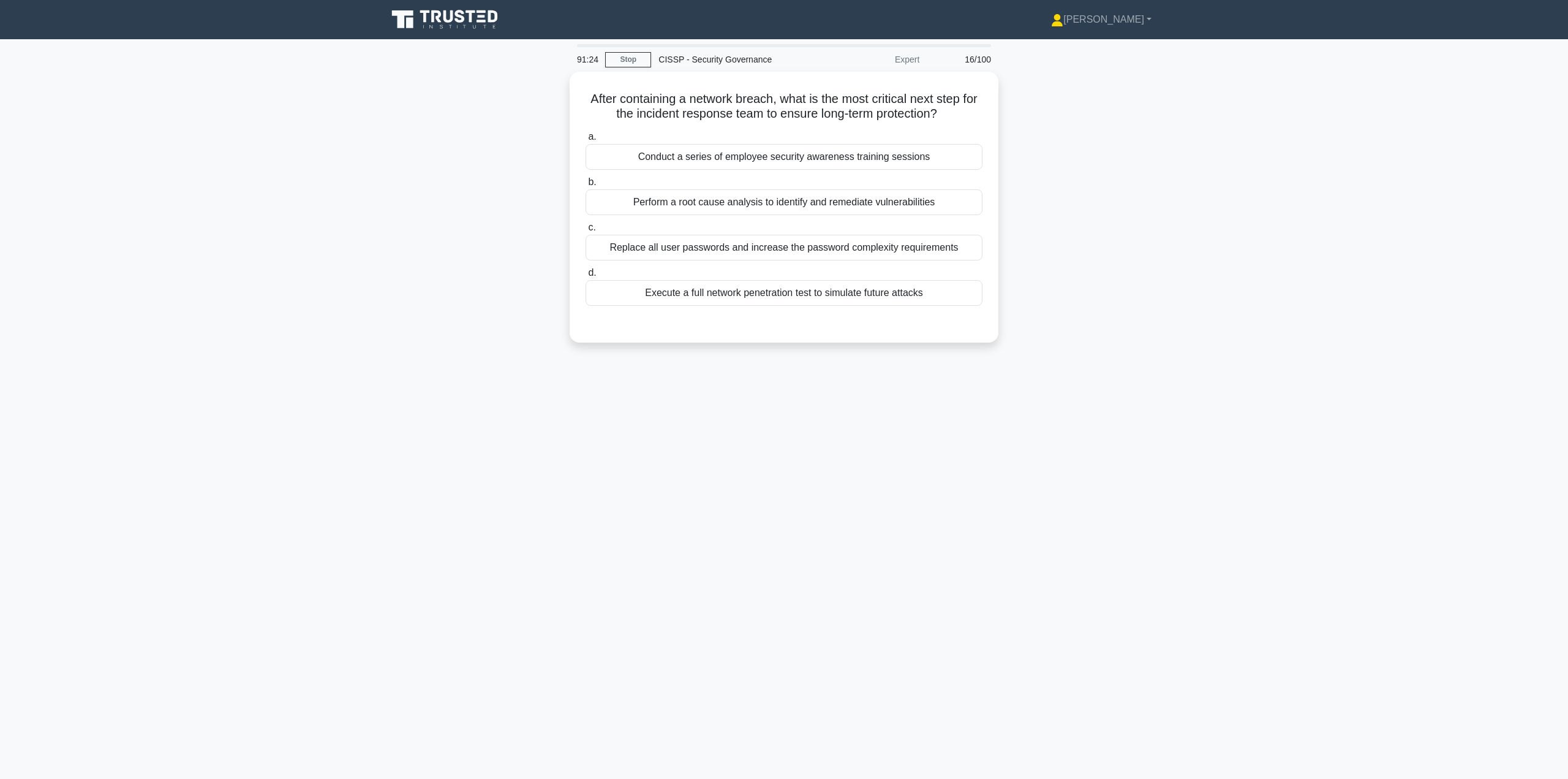
click at [850, 200] on div "Perform a root cause analysis to identify and remediate vulnerabilities" at bounding box center [784, 202] width 397 height 26
click at [585, 186] on input "b. Perform a root cause analysis to identify and remediate vulnerabilities" at bounding box center [585, 182] width 0 height 8
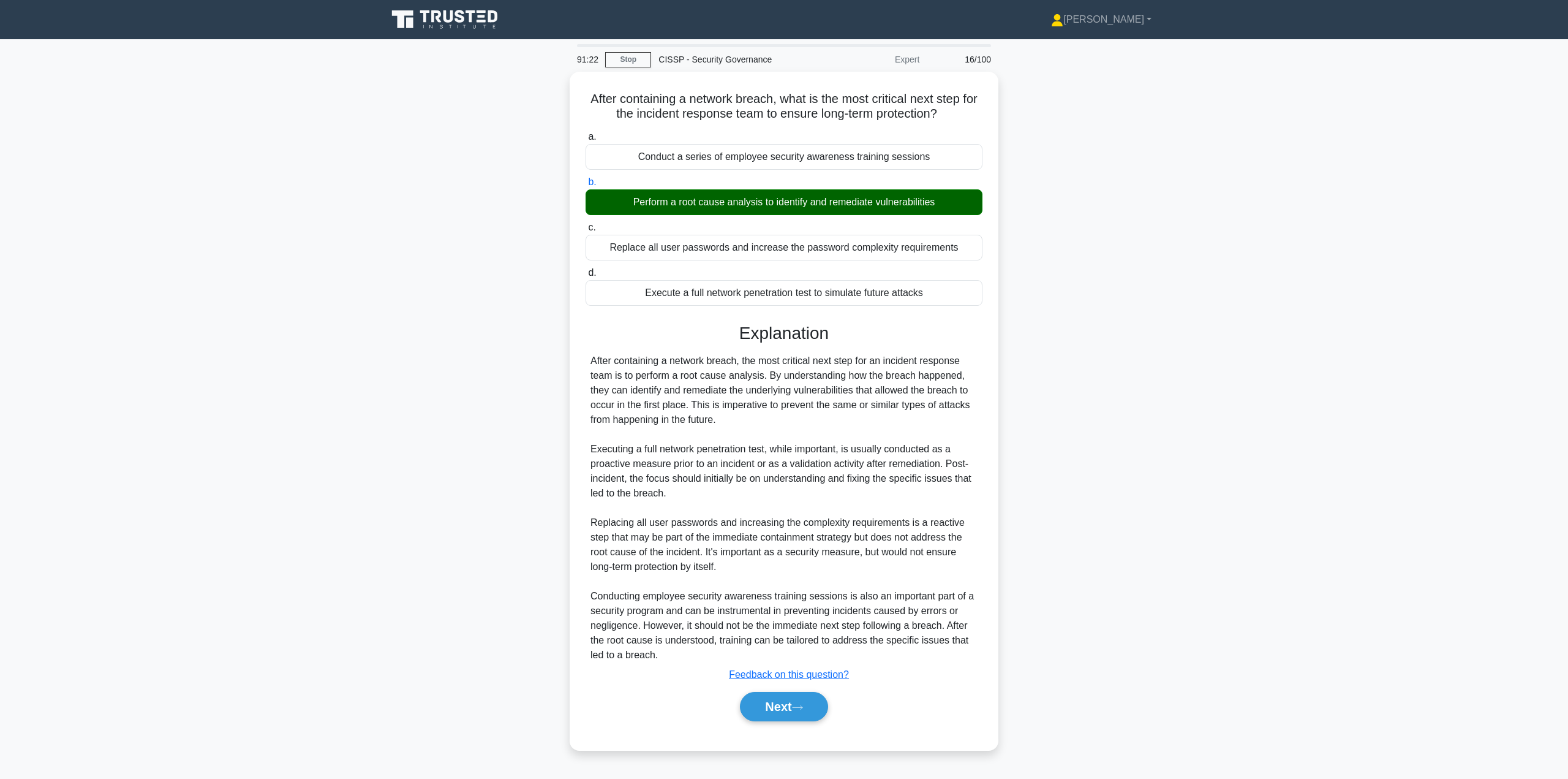
click at [768, 705] on button "Next" at bounding box center [784, 707] width 88 height 30
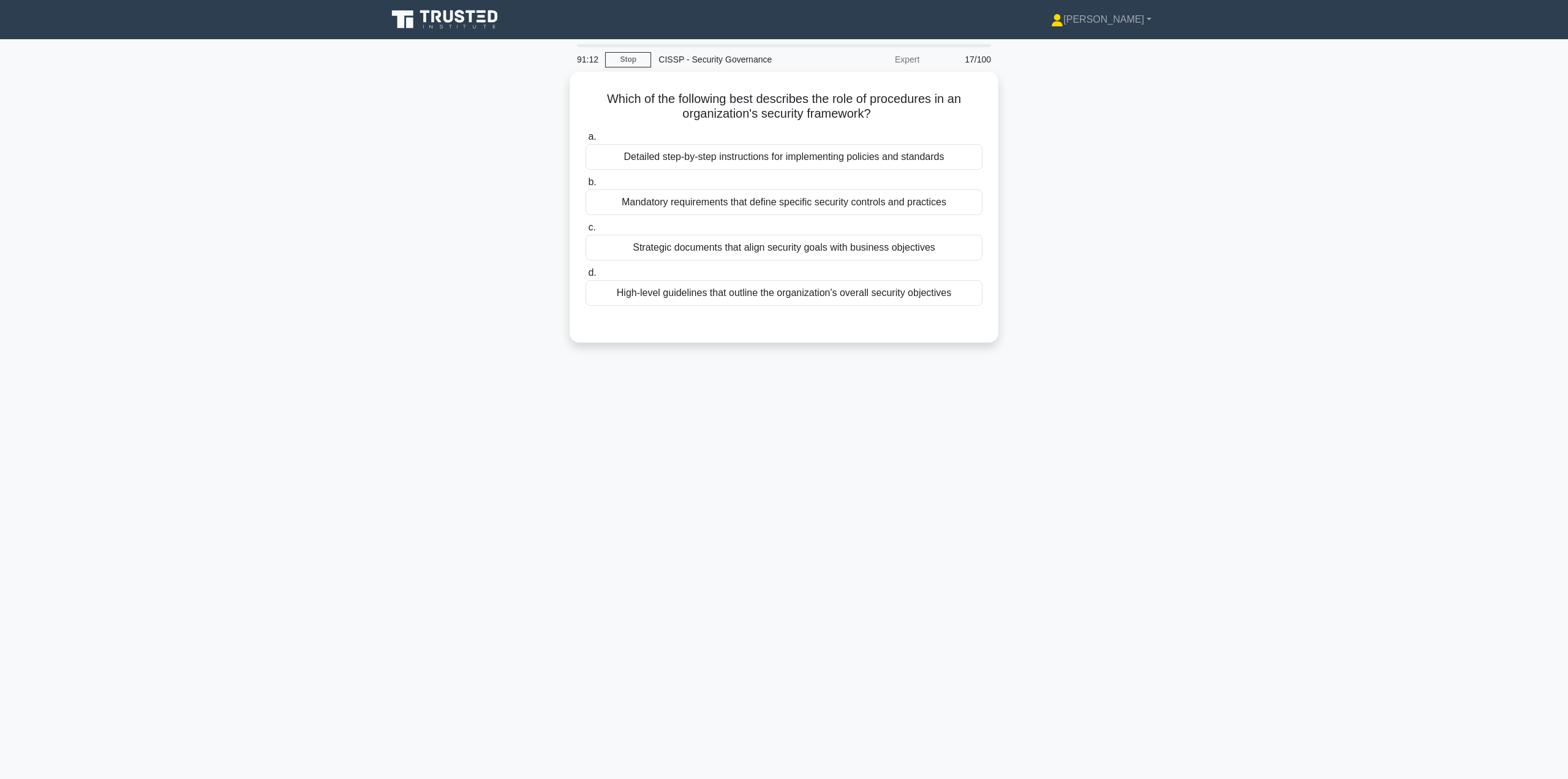
click at [800, 157] on div "Detailed step-by-step instructions for implementing policies and standards" at bounding box center [784, 157] width 397 height 26
click at [585, 141] on input "a. Detailed step-by-step instructions for implementing policies and standards" at bounding box center [585, 137] width 0 height 8
click at [698, 151] on div "Detailed step-by-step instructions for implementing policies and standards" at bounding box center [784, 158] width 397 height 27
click at [585, 141] on input "a. Detailed step-by-step instructions for implementing policies and standards" at bounding box center [585, 137] width 0 height 8
click at [696, 154] on div "Detailed step-by-step instructions for implementing policies and standards" at bounding box center [784, 158] width 397 height 27
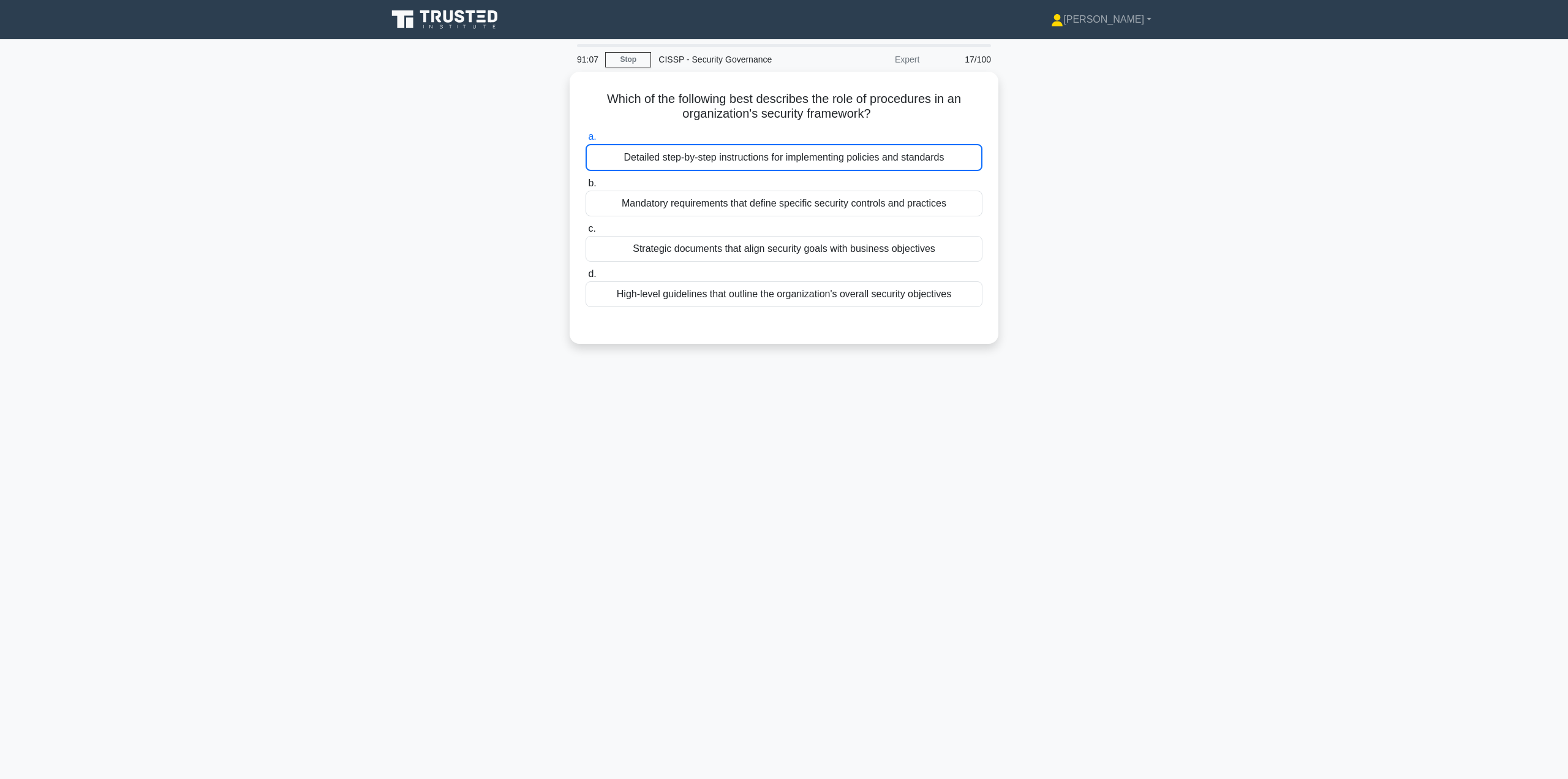
click at [585, 141] on input "a. Detailed step-by-step instructions for implementing policies and standards" at bounding box center [585, 137] width 0 height 8
click at [695, 155] on div "Detailed step-by-step instructions for implementing policies and standards" at bounding box center [784, 158] width 397 height 27
click at [585, 141] on input "a. Detailed step-by-step instructions for implementing policies and standards" at bounding box center [585, 137] width 0 height 8
click at [696, 155] on div "Detailed step-by-step instructions for implementing policies and standards" at bounding box center [784, 158] width 397 height 27
click at [585, 141] on input "a. Detailed step-by-step instructions for implementing policies and standards" at bounding box center [585, 137] width 0 height 8
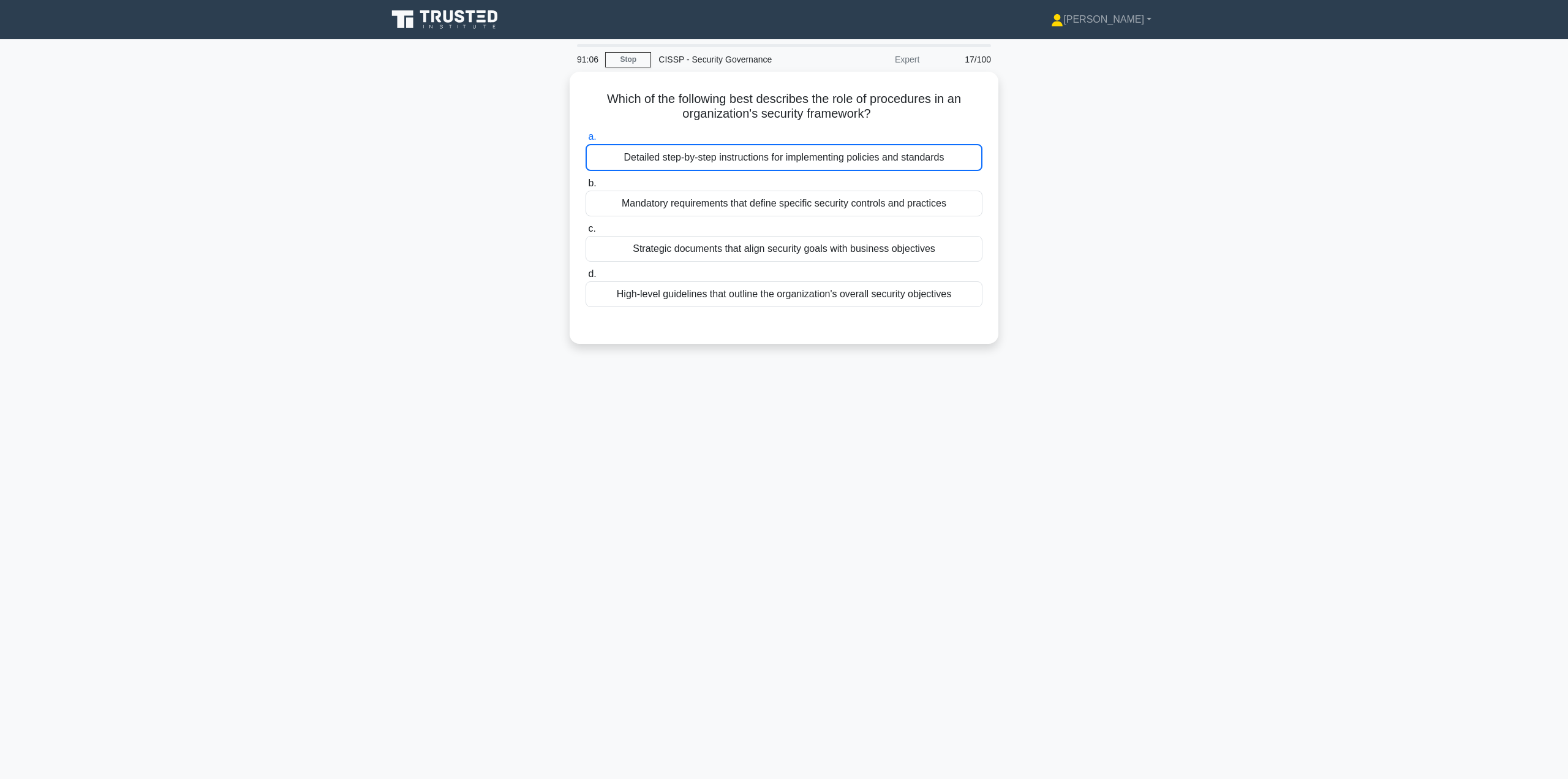
click at [696, 155] on div "Detailed step-by-step instructions for implementing policies and standards" at bounding box center [784, 158] width 397 height 27
click at [585, 141] on input "a. Detailed step-by-step instructions for implementing policies and standards" at bounding box center [585, 137] width 0 height 8
click at [697, 154] on div "Detailed step-by-step instructions for implementing policies and standards" at bounding box center [784, 158] width 397 height 27
click at [585, 141] on input "a. Detailed step-by-step instructions for implementing policies and standards" at bounding box center [585, 137] width 0 height 8
click at [1144, 175] on div "Which of the following best describes the role of procedures in an organization…" at bounding box center [784, 215] width 808 height 287
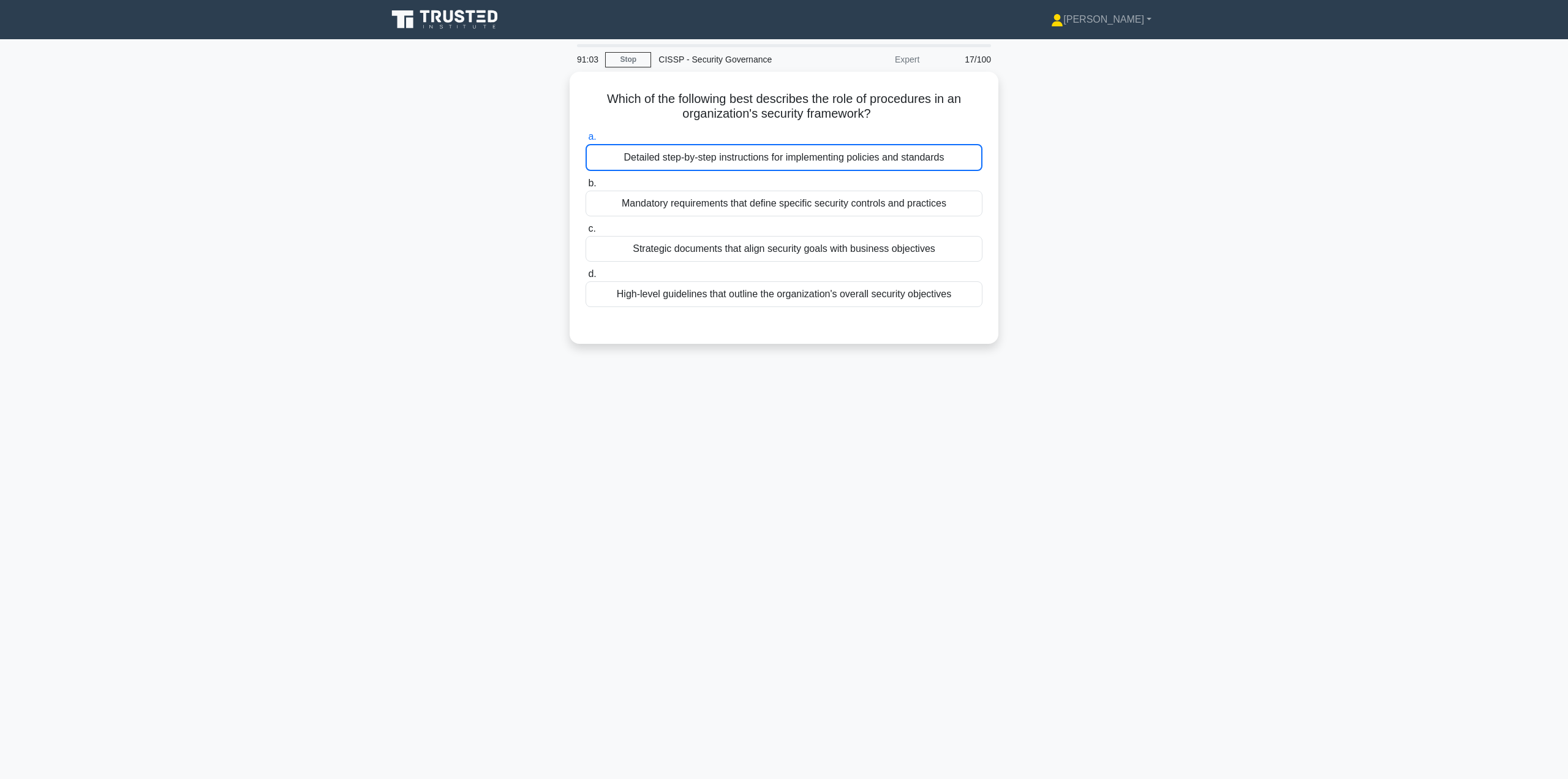
click at [648, 158] on div "Detailed step-by-step instructions for implementing policies and standards" at bounding box center [784, 158] width 397 height 27
click at [585, 141] on input "a. Detailed step-by-step instructions for implementing policies and standards" at bounding box center [585, 137] width 0 height 8
click at [700, 200] on div "Mandatory requirements that define specific security controls and practices" at bounding box center [784, 204] width 397 height 26
click at [585, 187] on input "b. Mandatory requirements that define specific security controls and practices" at bounding box center [585, 184] width 0 height 8
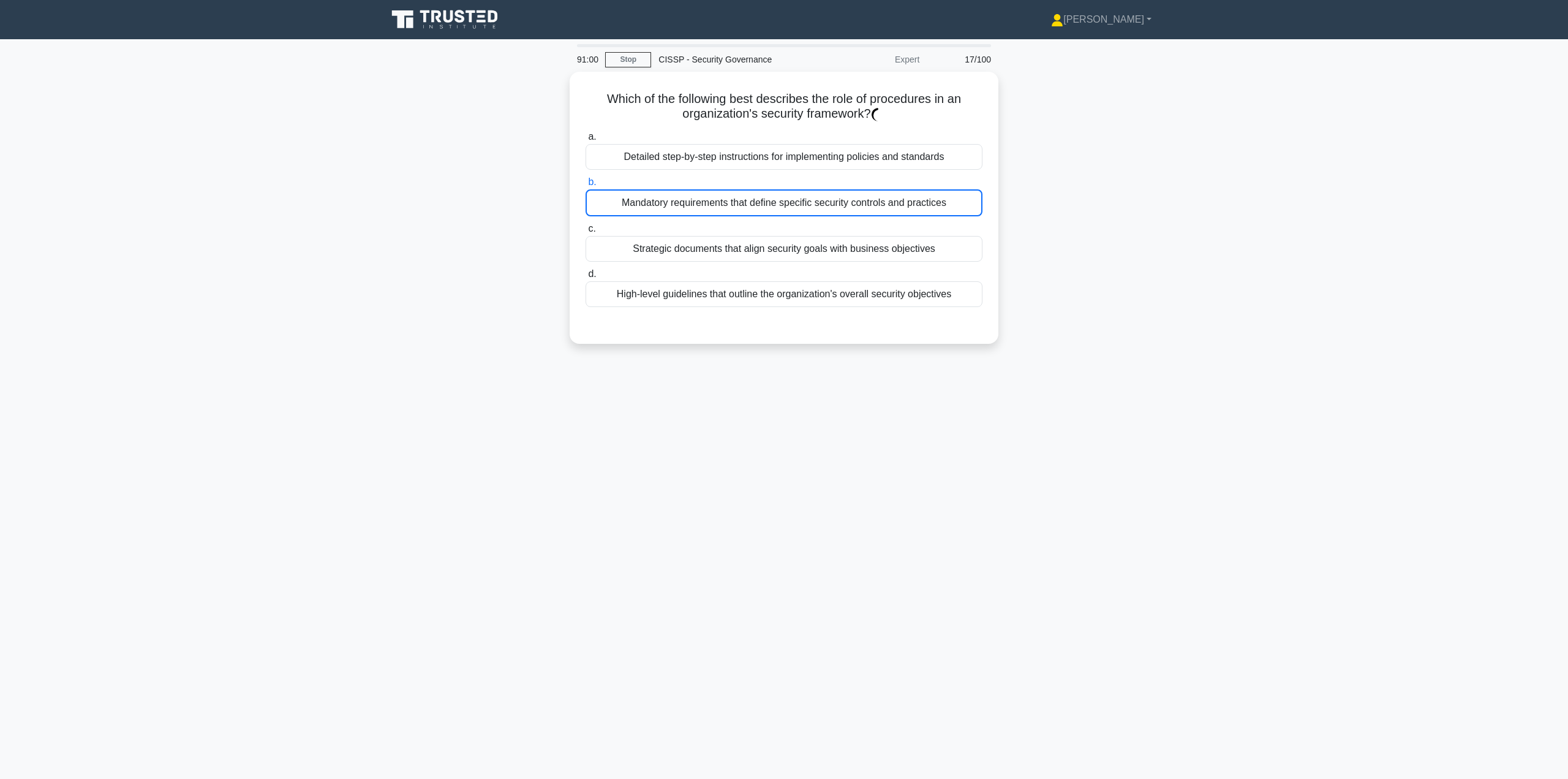
click at [703, 156] on div "Detailed step-by-step instructions for implementing policies and standards" at bounding box center [784, 157] width 397 height 26
click at [585, 141] on input "a. Detailed step-by-step instructions for implementing policies and standards" at bounding box center [585, 137] width 0 height 8
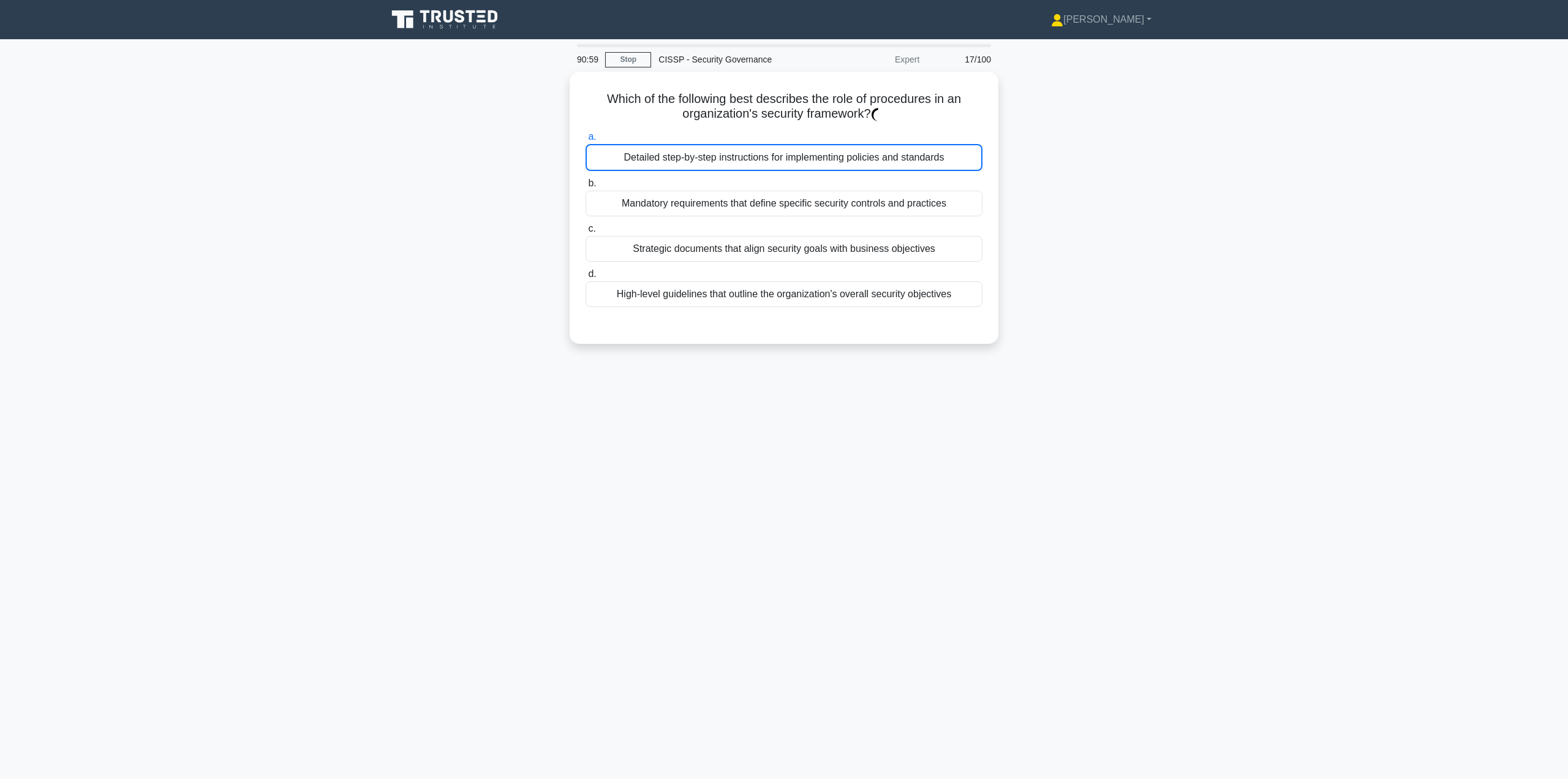
click at [707, 156] on div "Detailed step-by-step instructions for implementing policies and standards" at bounding box center [784, 158] width 397 height 27
click at [585, 141] on input "a. Detailed step-by-step instructions for implementing policies and standards" at bounding box center [585, 137] width 0 height 8
click at [790, 155] on div "Detailed step-by-step instructions for implementing policies and standards" at bounding box center [784, 158] width 397 height 27
click at [585, 141] on input "a. Detailed step-by-step instructions for implementing policies and standards" at bounding box center [585, 137] width 0 height 8
click at [790, 155] on div "Detailed step-by-step instructions for implementing policies and standards" at bounding box center [784, 158] width 397 height 27
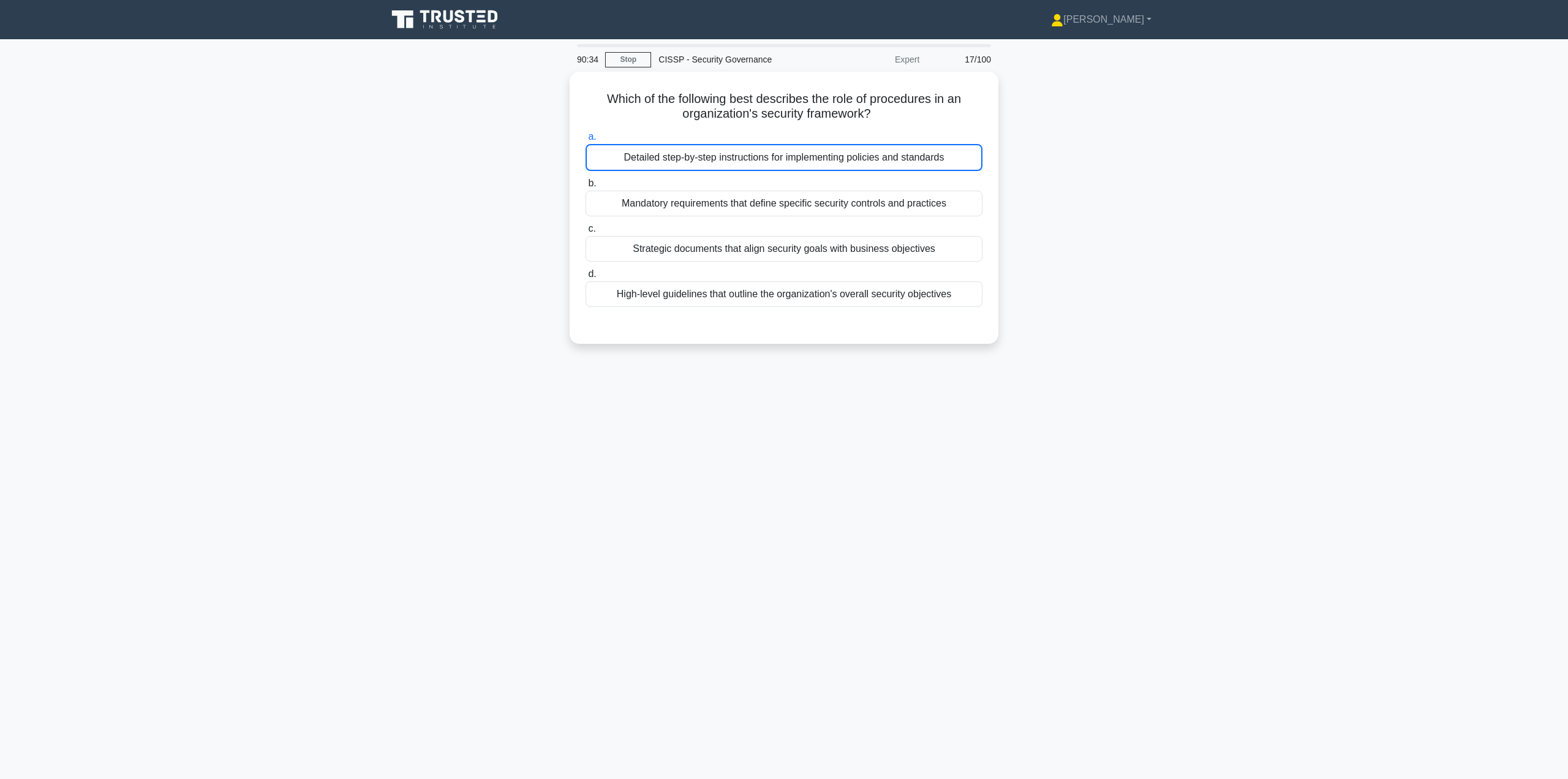
click at [585, 141] on input "a. Detailed step-by-step instructions for implementing policies and standards" at bounding box center [585, 137] width 0 height 8
click at [791, 155] on div "Detailed step-by-step instructions for implementing policies and standards" at bounding box center [784, 158] width 397 height 27
click at [585, 141] on input "a. Detailed step-by-step instructions for implementing policies and standards" at bounding box center [585, 137] width 0 height 8
click at [771, 155] on div "Detailed step-by-step instructions for implementing policies and standards" at bounding box center [784, 158] width 397 height 27
click at [585, 141] on input "a. Detailed step-by-step instructions for implementing policies and standards" at bounding box center [585, 137] width 0 height 8
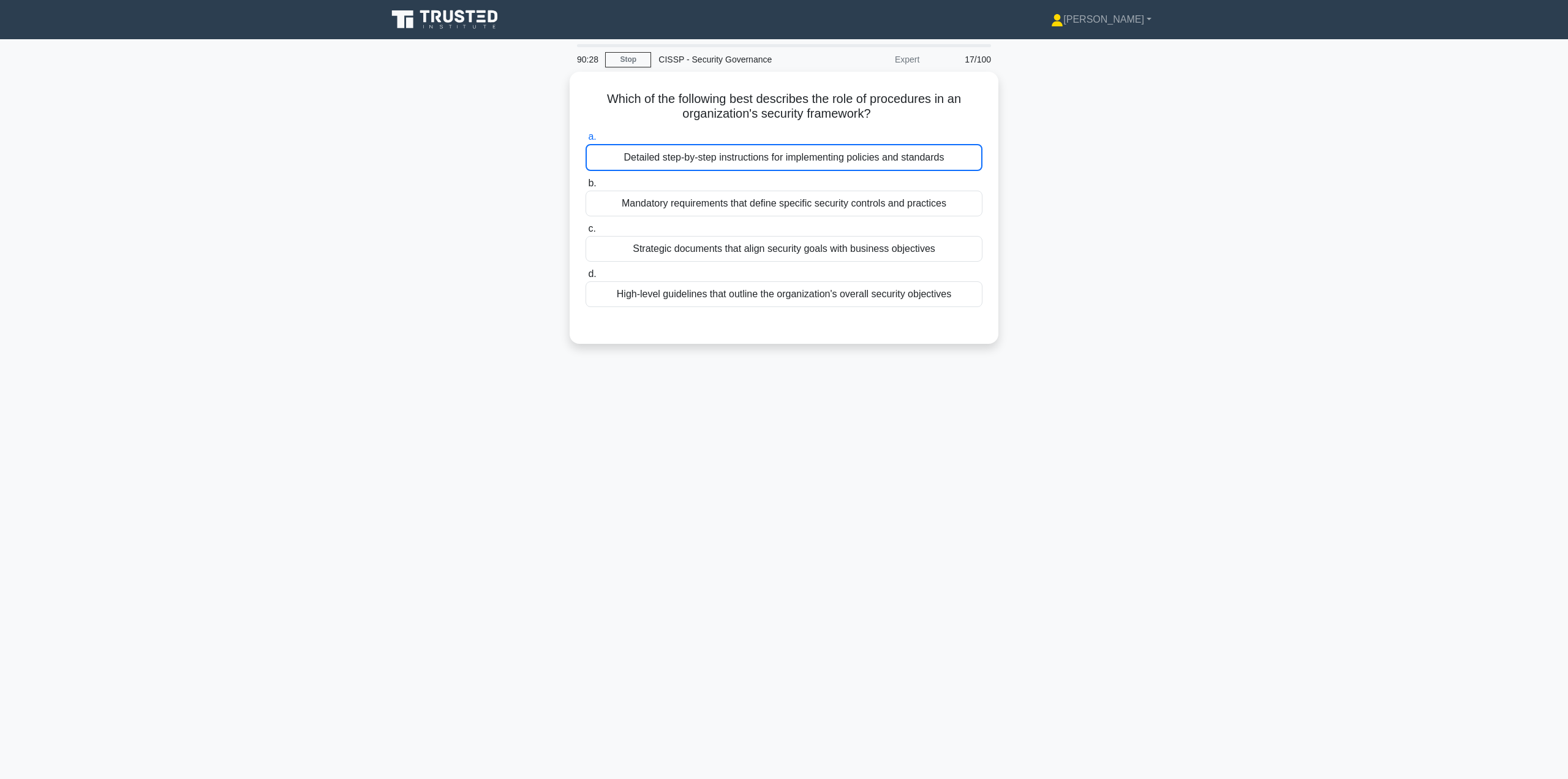
click at [749, 148] on div "Detailed step-by-step instructions for implementing policies and standards" at bounding box center [784, 158] width 397 height 27
click at [585, 141] on input "a. Detailed step-by-step instructions for implementing policies and standards" at bounding box center [585, 137] width 0 height 8
click at [760, 158] on div "Detailed step-by-step instructions for implementing policies and standards" at bounding box center [784, 158] width 397 height 27
click at [585, 141] on input "a. Detailed step-by-step instructions for implementing policies and standards" at bounding box center [585, 137] width 0 height 8
click at [769, 159] on div "Detailed step-by-step instructions for implementing policies and standards" at bounding box center [784, 158] width 397 height 27
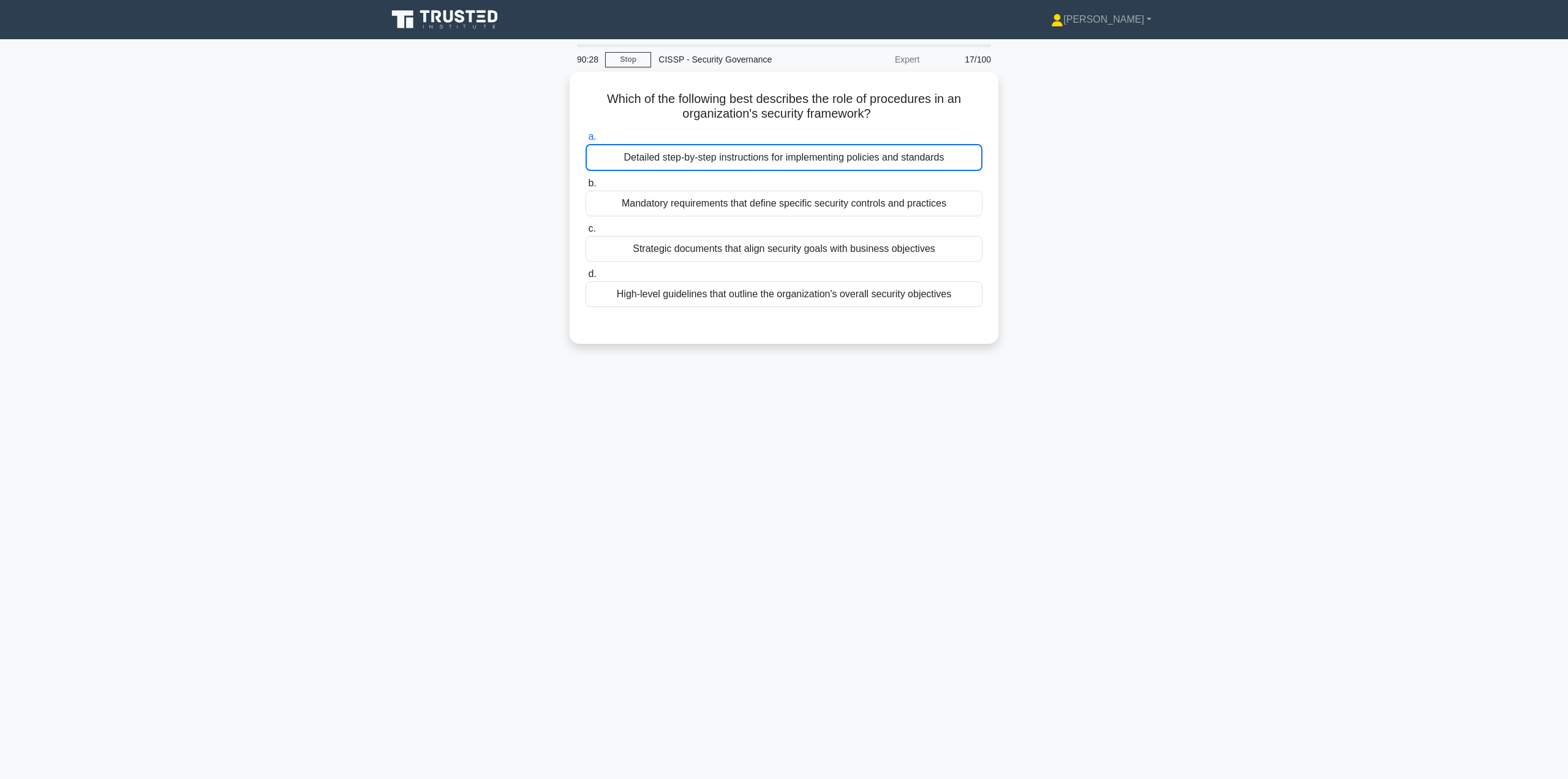
click at [585, 141] on input "a. Detailed step-by-step instructions for implementing policies and standards" at bounding box center [585, 137] width 0 height 8
click at [771, 160] on div "Detailed step-by-step instructions for implementing policies and standards" at bounding box center [784, 158] width 397 height 27
click at [585, 141] on input "a. Detailed step-by-step instructions for implementing policies and standards" at bounding box center [585, 137] width 0 height 8
click at [772, 161] on div "Detailed step-by-step instructions for implementing policies and standards" at bounding box center [784, 158] width 397 height 27
click at [585, 141] on input "a. Detailed step-by-step instructions for implementing policies and standards" at bounding box center [585, 137] width 0 height 8
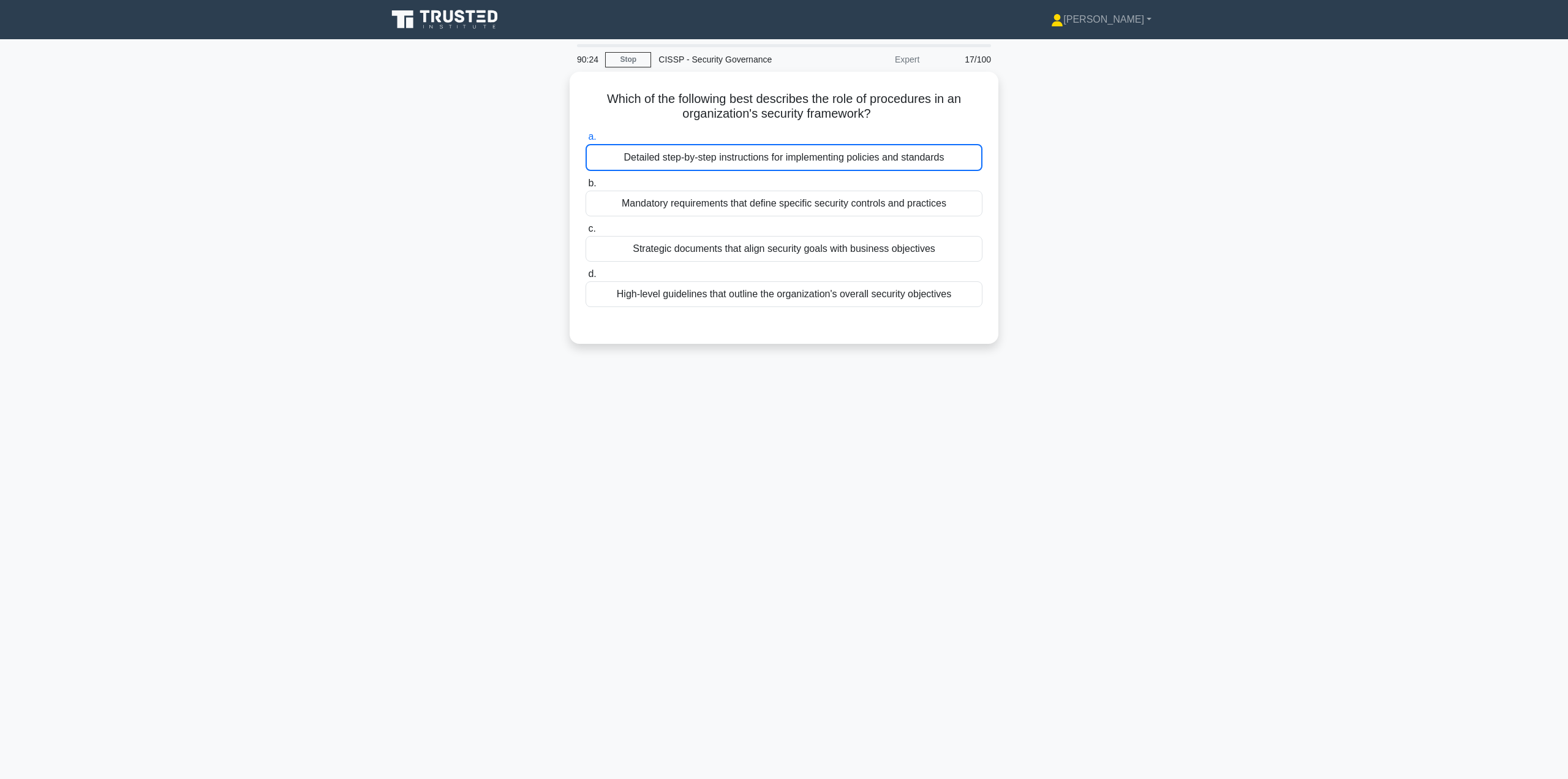
drag, startPoint x: 701, startPoint y: 146, endPoint x: 700, endPoint y: 153, distance: 7.1
click at [700, 146] on div "Detailed step-by-step instructions for implementing policies and standards" at bounding box center [784, 158] width 397 height 27
click at [585, 141] on input "a. Detailed step-by-step instructions for implementing policies and standards" at bounding box center [585, 137] width 0 height 8
click at [704, 160] on div "Detailed step-by-step instructions for implementing policies and standards" at bounding box center [784, 158] width 397 height 27
click at [585, 141] on input "a. Detailed step-by-step instructions for implementing policies and standards" at bounding box center [585, 137] width 0 height 8
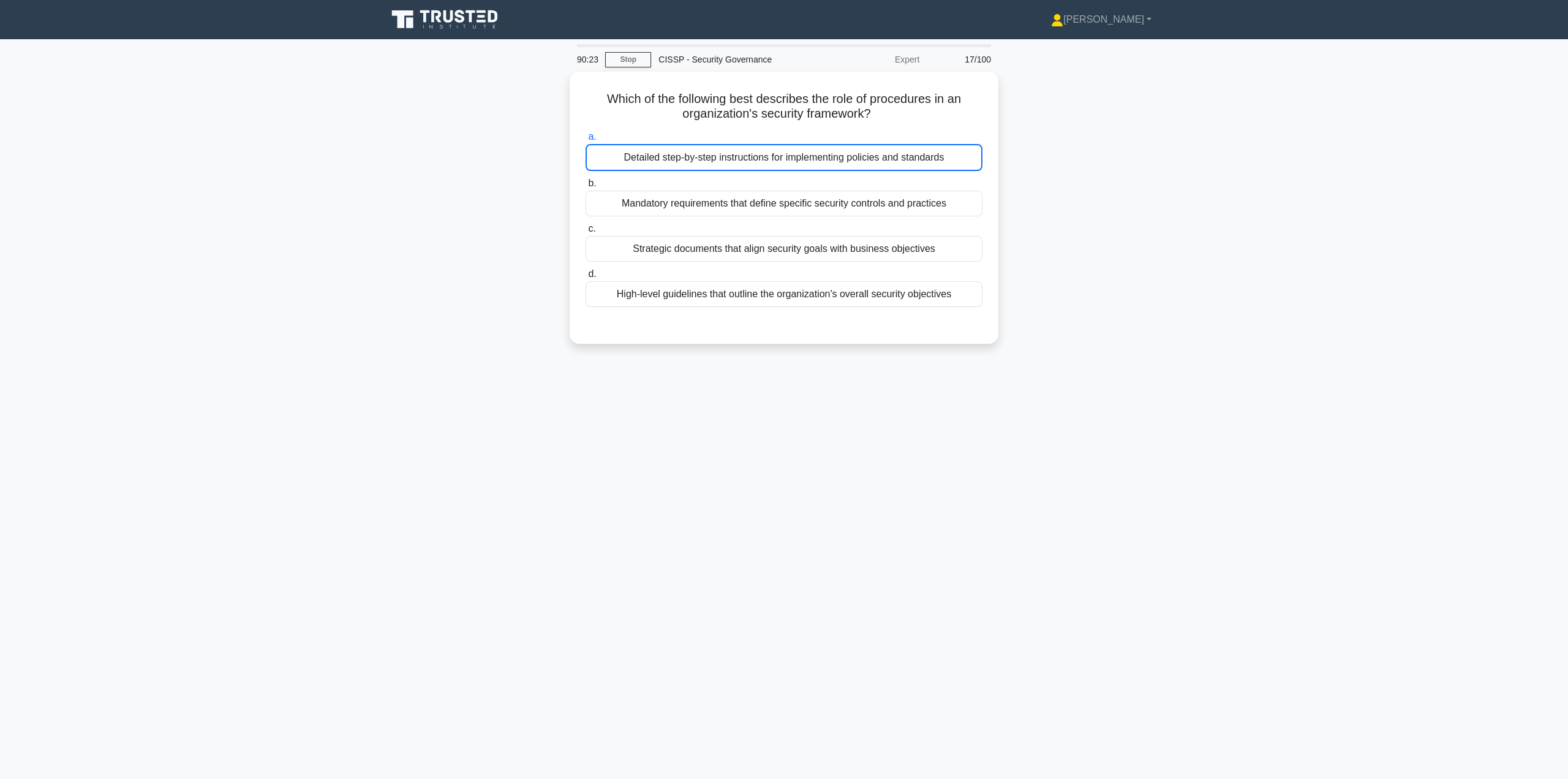
click at [704, 160] on div "Detailed step-by-step instructions for implementing policies and standards" at bounding box center [784, 158] width 397 height 27
click at [585, 141] on input "a. Detailed step-by-step instructions for implementing policies and standards" at bounding box center [585, 137] width 0 height 8
click at [704, 160] on div "Detailed step-by-step instructions for implementing policies and standards" at bounding box center [784, 158] width 397 height 27
click at [585, 141] on input "a. Detailed step-by-step instructions for implementing policies and standards" at bounding box center [585, 137] width 0 height 8
click at [704, 160] on div "Detailed step-by-step instructions for implementing policies and standards" at bounding box center [784, 158] width 397 height 27
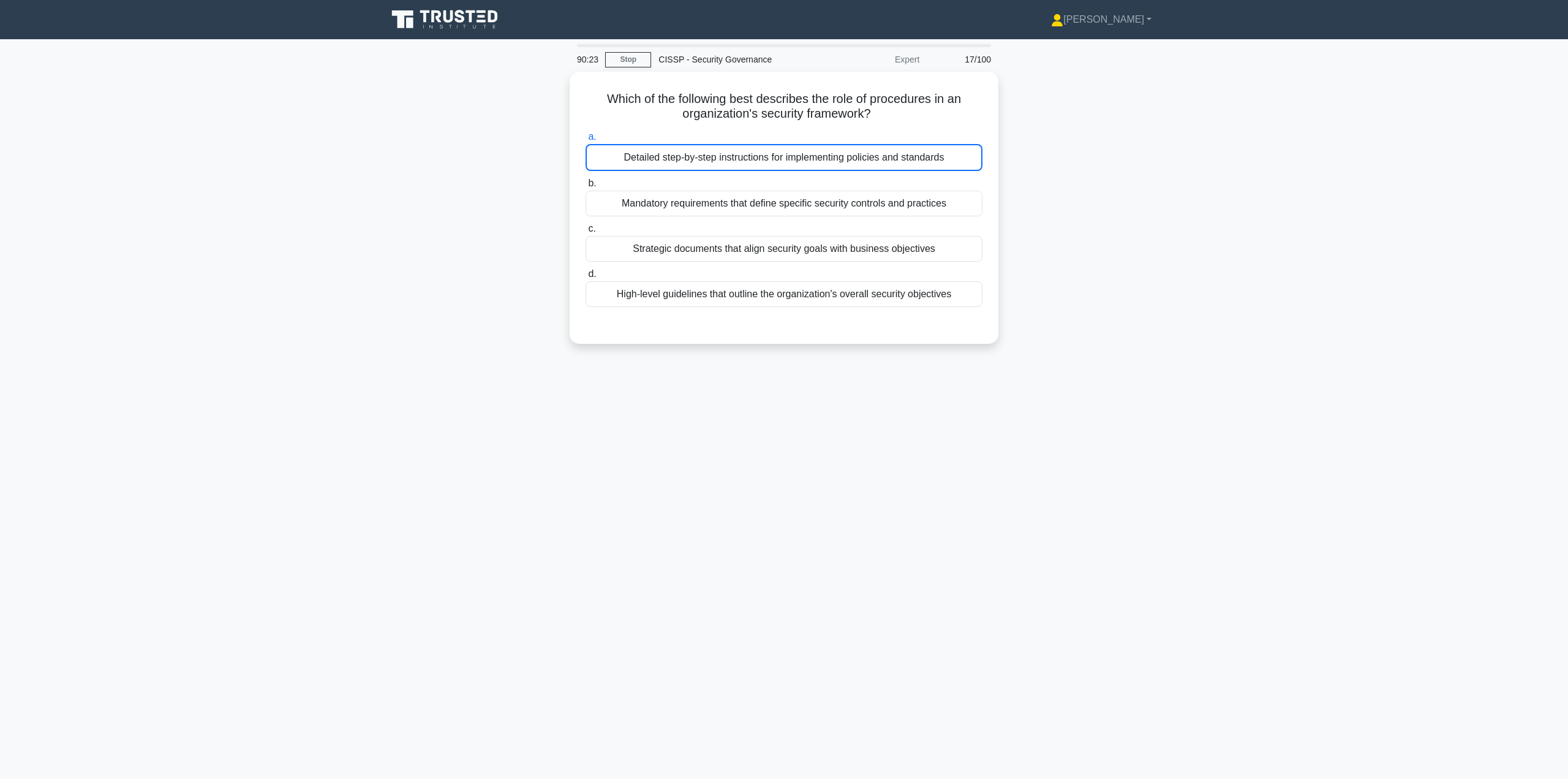
click at [585, 141] on input "a. Detailed step-by-step instructions for implementing policies and standards" at bounding box center [585, 137] width 0 height 8
click at [705, 160] on div "Detailed step-by-step instructions for implementing policies and standards" at bounding box center [784, 158] width 397 height 27
click at [585, 141] on input "a. Detailed step-by-step instructions for implementing policies and standards" at bounding box center [585, 137] width 0 height 8
drag, startPoint x: 748, startPoint y: 161, endPoint x: 790, endPoint y: 158, distance: 42.1
click at [749, 161] on div "Detailed step-by-step instructions for implementing policies and standards" at bounding box center [784, 158] width 397 height 27
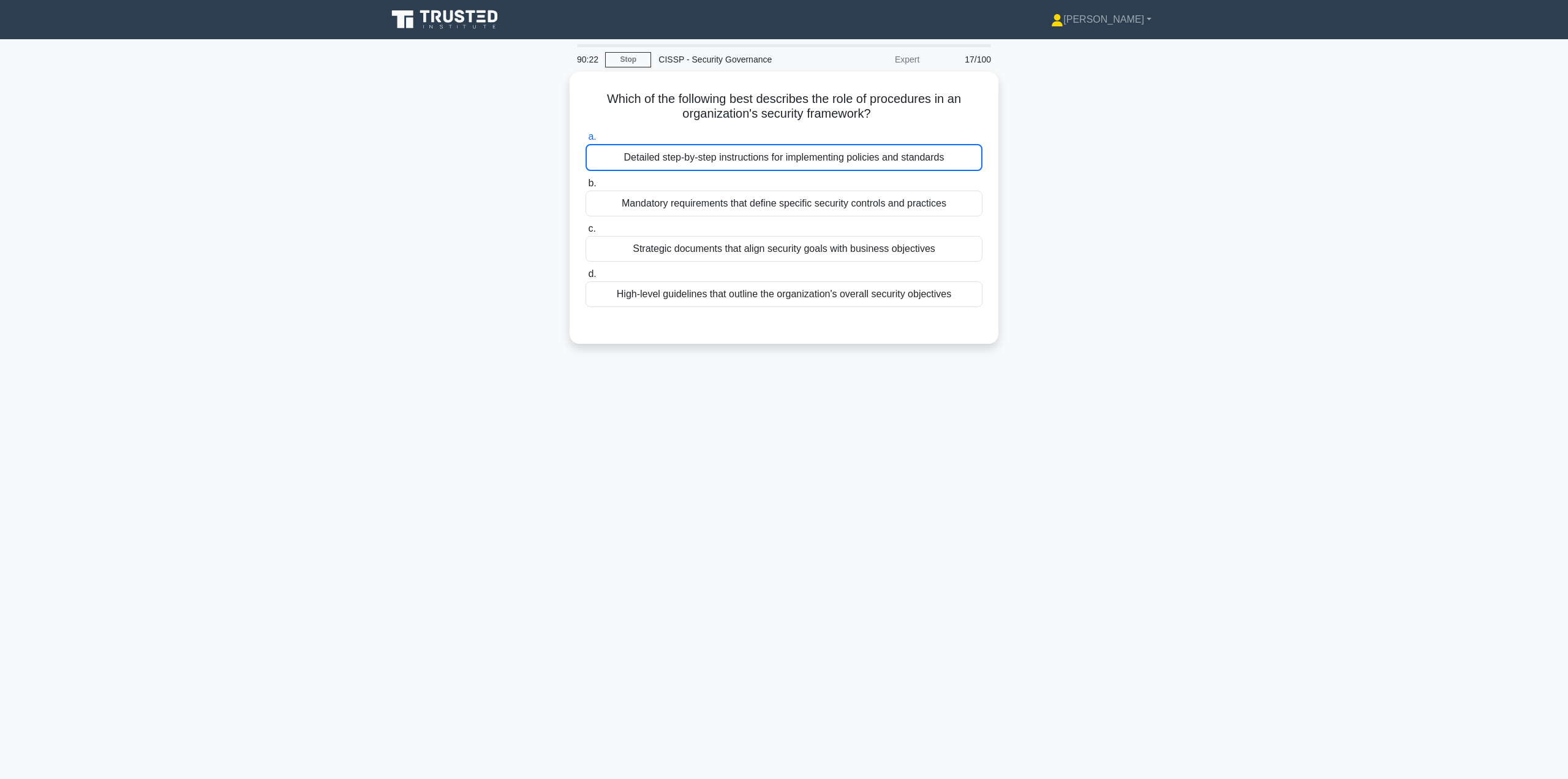
click at [585, 141] on input "a. Detailed step-by-step instructions for implementing policies and standards" at bounding box center [585, 137] width 0 height 8
click at [1064, 221] on div "Which of the following best describes the role of procedures in an organization…" at bounding box center [784, 215] width 808 height 287
click at [746, 160] on div "Detailed step-by-step instructions for implementing policies and standards" at bounding box center [784, 158] width 397 height 27
click at [585, 141] on input "a. Detailed step-by-step instructions for implementing policies and standards" at bounding box center [585, 137] width 0 height 8
click at [704, 153] on div "Detailed step-by-step instructions for implementing policies and standards" at bounding box center [784, 158] width 397 height 27
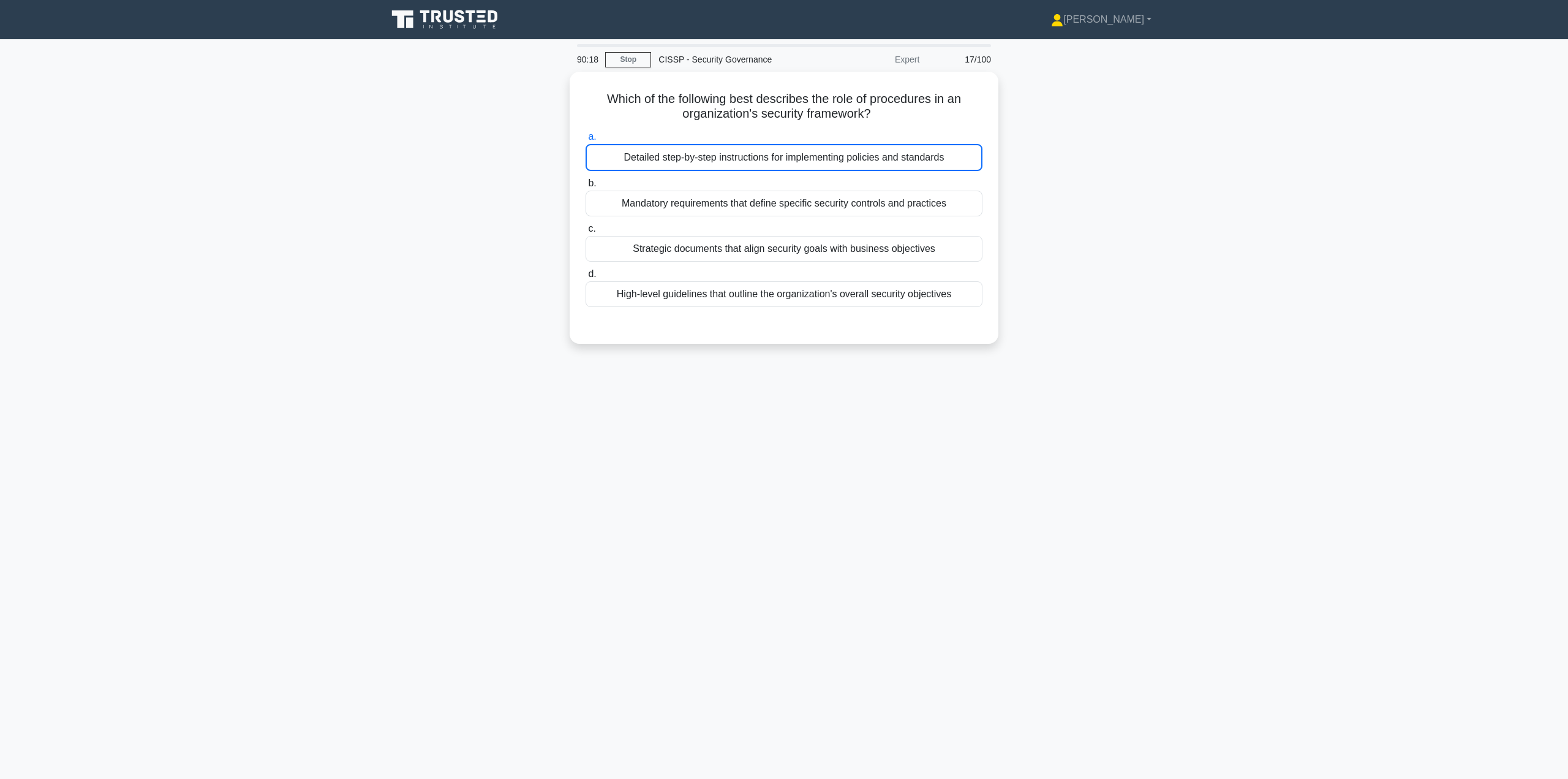
click at [585, 141] on input "a. Detailed step-by-step instructions for implementing policies and standards" at bounding box center [585, 137] width 0 height 8
click at [706, 159] on div "Detailed step-by-step instructions for implementing policies and standards" at bounding box center [784, 158] width 397 height 27
click at [585, 141] on input "a. Detailed step-by-step instructions for implementing policies and standards" at bounding box center [585, 137] width 0 height 8
click at [707, 159] on div "Detailed step-by-step instructions for implementing policies and standards" at bounding box center [784, 158] width 397 height 27
click at [585, 141] on input "a. Detailed step-by-step instructions for implementing policies and standards" at bounding box center [585, 137] width 0 height 8
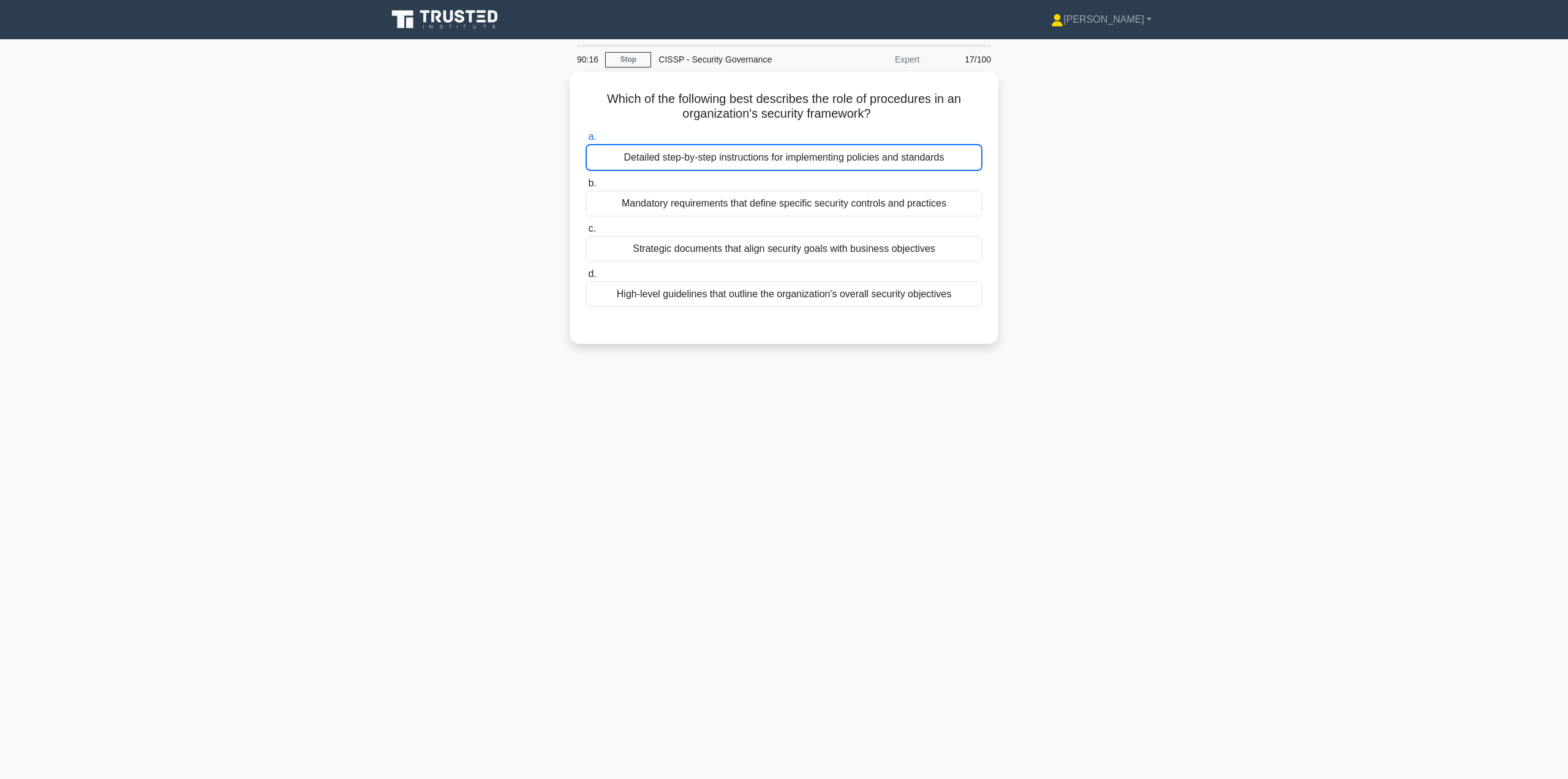
click at [708, 159] on div "Detailed step-by-step instructions for implementing policies and standards" at bounding box center [784, 158] width 397 height 27
click at [585, 141] on input "a. Detailed step-by-step instructions for implementing policies and standards" at bounding box center [585, 137] width 0 height 8
click at [711, 161] on div "Detailed step-by-step instructions for implementing policies and standards" at bounding box center [784, 158] width 397 height 27
click at [585, 141] on input "a. Detailed step-by-step instructions for implementing policies and standards" at bounding box center [585, 137] width 0 height 8
click at [883, 165] on div "Detailed step-by-step instructions for implementing policies and standards" at bounding box center [784, 158] width 397 height 27
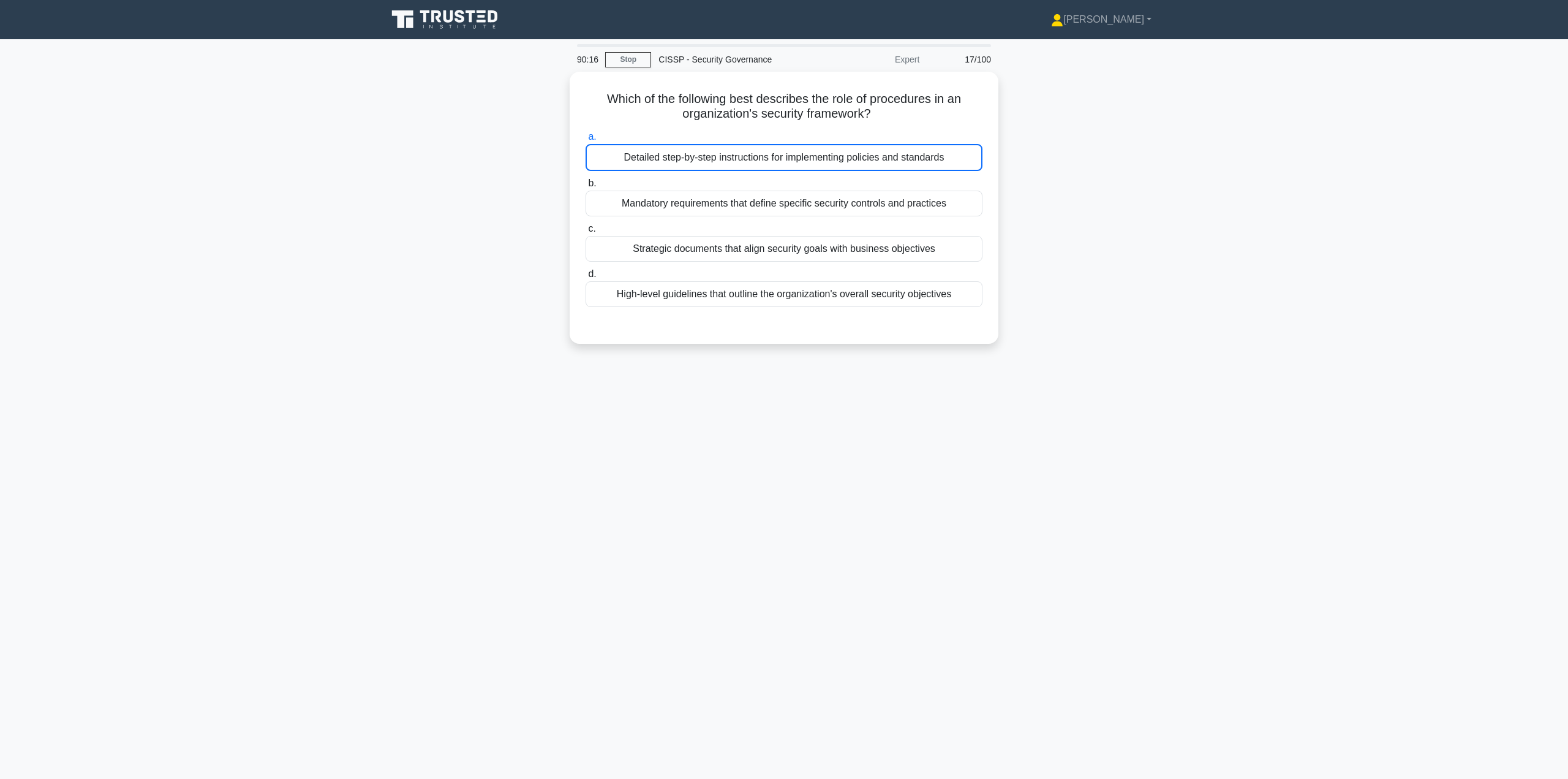
click at [585, 141] on input "a. Detailed step-by-step instructions for implementing policies and standards" at bounding box center [585, 137] width 0 height 8
click at [625, 56] on link "Stop" at bounding box center [628, 60] width 46 height 16
click at [718, 159] on div "Detailed step-by-step instructions for implementing policies and standards" at bounding box center [784, 158] width 397 height 27
click at [585, 141] on input "a. Detailed step-by-step instructions for implementing policies and standards" at bounding box center [585, 137] width 0 height 8
click at [722, 159] on div "Detailed step-by-step instructions for implementing policies and standards" at bounding box center [784, 158] width 397 height 27
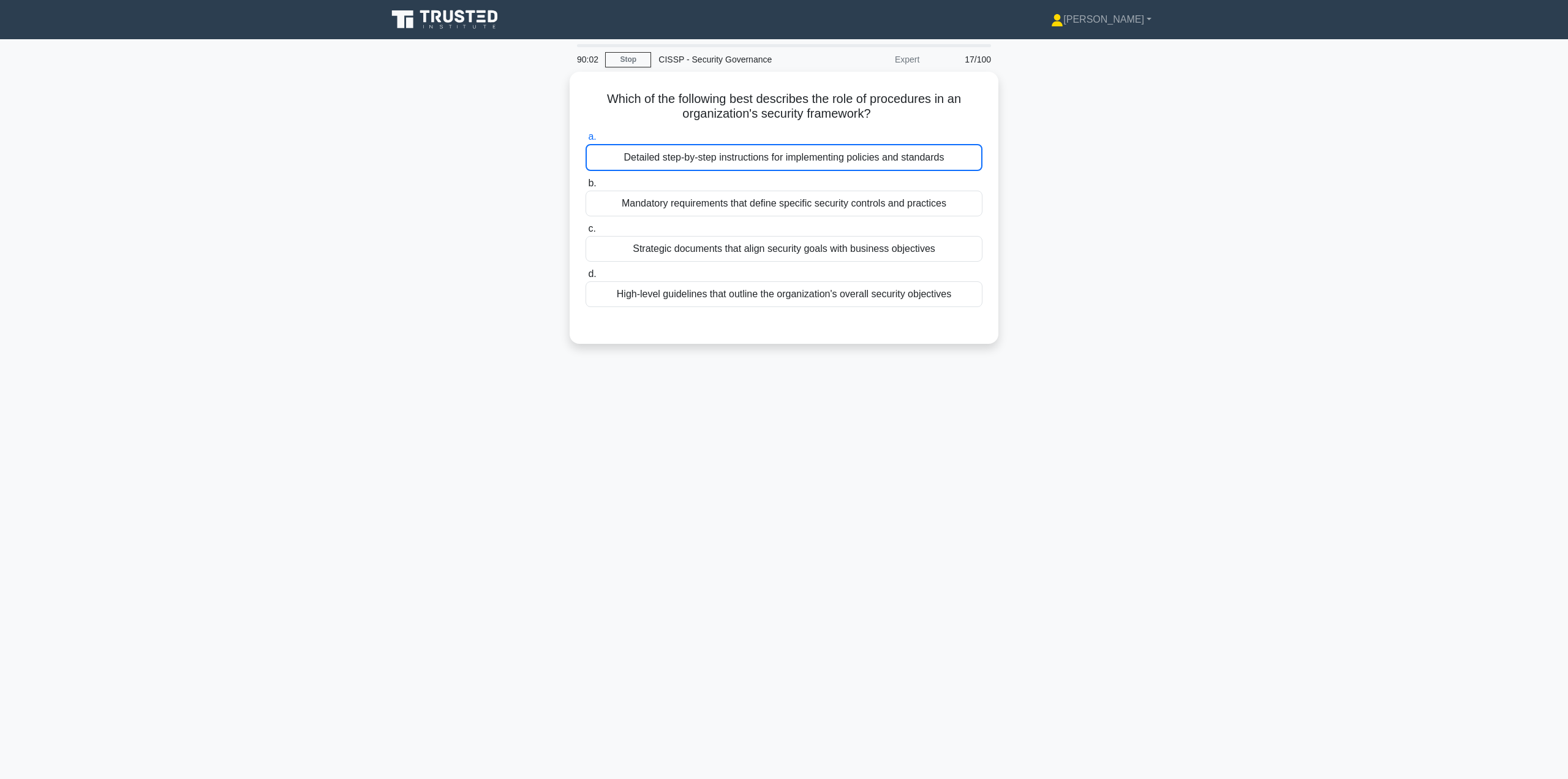
click at [585, 141] on input "a. Detailed step-by-step instructions for implementing policies and standards" at bounding box center [585, 137] width 0 height 8
click at [722, 159] on div "Detailed step-by-step instructions for implementing policies and standards" at bounding box center [784, 158] width 397 height 27
click at [585, 141] on input "a. Detailed step-by-step instructions for implementing policies and standards" at bounding box center [585, 137] width 0 height 8
click at [722, 158] on div "Detailed step-by-step instructions for implementing policies and standards" at bounding box center [784, 158] width 397 height 27
click at [585, 141] on input "a. Detailed step-by-step instructions for implementing policies and standards" at bounding box center [585, 137] width 0 height 8
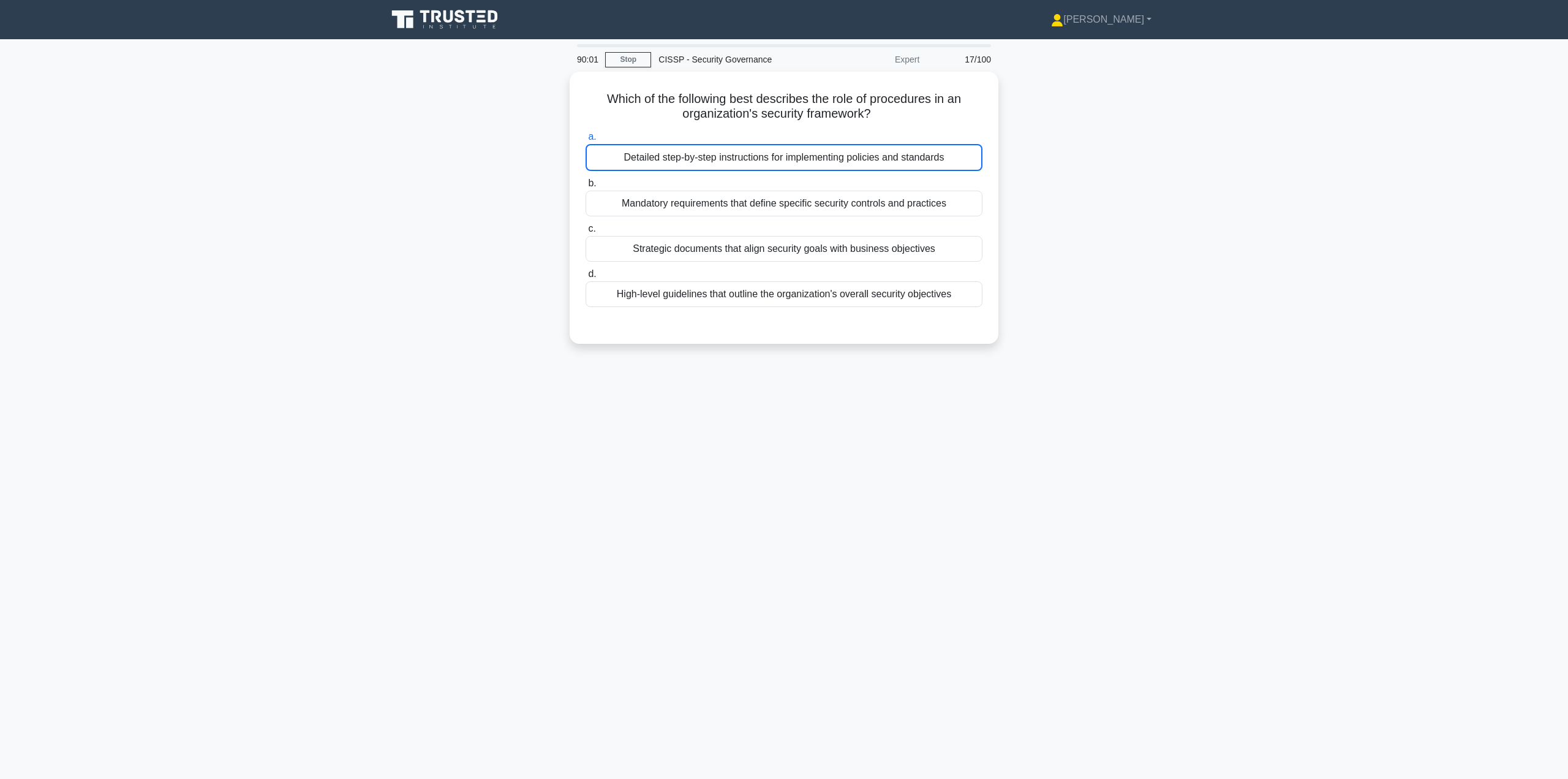
click at [723, 158] on div "Detailed step-by-step instructions for implementing policies and standards" at bounding box center [784, 158] width 397 height 27
click at [585, 141] on input "a. Detailed step-by-step instructions for implementing policies and standards" at bounding box center [585, 137] width 0 height 8
click at [1402, 667] on main "90:00 Stop CISSP - Security Governance Expert 17/100 Which of the following bes…" at bounding box center [784, 409] width 1568 height 740
click at [702, 148] on div "Detailed step-by-step instructions for implementing policies and standards" at bounding box center [784, 158] width 397 height 27
click at [585, 141] on input "a. Detailed step-by-step instructions for implementing policies and standards" at bounding box center [585, 137] width 0 height 8
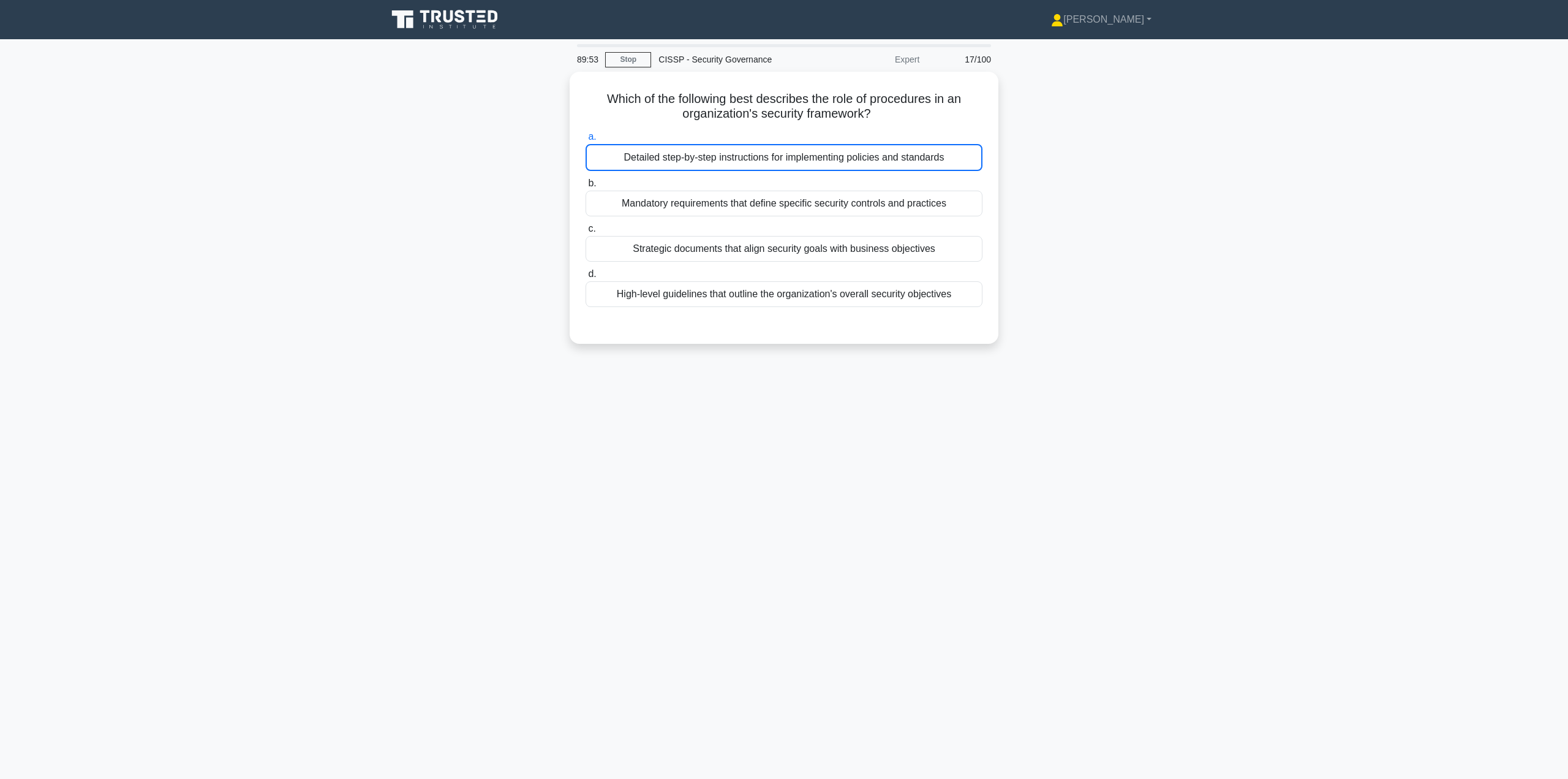
click at [712, 154] on div "Detailed step-by-step instructions for implementing policies and standards" at bounding box center [784, 158] width 397 height 27
click at [585, 141] on input "a. Detailed step-by-step instructions for implementing policies and standards" at bounding box center [585, 137] width 0 height 8
click at [713, 154] on div "Detailed step-by-step instructions for implementing policies and standards" at bounding box center [784, 158] width 397 height 27
click at [585, 141] on input "a. Detailed step-by-step instructions for implementing policies and standards" at bounding box center [585, 137] width 0 height 8
click at [713, 154] on div "Detailed step-by-step instructions for implementing policies and standards" at bounding box center [784, 158] width 397 height 27
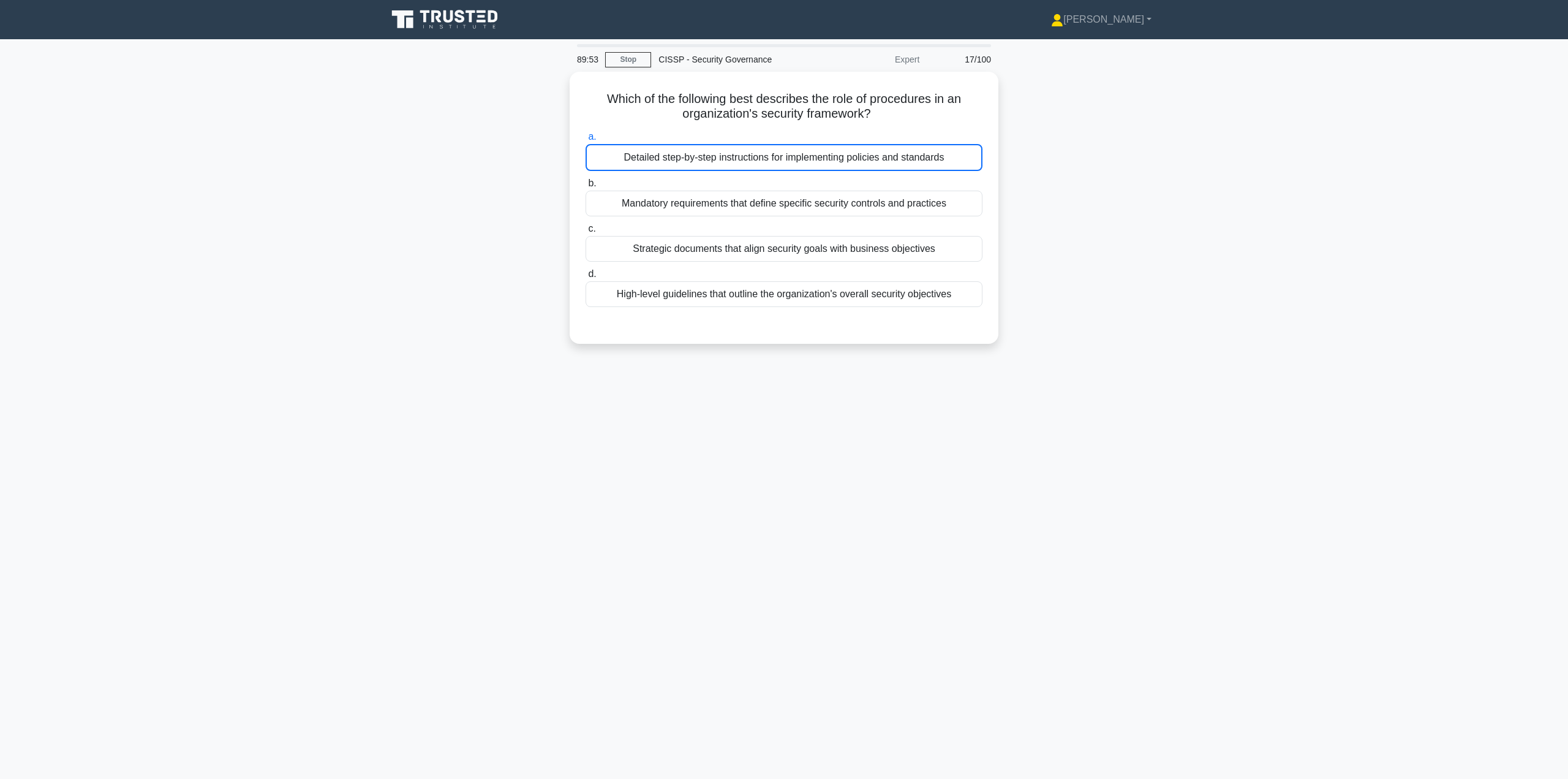
click at [585, 141] on input "a. Detailed step-by-step instructions for implementing policies and standards" at bounding box center [585, 137] width 0 height 8
click at [713, 154] on div "Detailed step-by-step instructions for implementing policies and standards" at bounding box center [784, 158] width 397 height 27
click at [585, 141] on input "a. Detailed step-by-step instructions for implementing policies and standards" at bounding box center [585, 137] width 0 height 8
